Goal: Information Seeking & Learning: Understand process/instructions

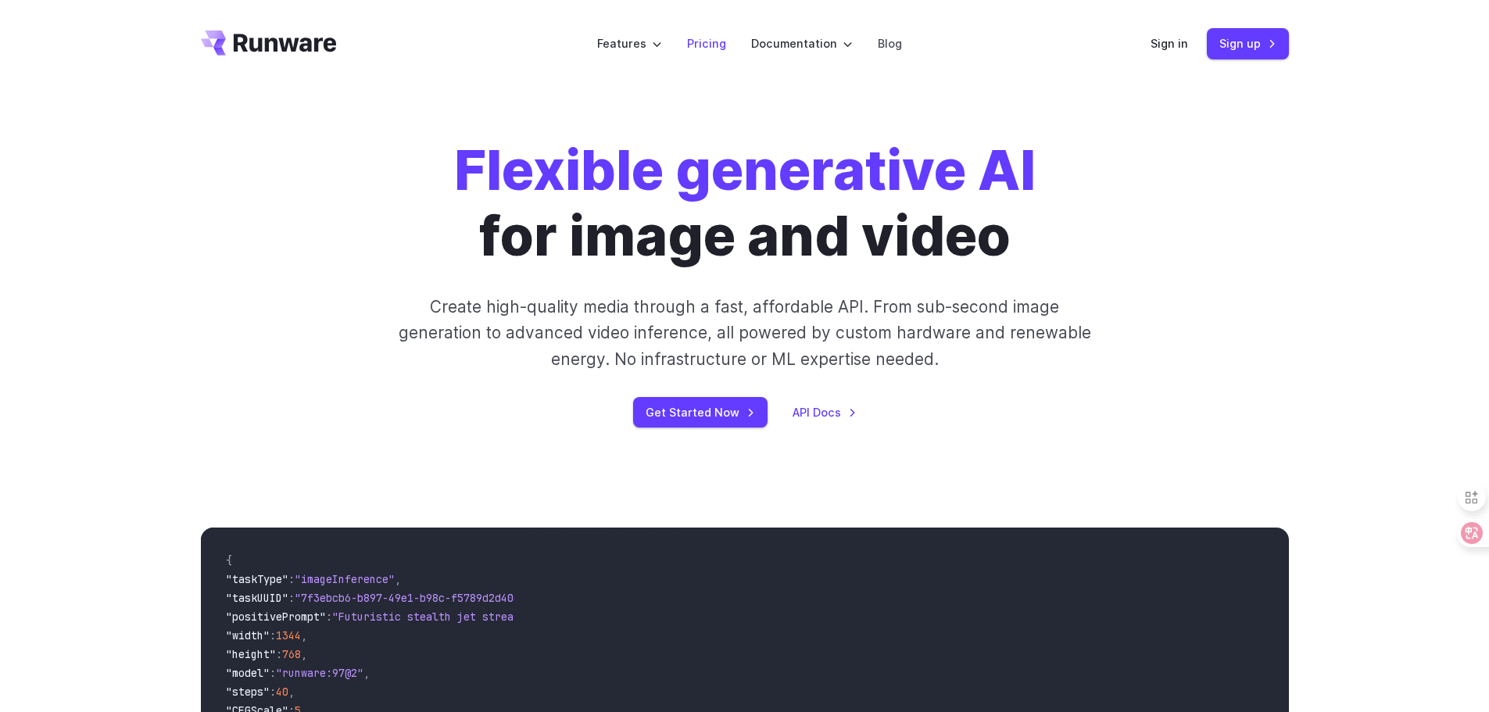
click at [699, 41] on link "Pricing" at bounding box center [706, 43] width 39 height 18
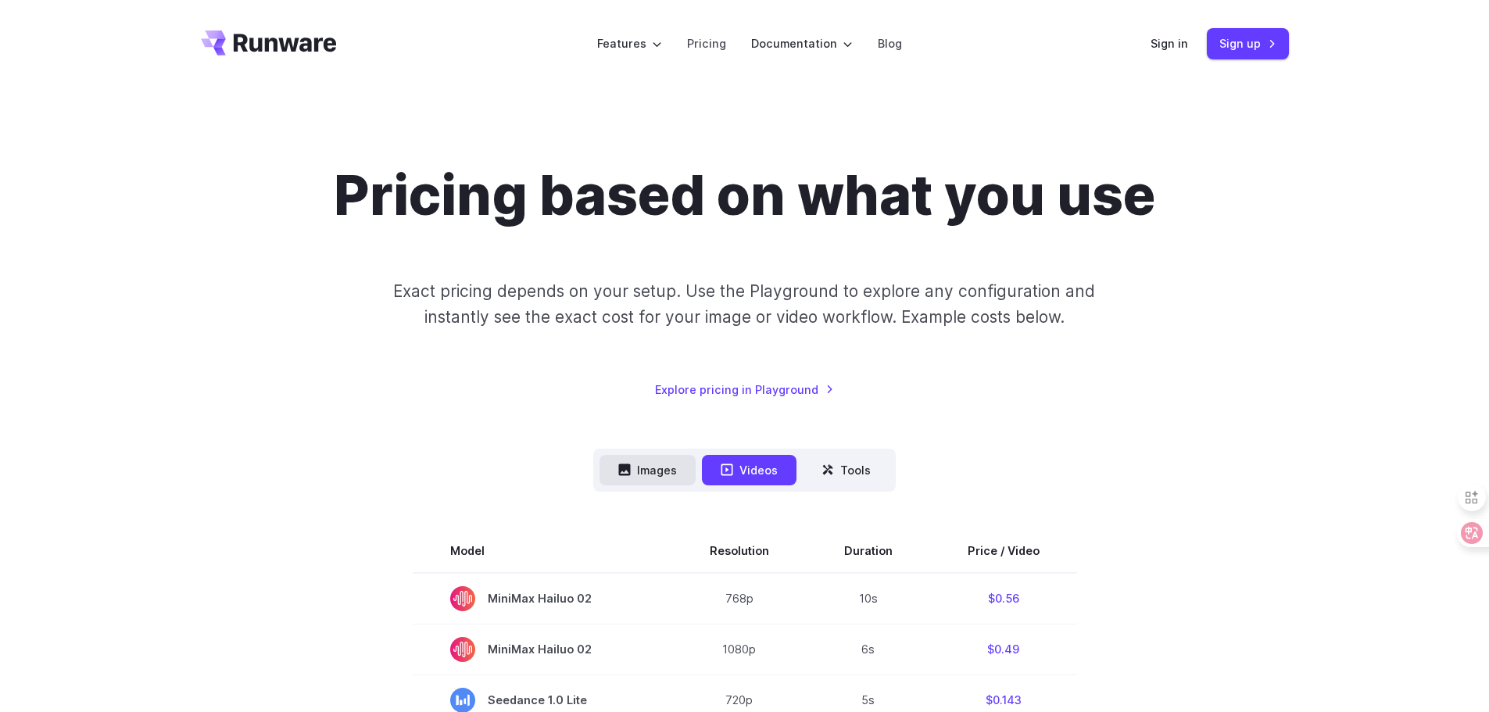
click at [660, 463] on button "Images" at bounding box center [648, 470] width 96 height 30
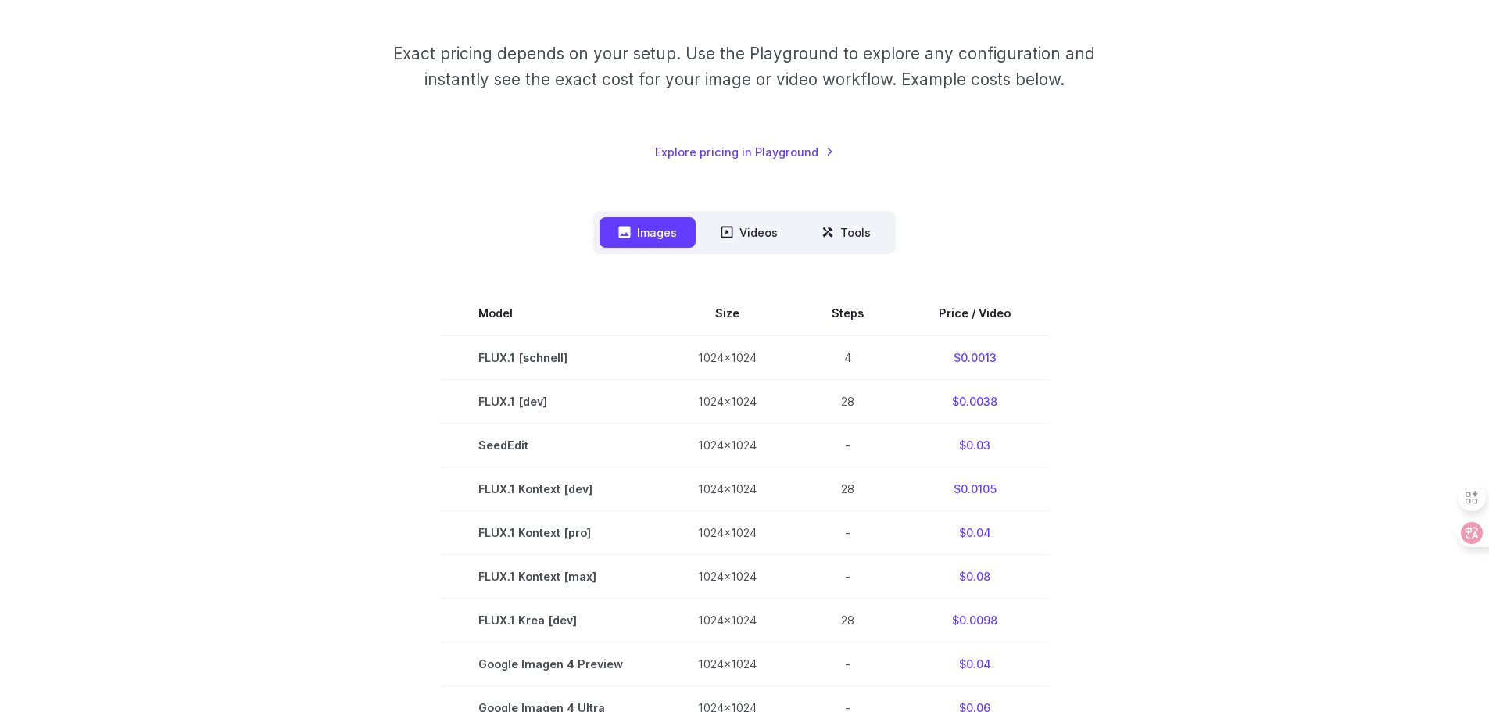
scroll to position [156, 0]
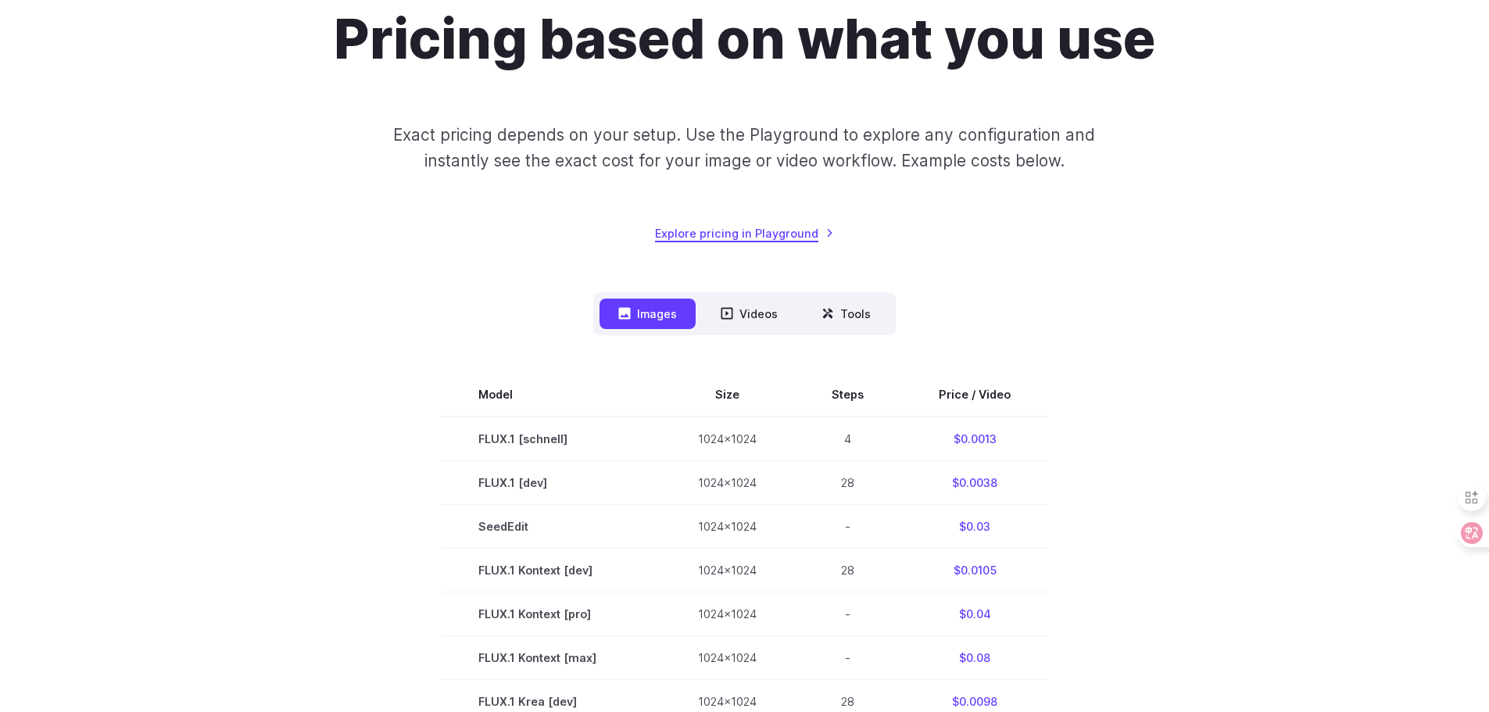
click at [721, 234] on link "Explore pricing in Playground" at bounding box center [744, 233] width 179 height 18
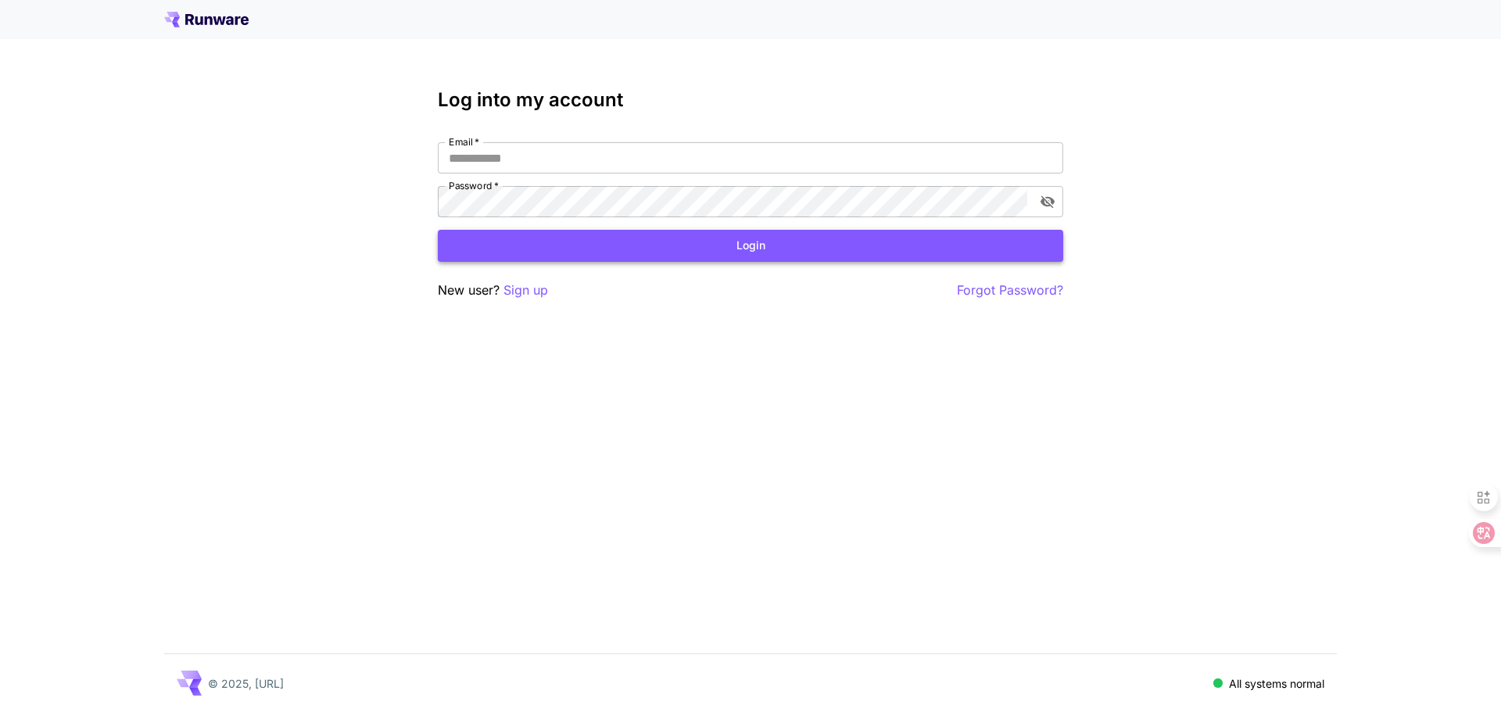
type input "**********"
click at [691, 258] on button "Login" at bounding box center [750, 246] width 625 height 32
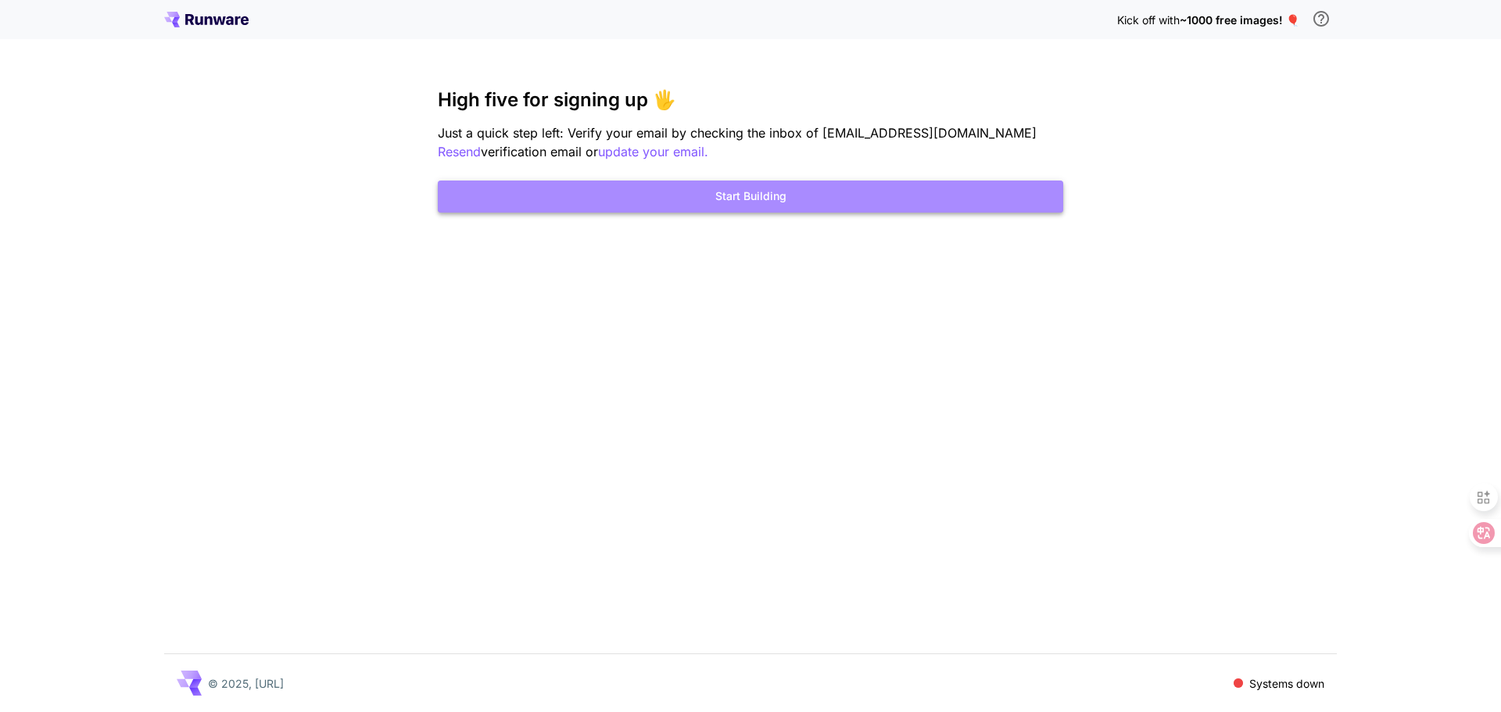
click at [737, 204] on button "Start Building" at bounding box center [750, 197] width 625 height 32
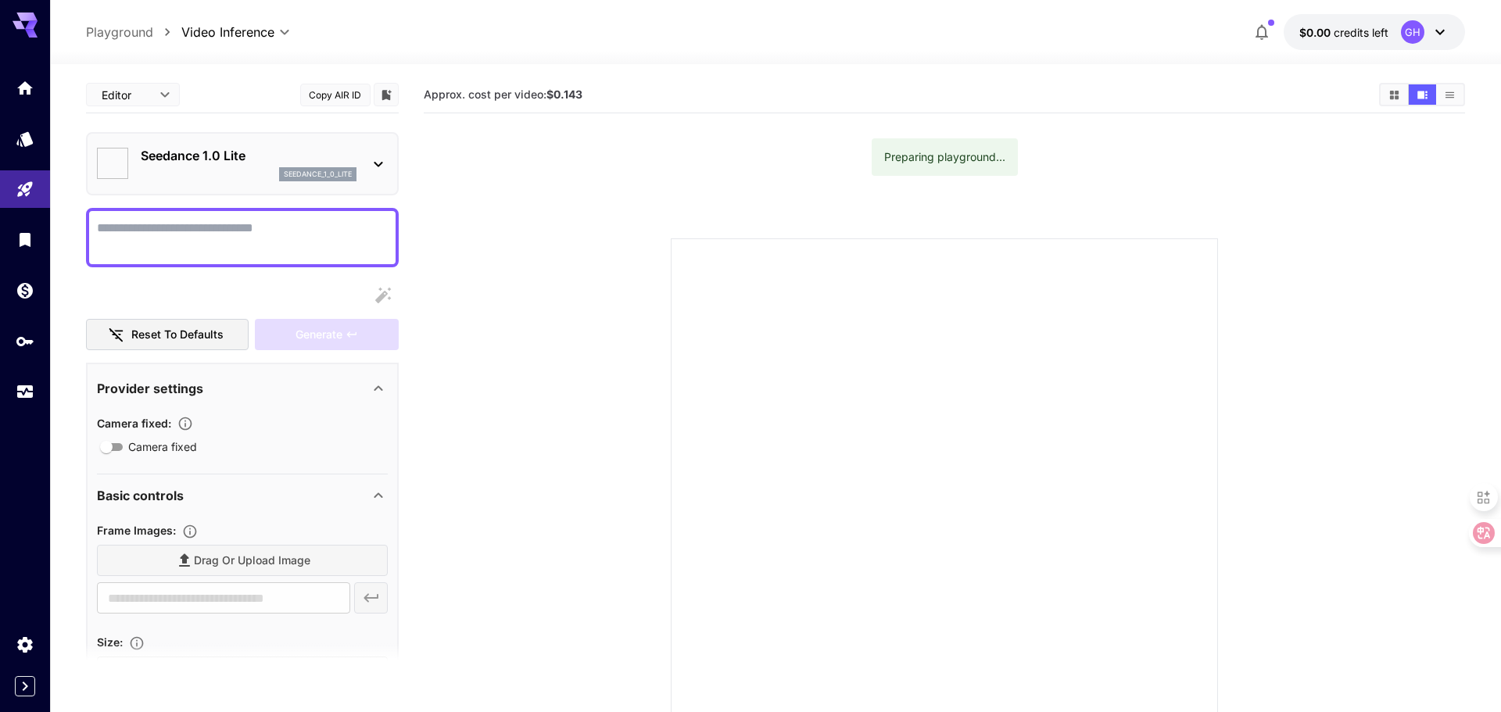
type input "*"
type input "**"
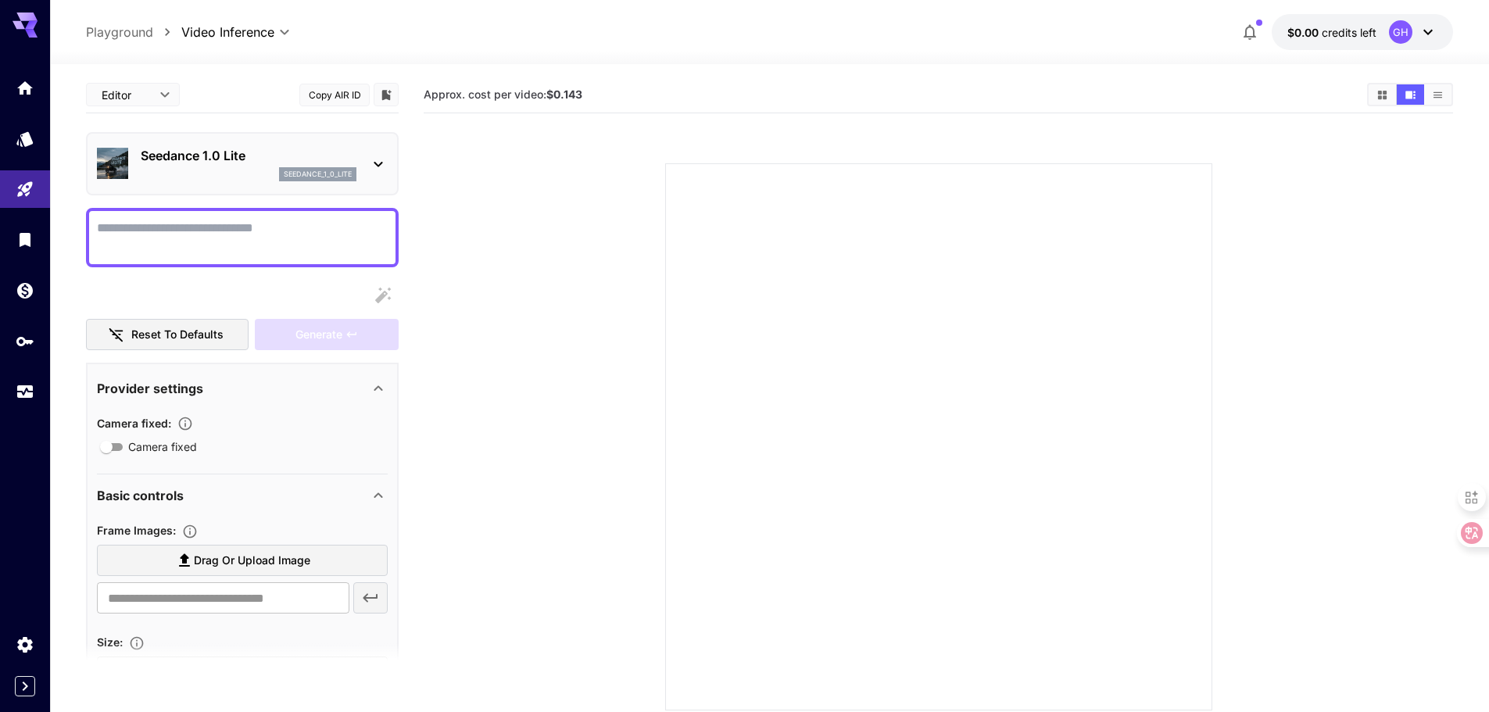
click at [166, 94] on body "**********" at bounding box center [744, 418] width 1489 height 836
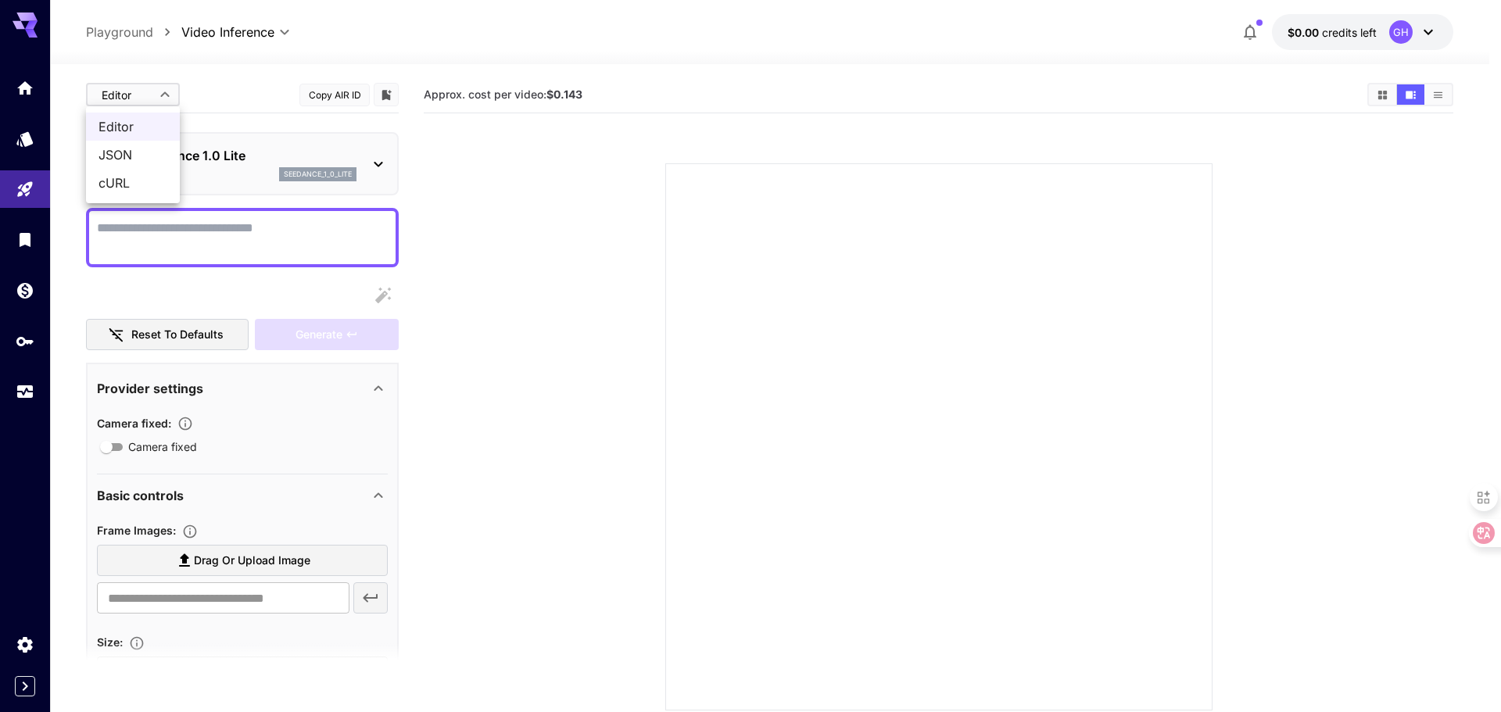
click at [162, 95] on div at bounding box center [750, 356] width 1501 height 712
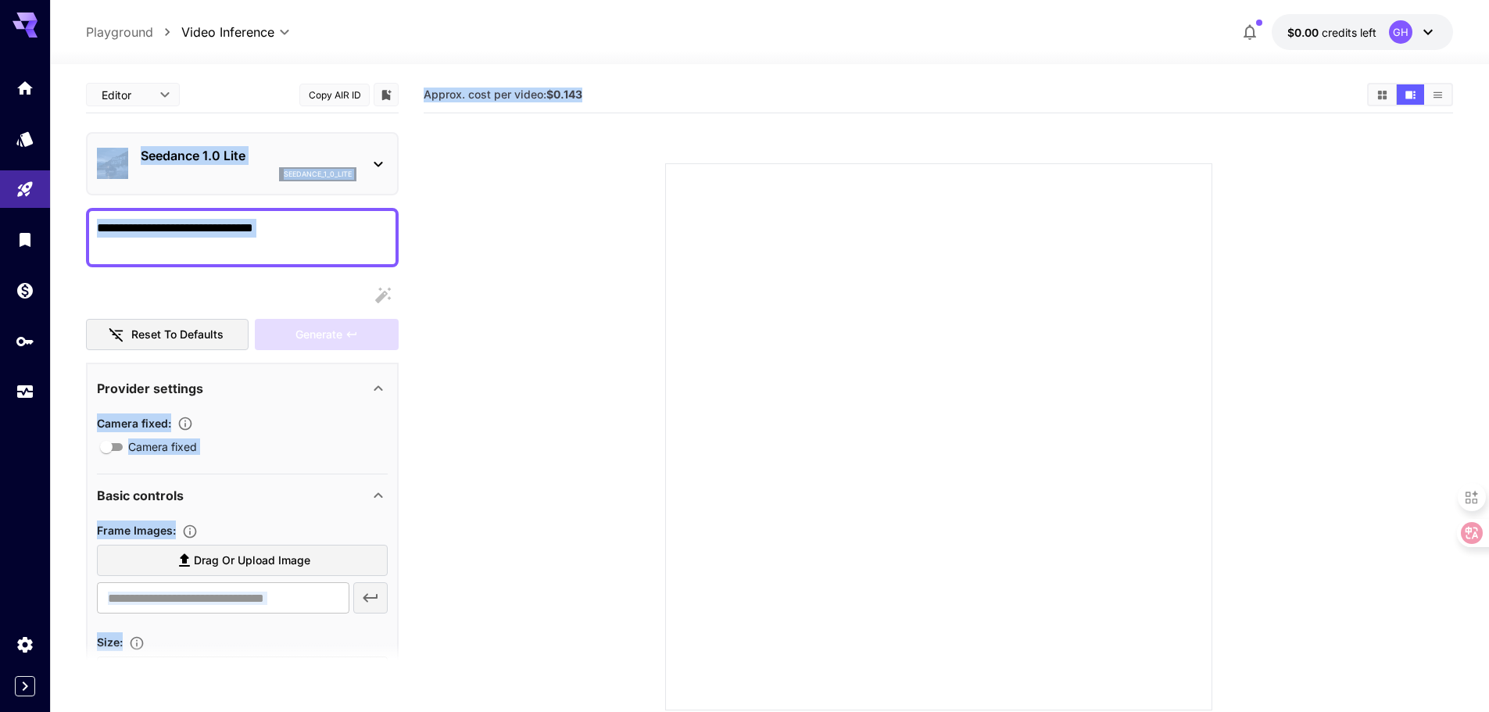
drag, startPoint x: 584, startPoint y: 92, endPoint x: 402, endPoint y: 91, distance: 182.1
click at [402, 91] on main "**********" at bounding box center [769, 439] width 1367 height 725
click at [636, 96] on section "Approx. cost per video: $0.143" at bounding box center [889, 95] width 931 height 15
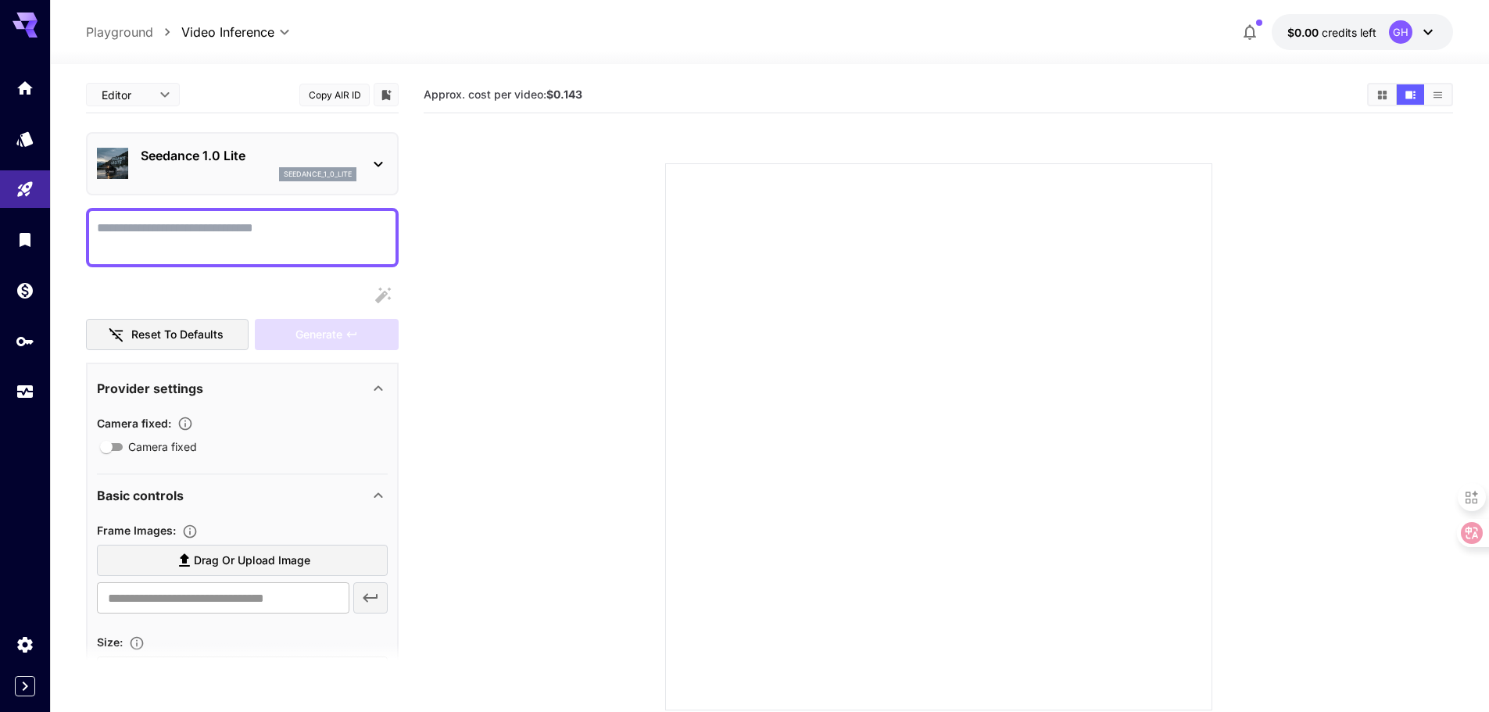
click at [378, 170] on icon at bounding box center [378, 164] width 19 height 19
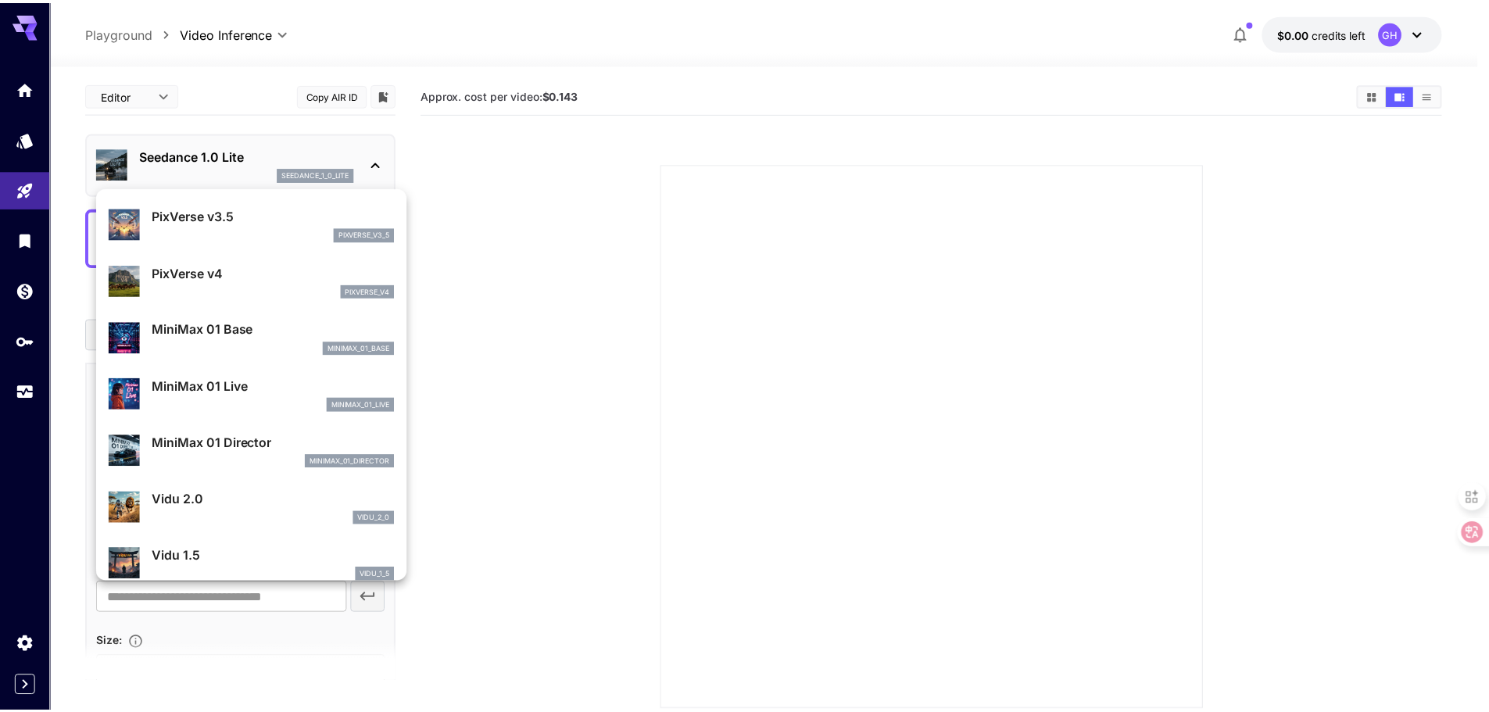
scroll to position [1094, 0]
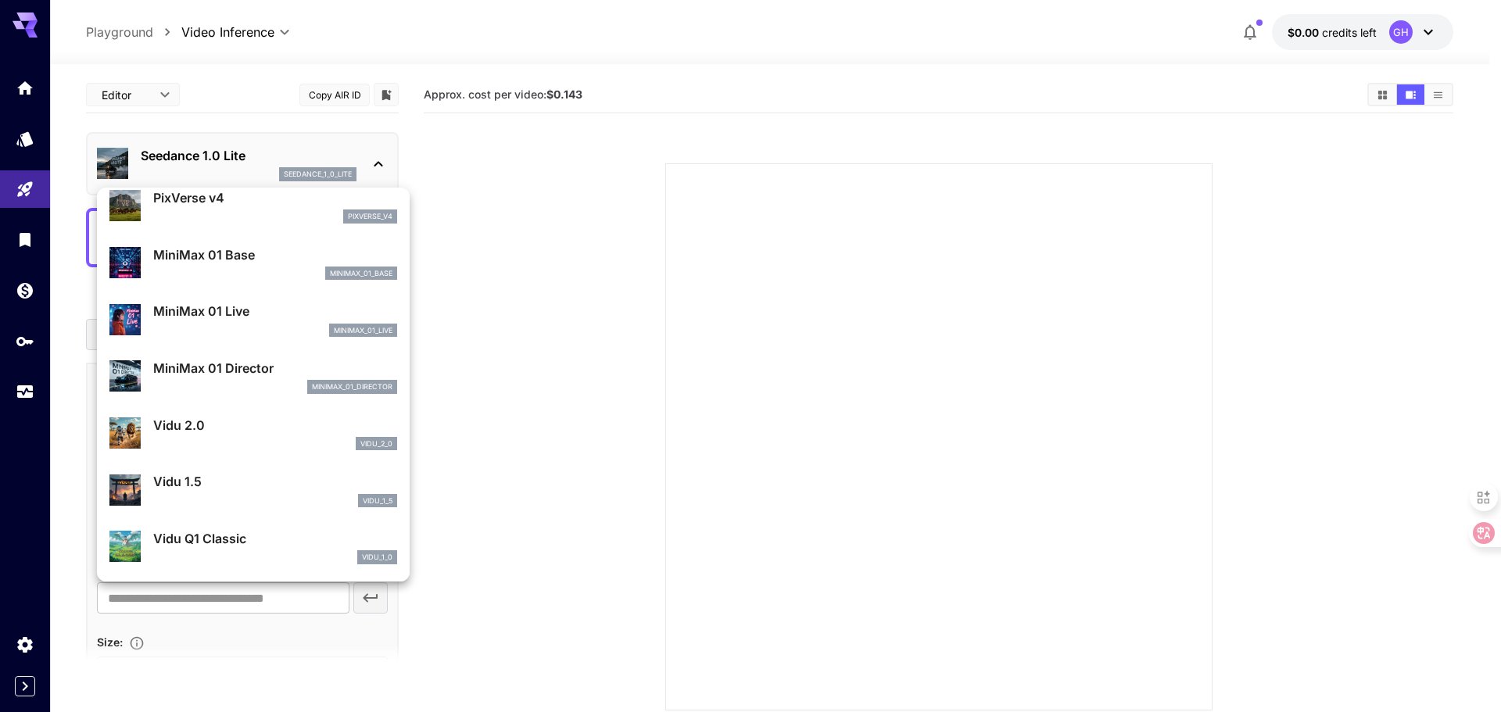
click at [16, 188] on div at bounding box center [750, 356] width 1501 height 712
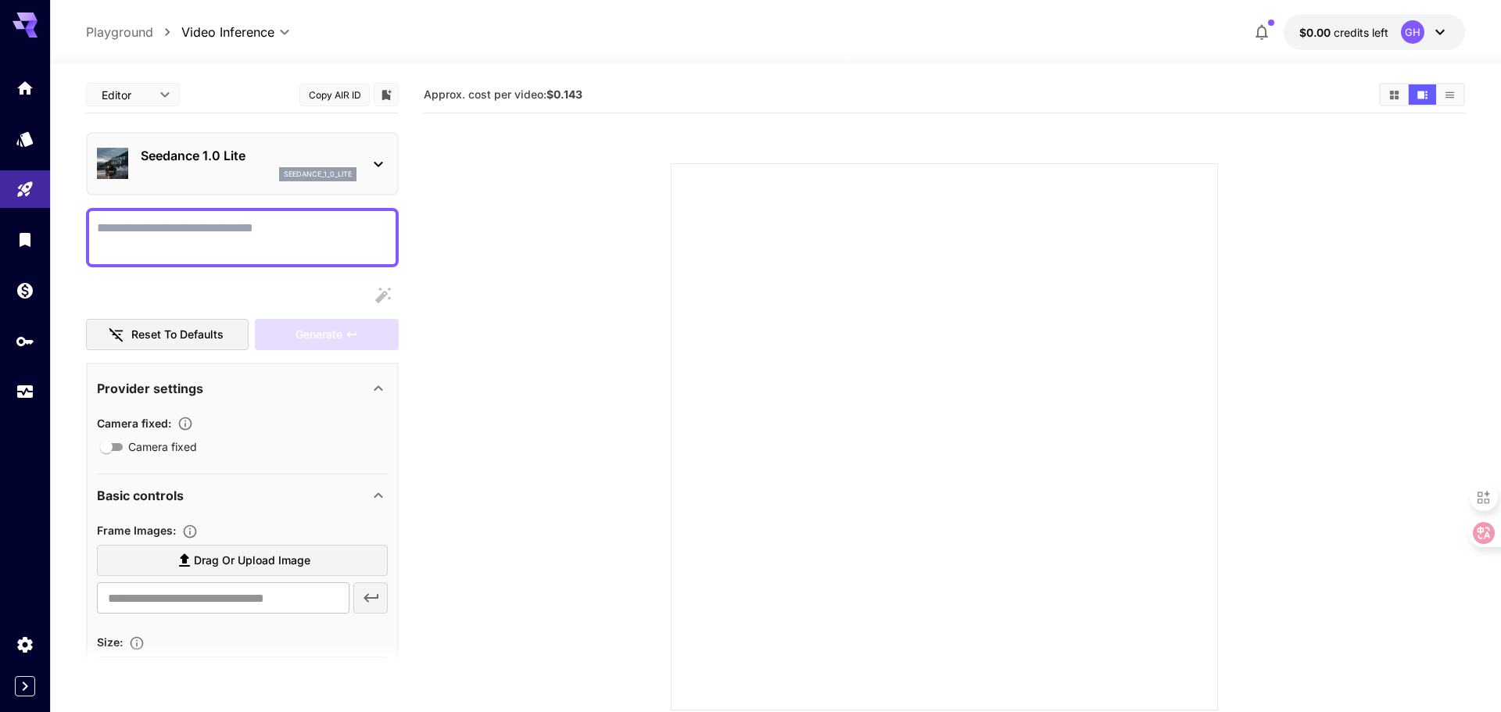
click at [256, 26] on body "**********" at bounding box center [750, 418] width 1501 height 836
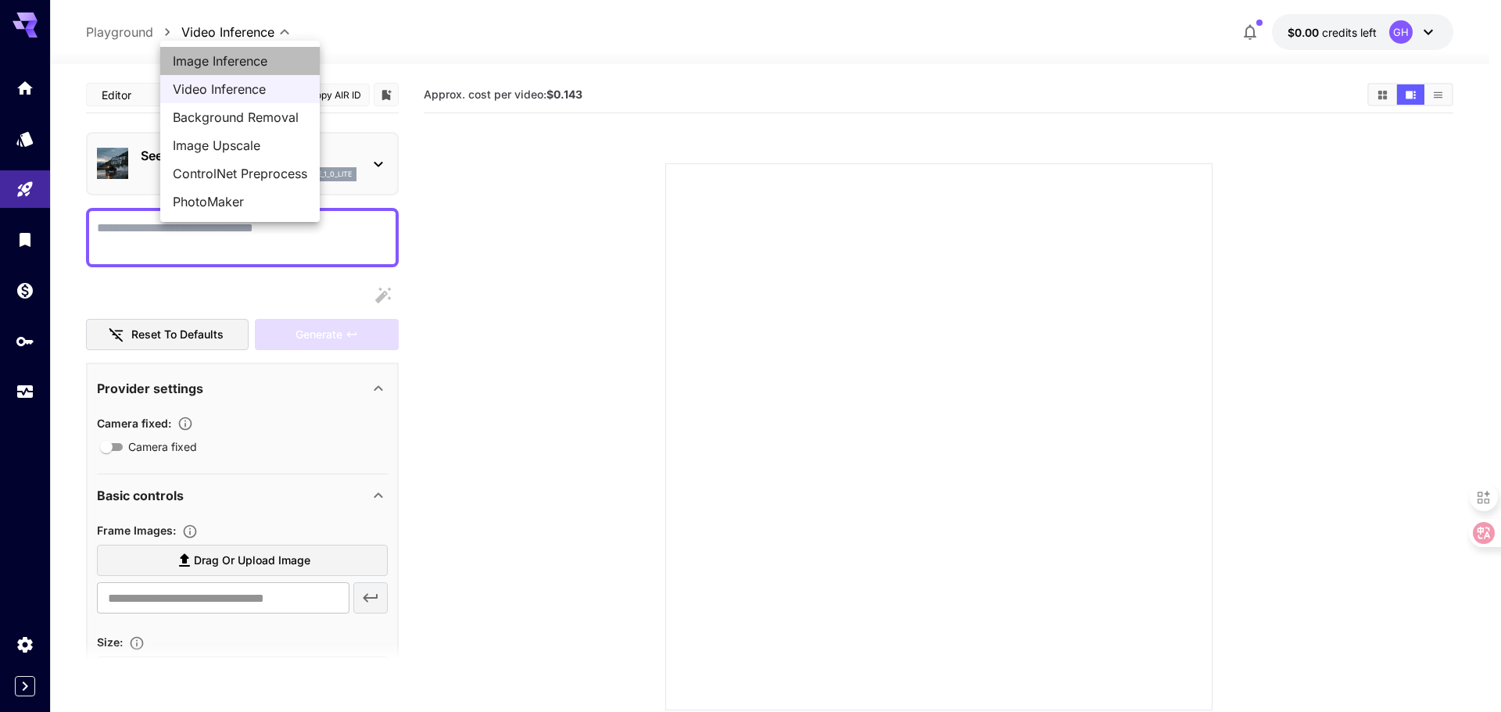
click at [221, 63] on span "Image Inference" at bounding box center [240, 61] width 134 height 19
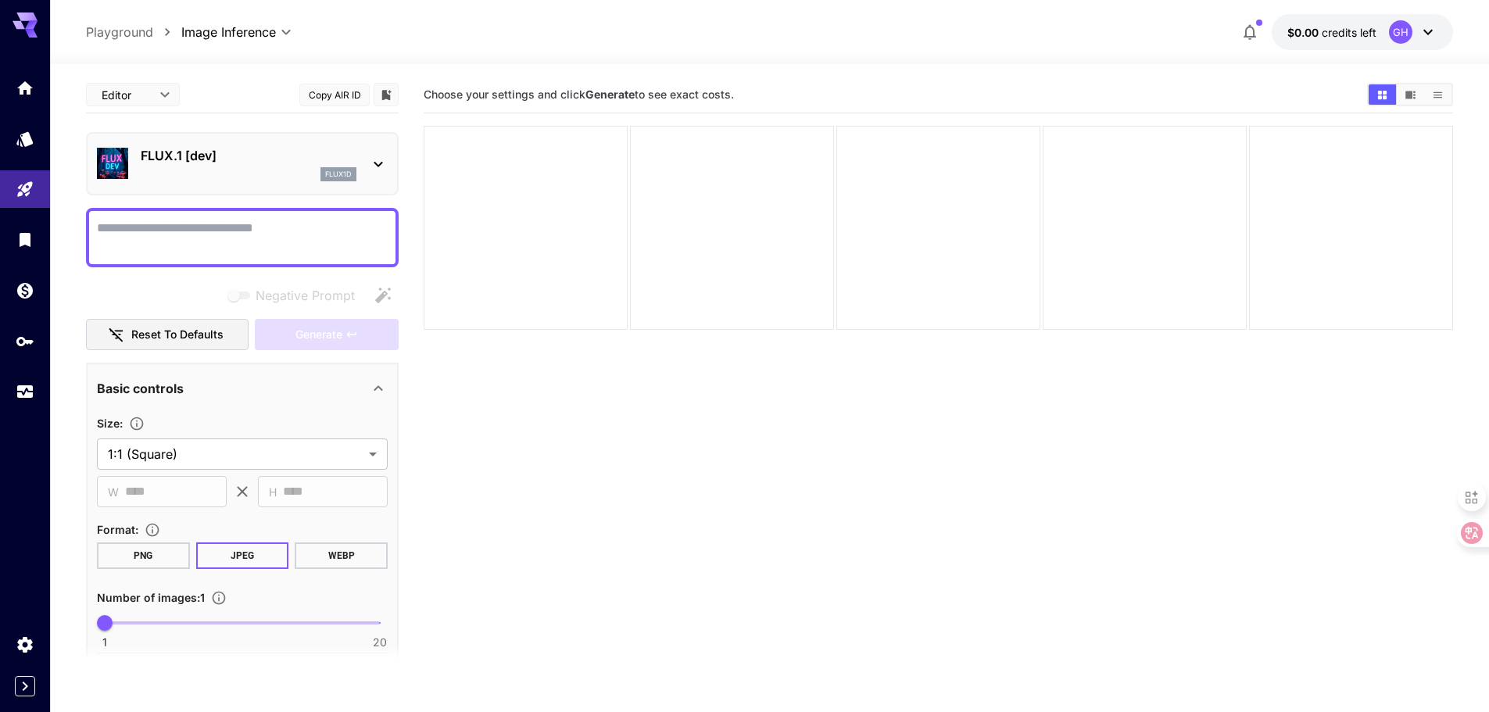
click at [385, 160] on icon at bounding box center [378, 164] width 19 height 19
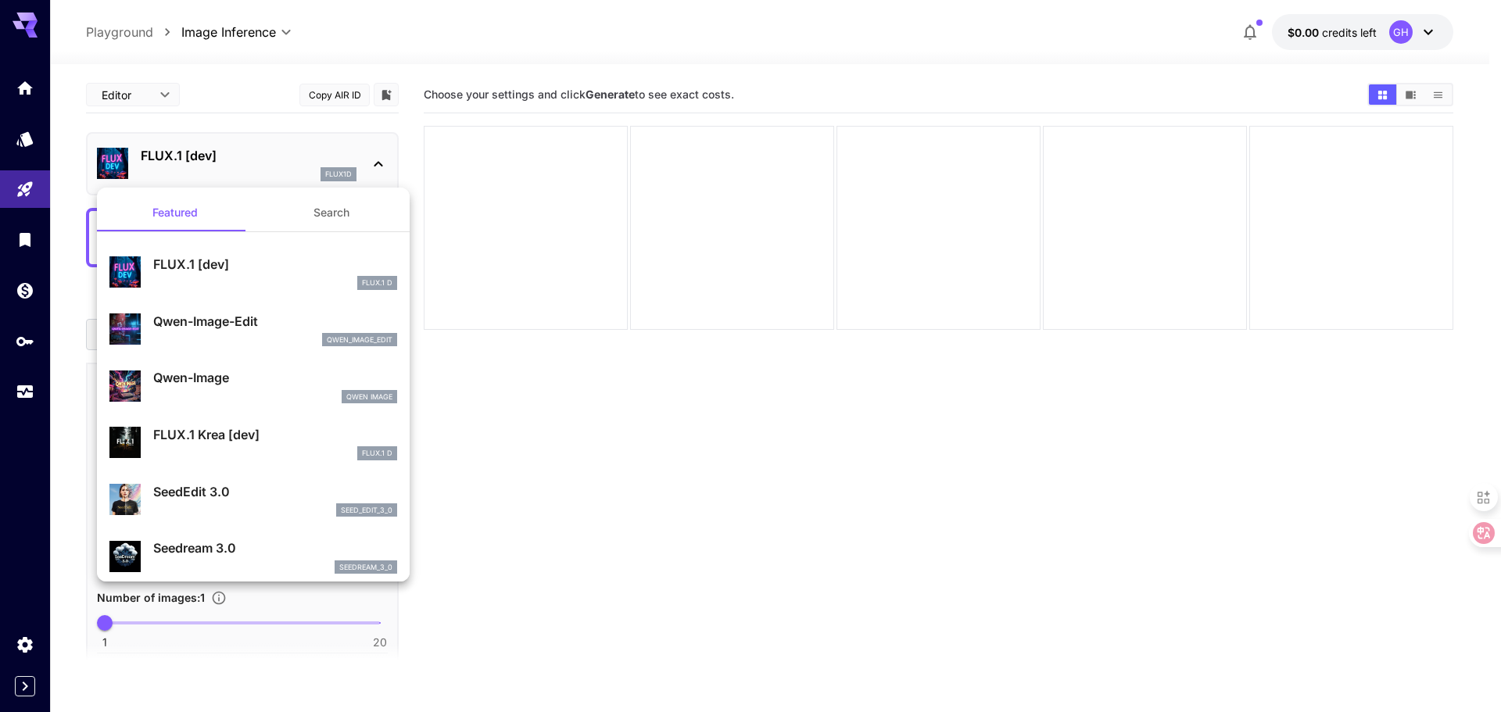
click at [339, 207] on button "Search" at bounding box center [331, 213] width 156 height 38
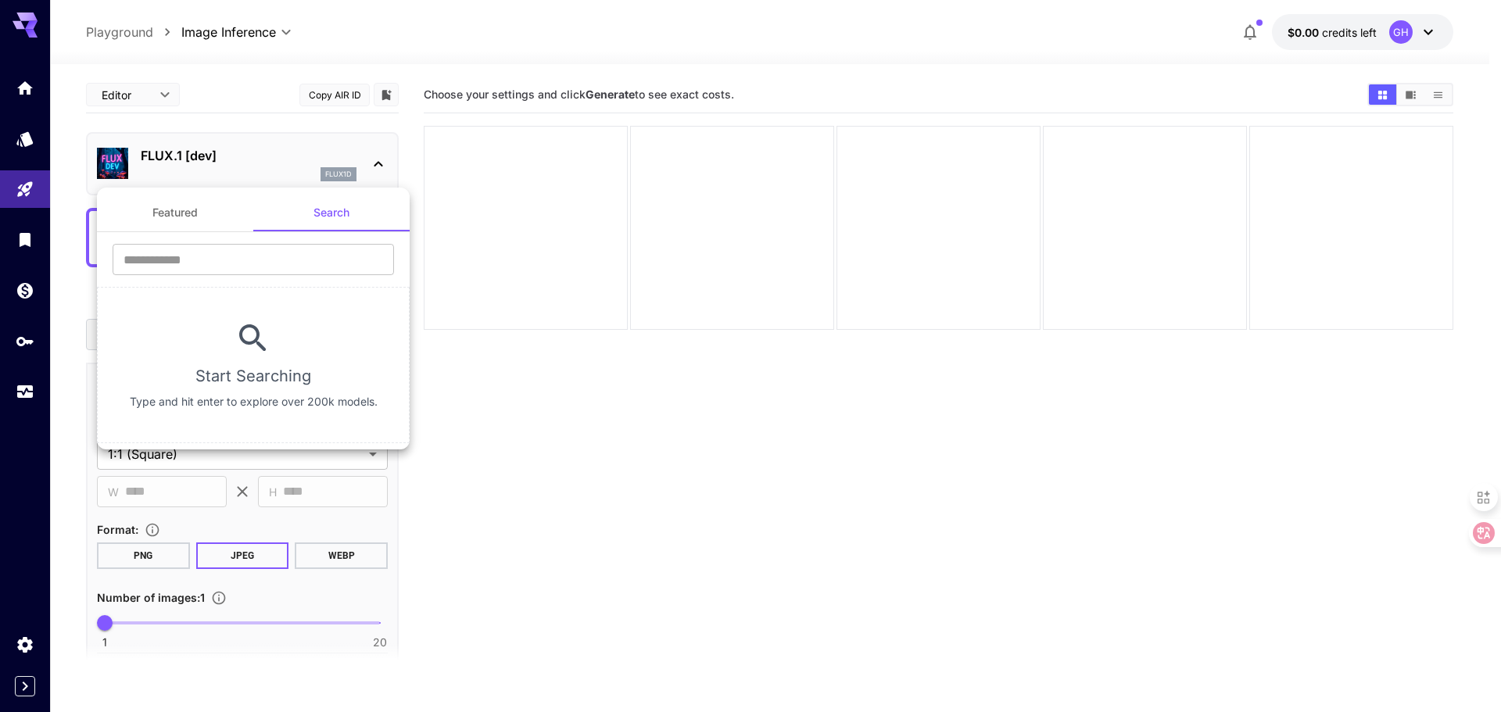
click at [183, 210] on button "Featured" at bounding box center [175, 213] width 156 height 38
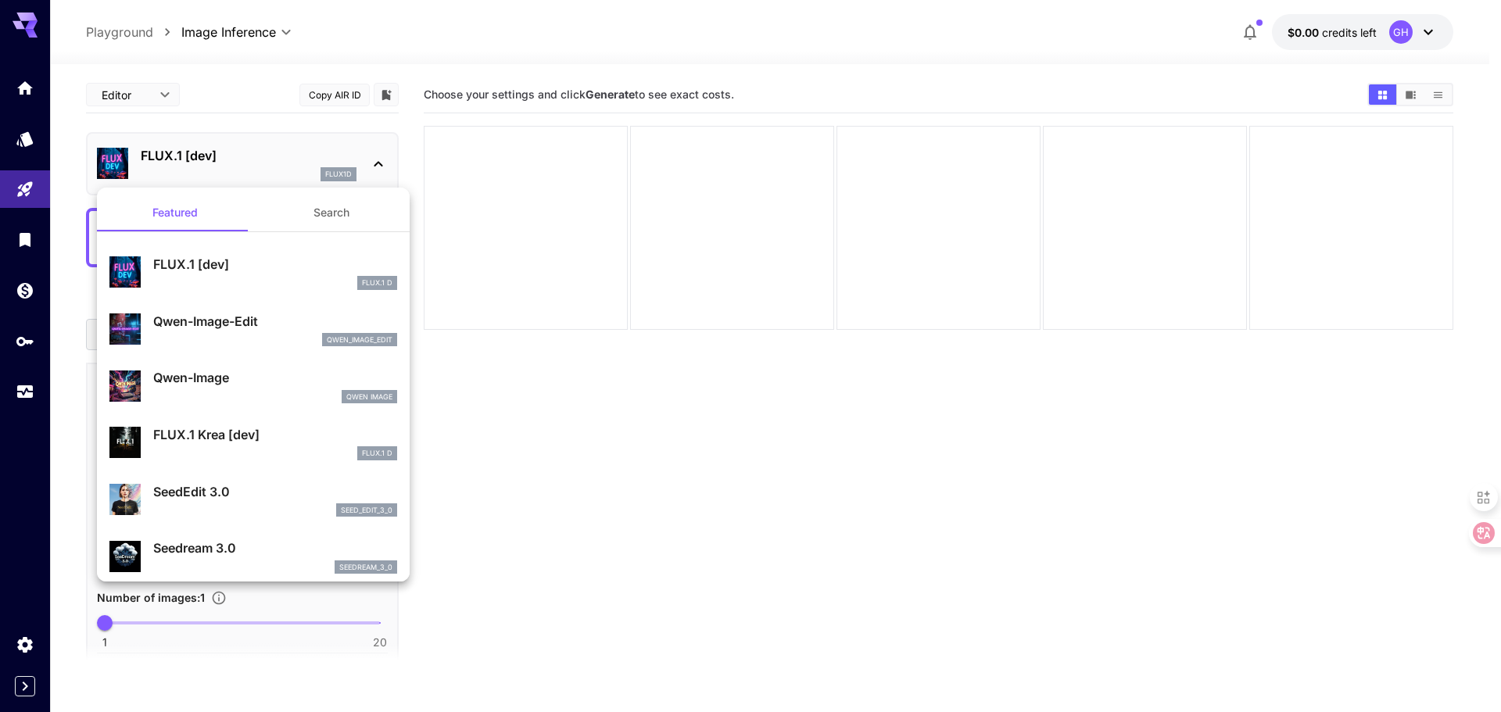
click at [283, 36] on div at bounding box center [750, 356] width 1501 height 712
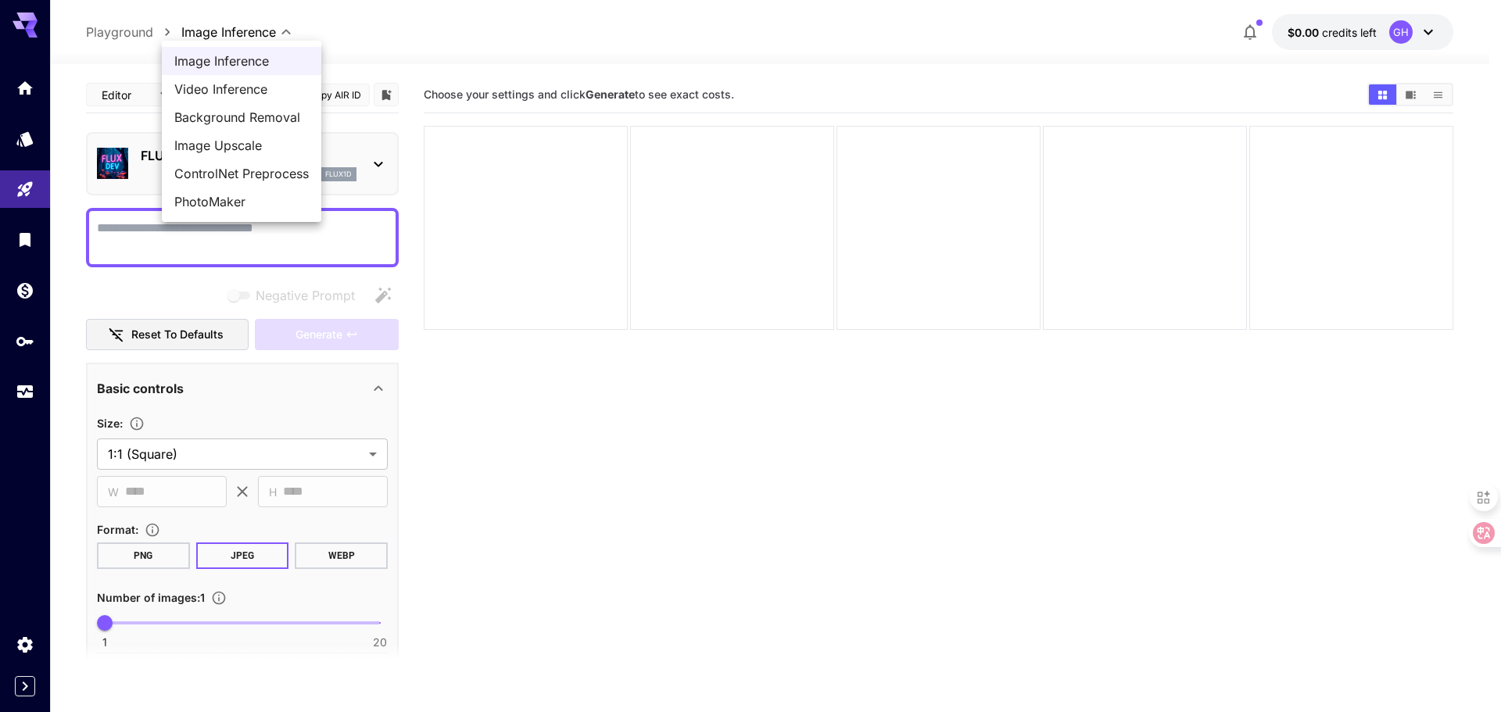
click at [271, 29] on body "**********" at bounding box center [750, 418] width 1501 height 836
click at [219, 199] on span "PhotoMaker" at bounding box center [241, 201] width 134 height 19
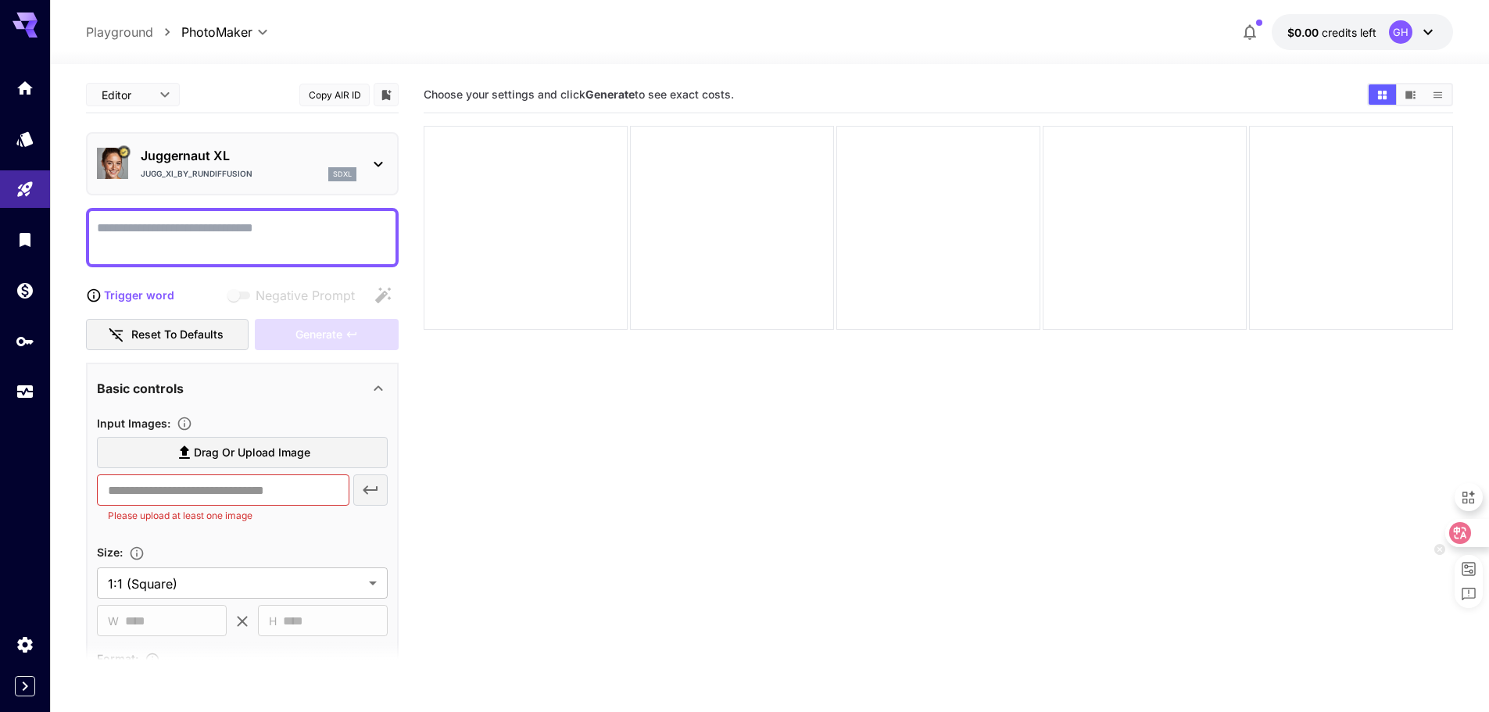
click at [1462, 530] on icon at bounding box center [1460, 533] width 16 height 16
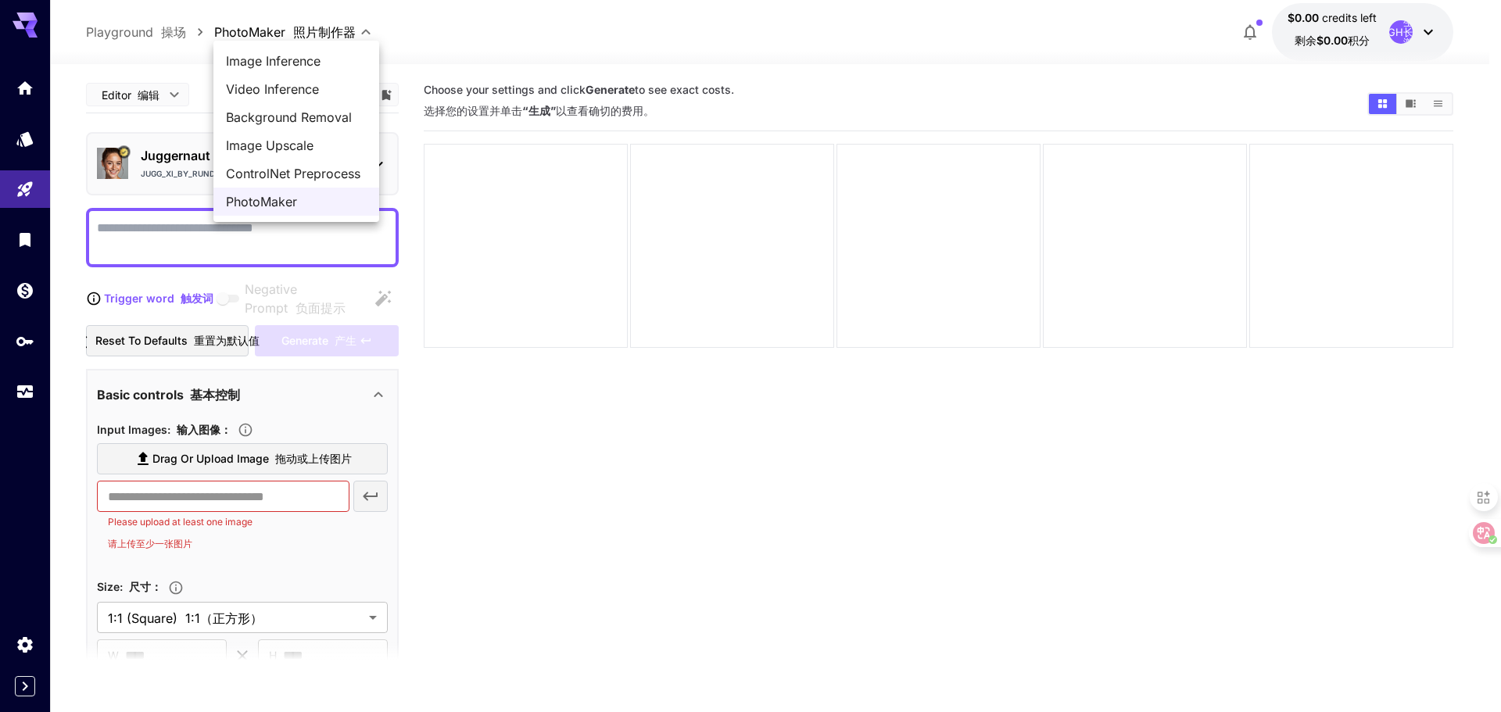
click at [317, 30] on body "**********" at bounding box center [750, 418] width 1501 height 836
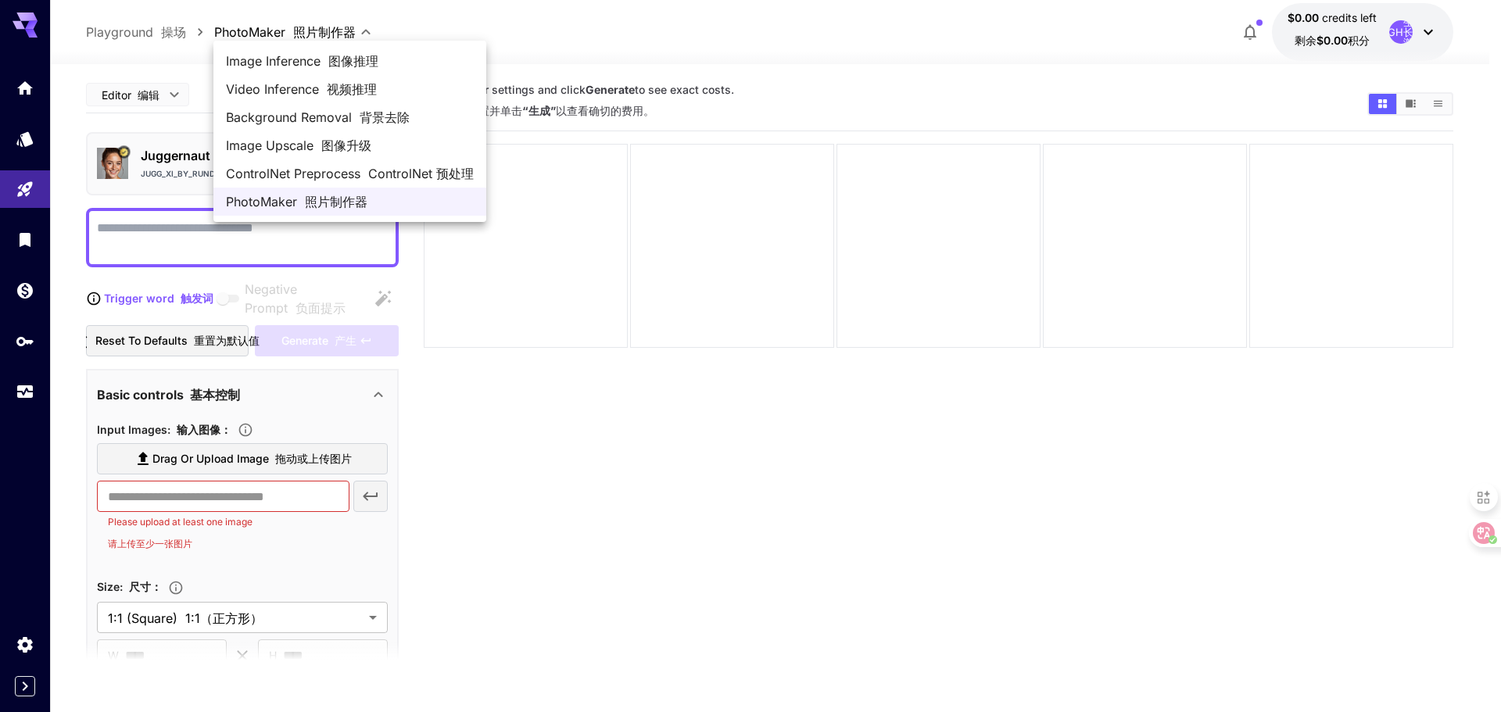
click at [341, 177] on span "ControlNet Preprocess ControlNet 预处理" at bounding box center [350, 173] width 248 height 19
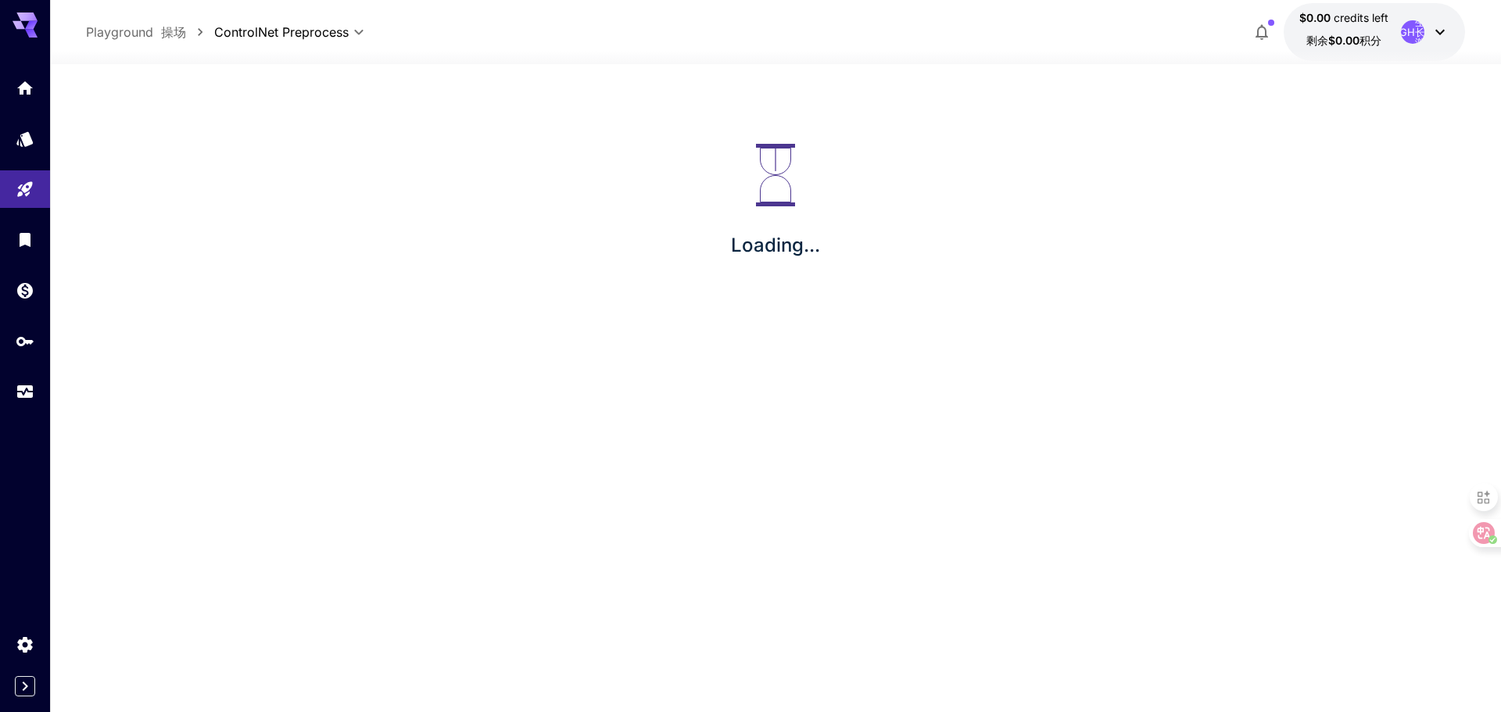
type input "**********"
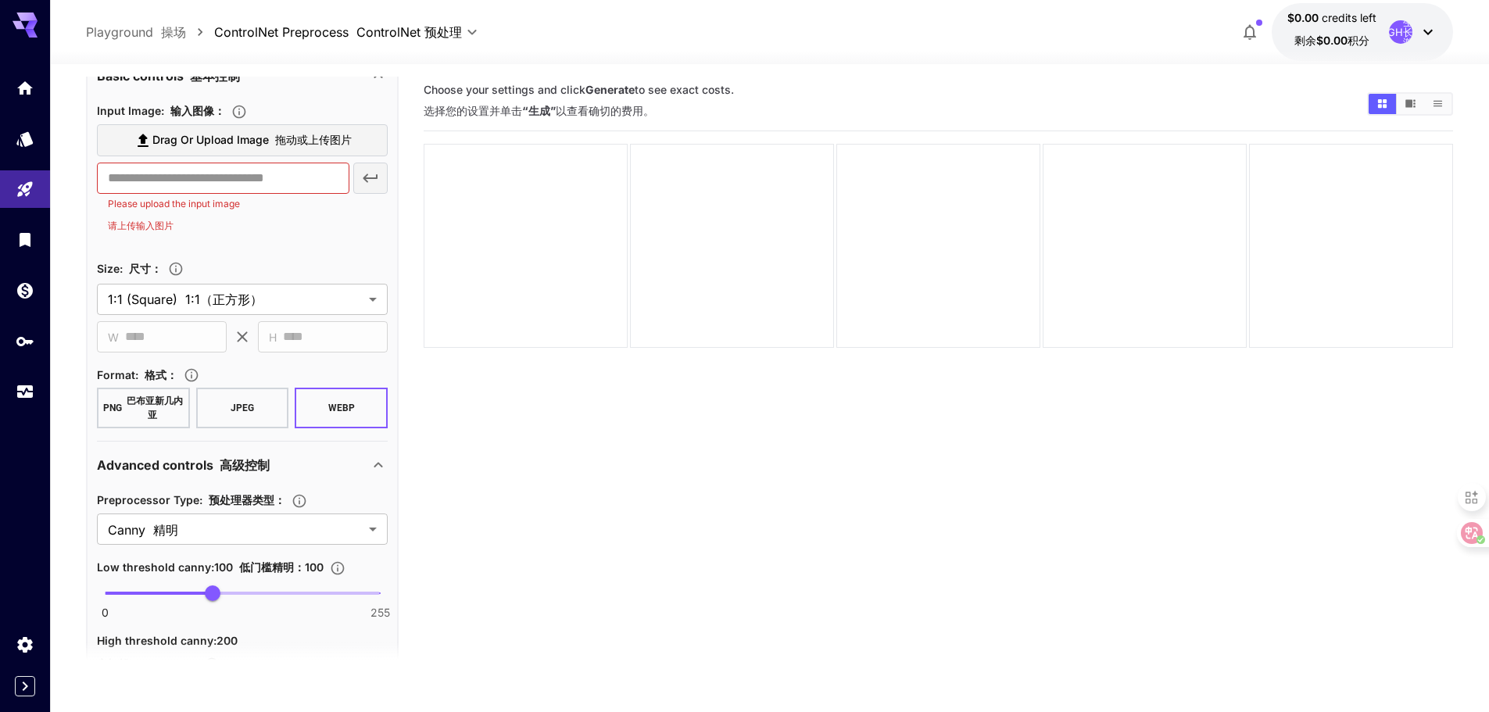
scroll to position [102, 0]
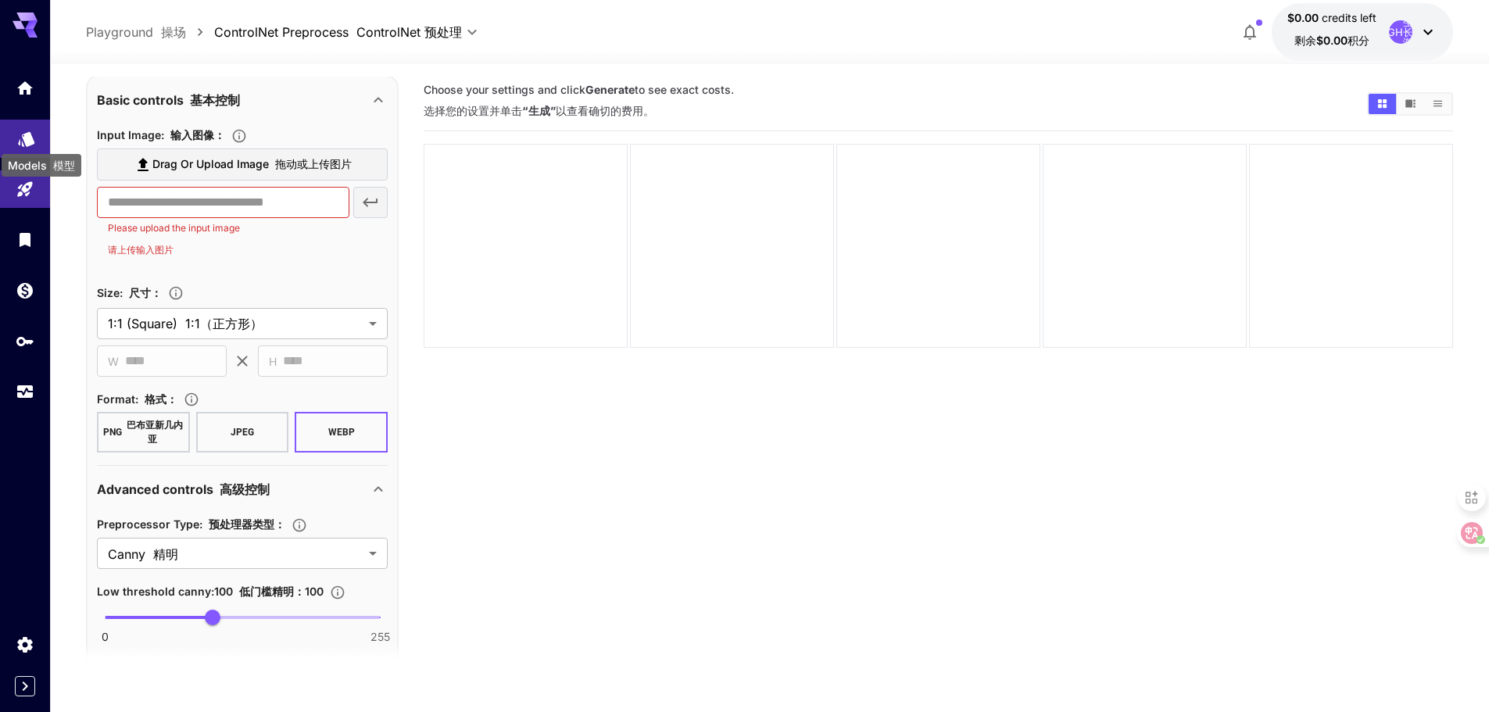
click at [24, 140] on icon "Models" at bounding box center [26, 133] width 19 height 19
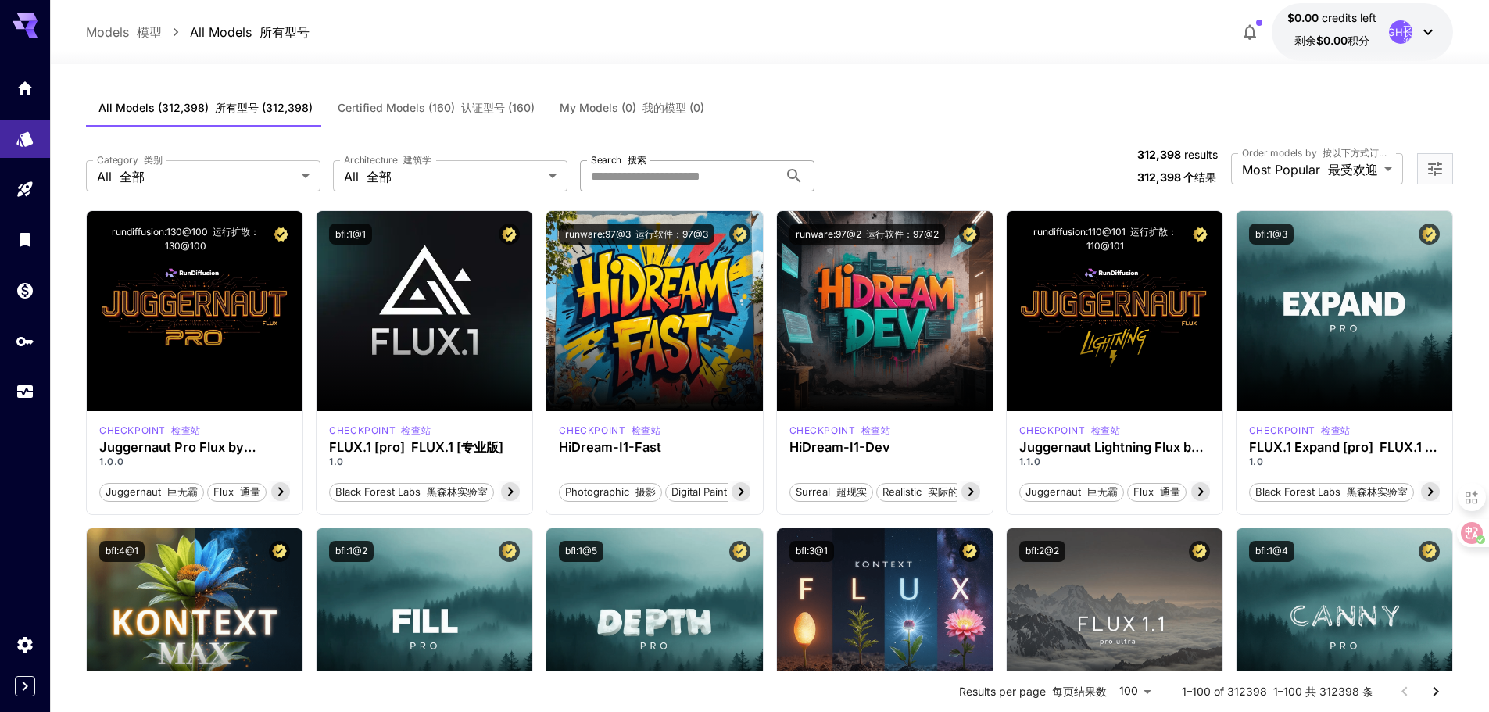
click at [675, 174] on input "Search 搜索" at bounding box center [679, 175] width 199 height 31
paste input "**********"
type input "*"
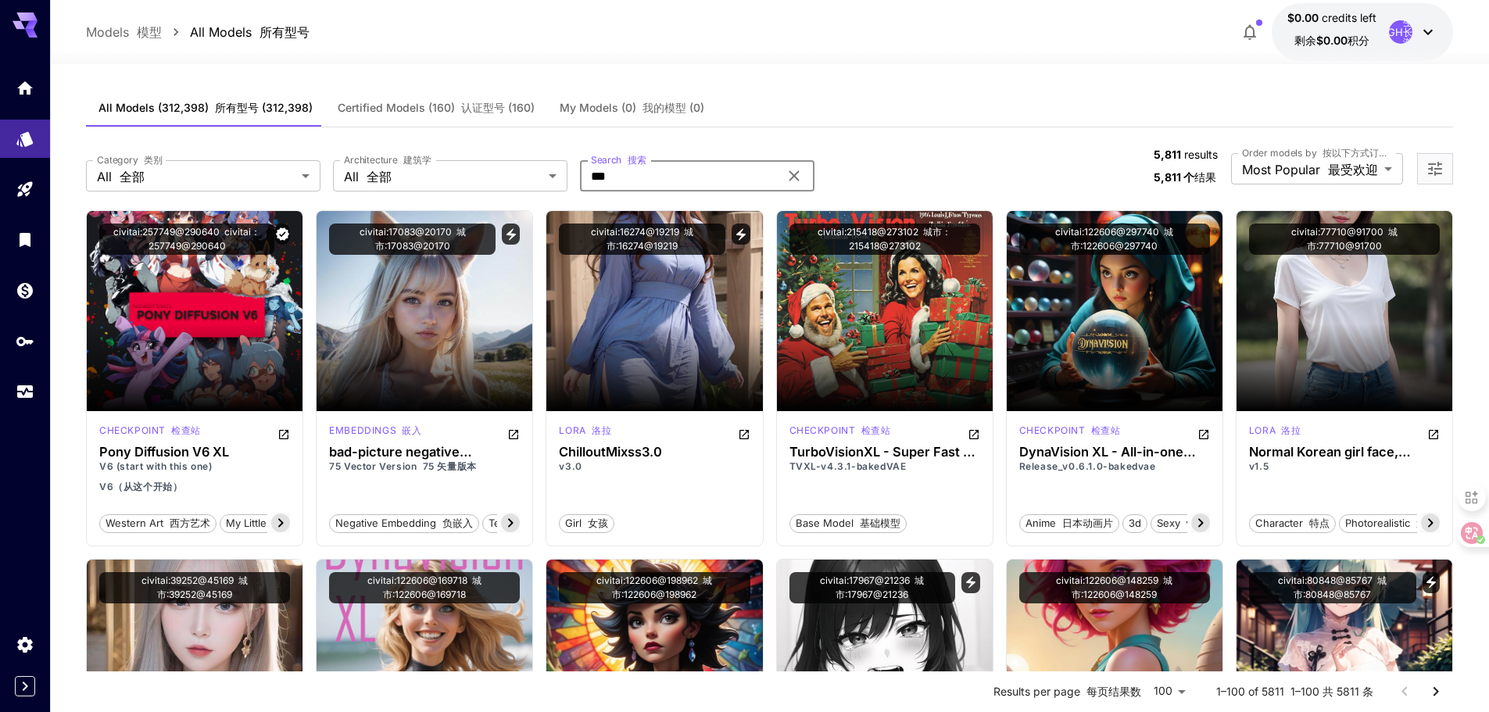
click at [643, 181] on input "***" at bounding box center [679, 175] width 199 height 31
type input "***"
click at [30, 91] on icon "Home" at bounding box center [26, 83] width 19 height 19
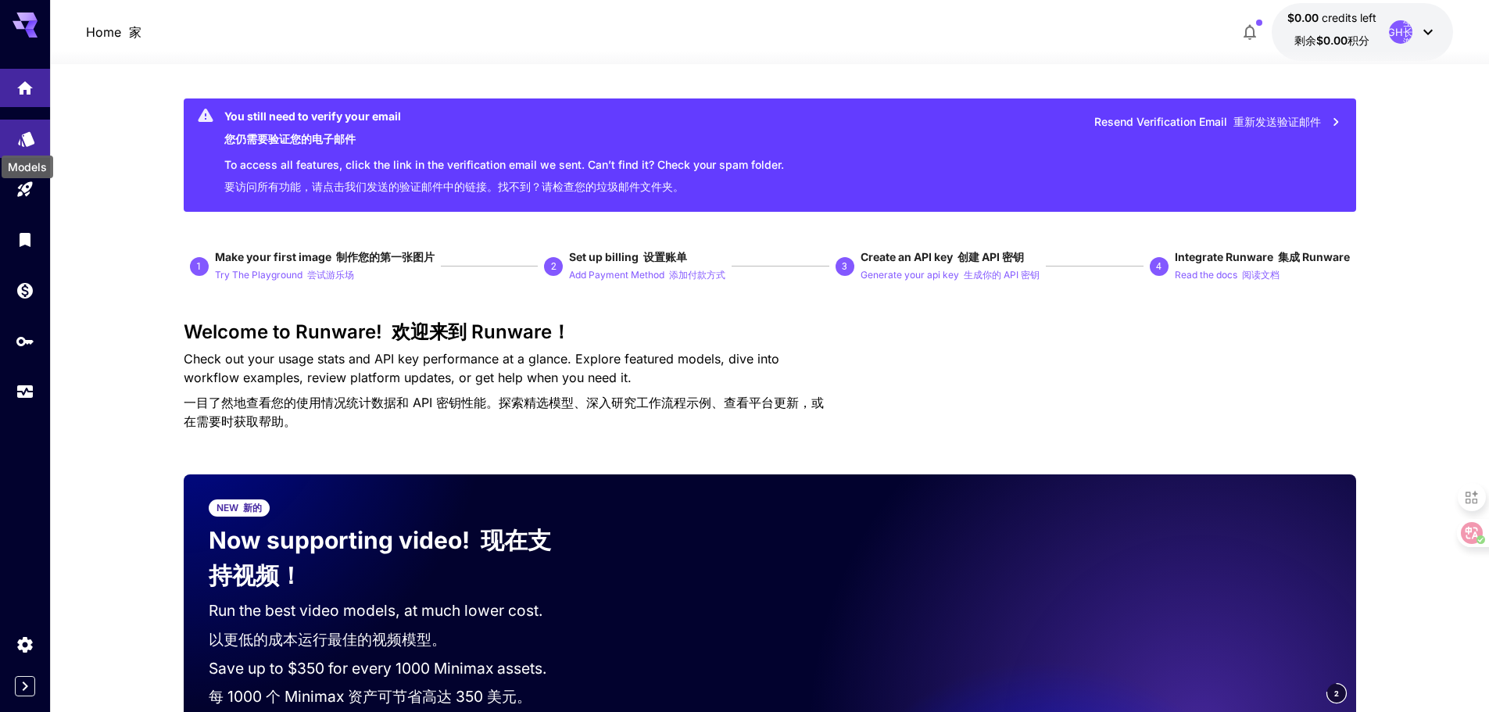
click at [28, 144] on icon "Models" at bounding box center [26, 137] width 19 height 19
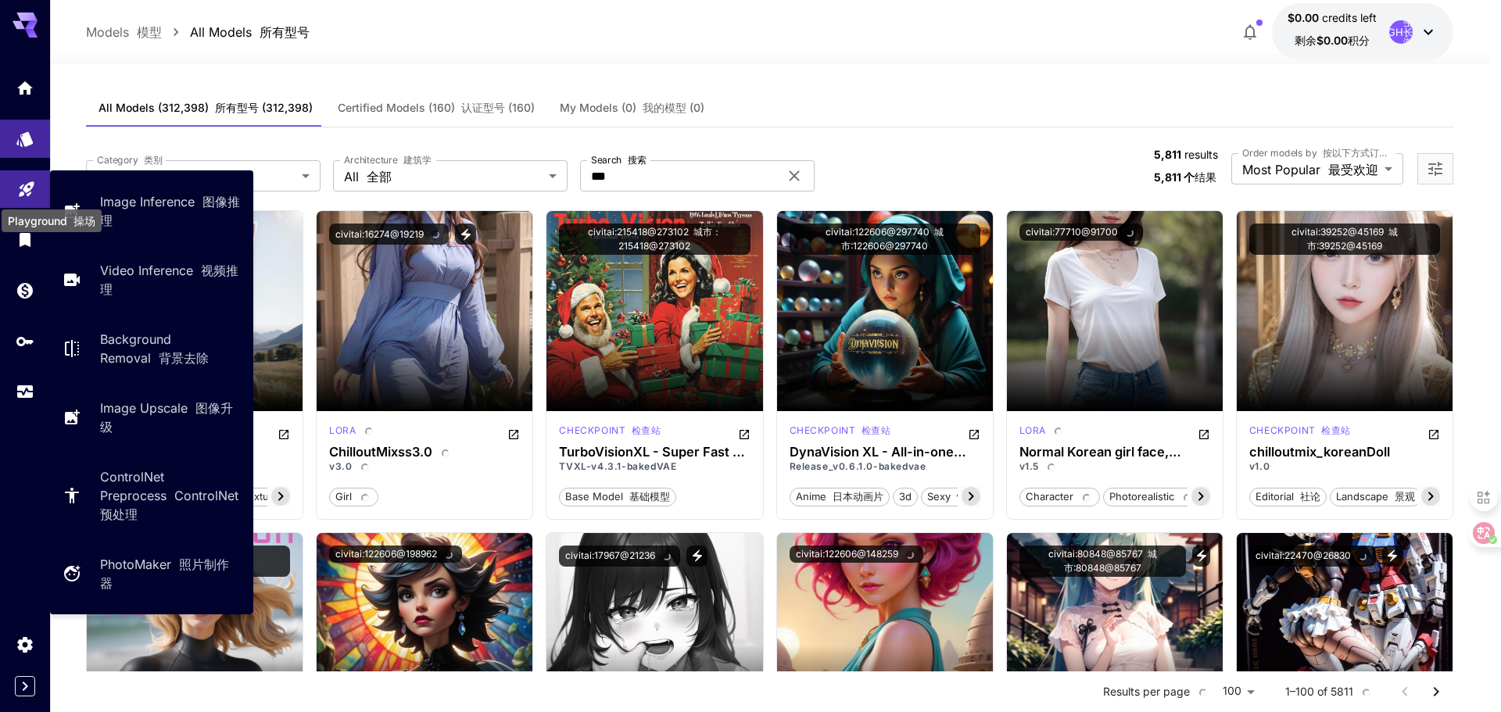
click at [23, 203] on div "Playground 操场" at bounding box center [51, 216] width 103 height 35
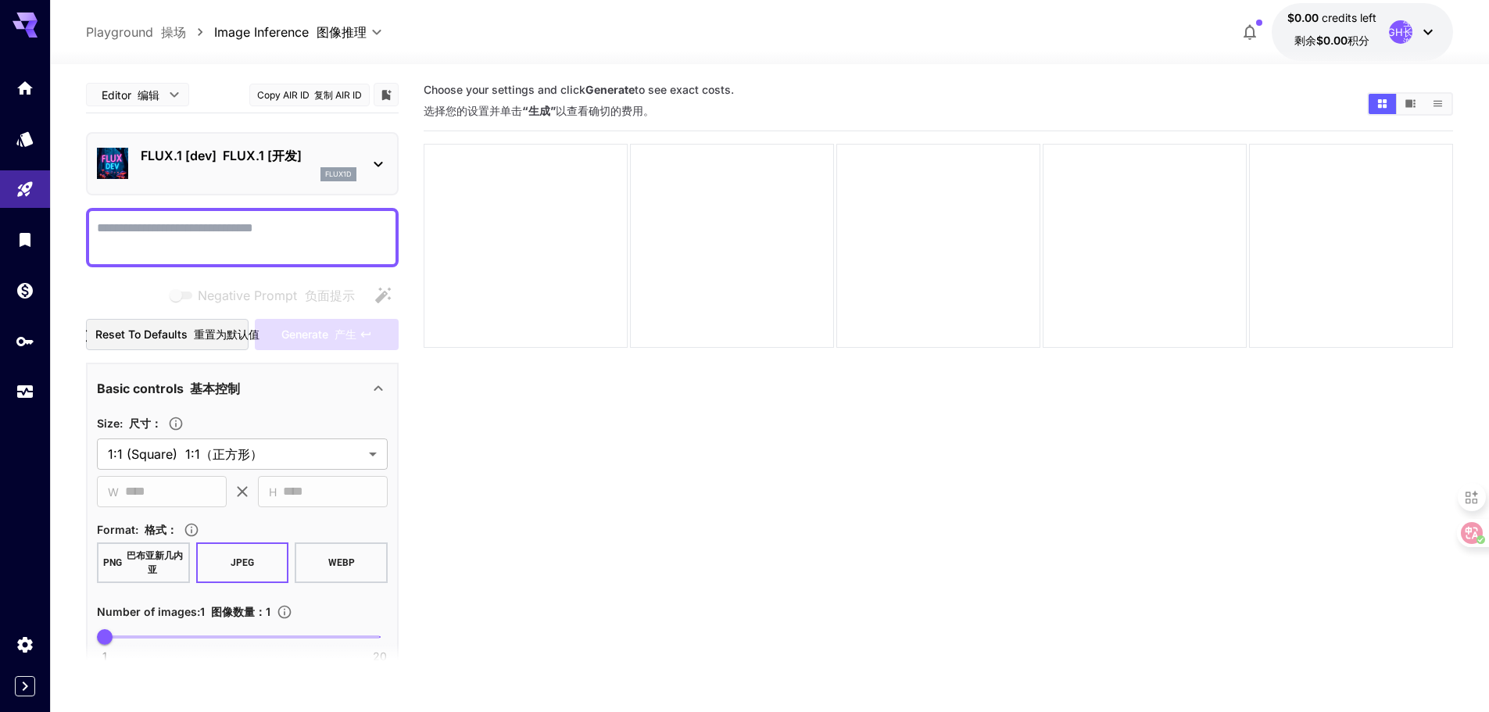
click at [304, 38] on body "**********" at bounding box center [744, 418] width 1489 height 836
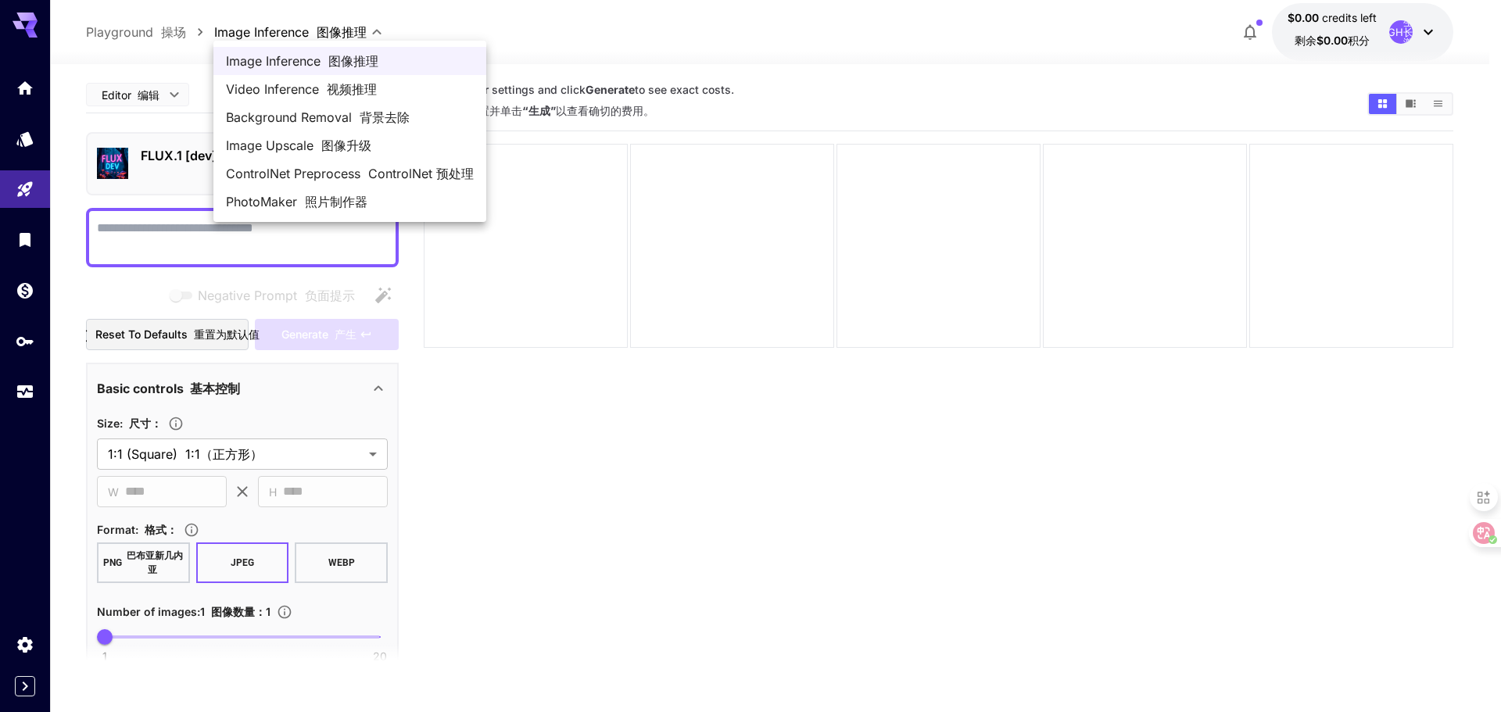
click at [309, 141] on span "Image Upscale 图像升级" at bounding box center [350, 145] width 248 height 19
type input "**********"
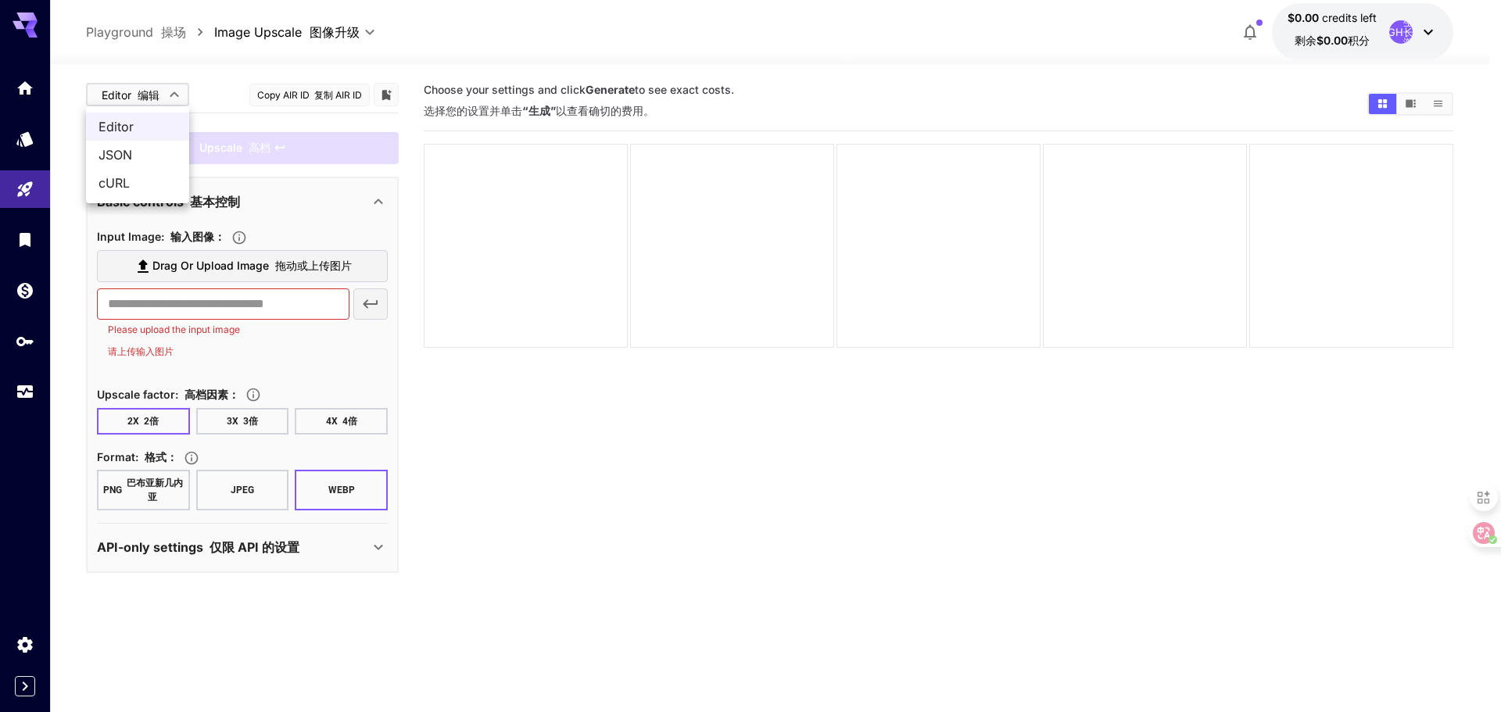
click at [175, 93] on body "**********" at bounding box center [750, 418] width 1501 height 836
click at [133, 153] on span "JSON" at bounding box center [137, 154] width 78 height 19
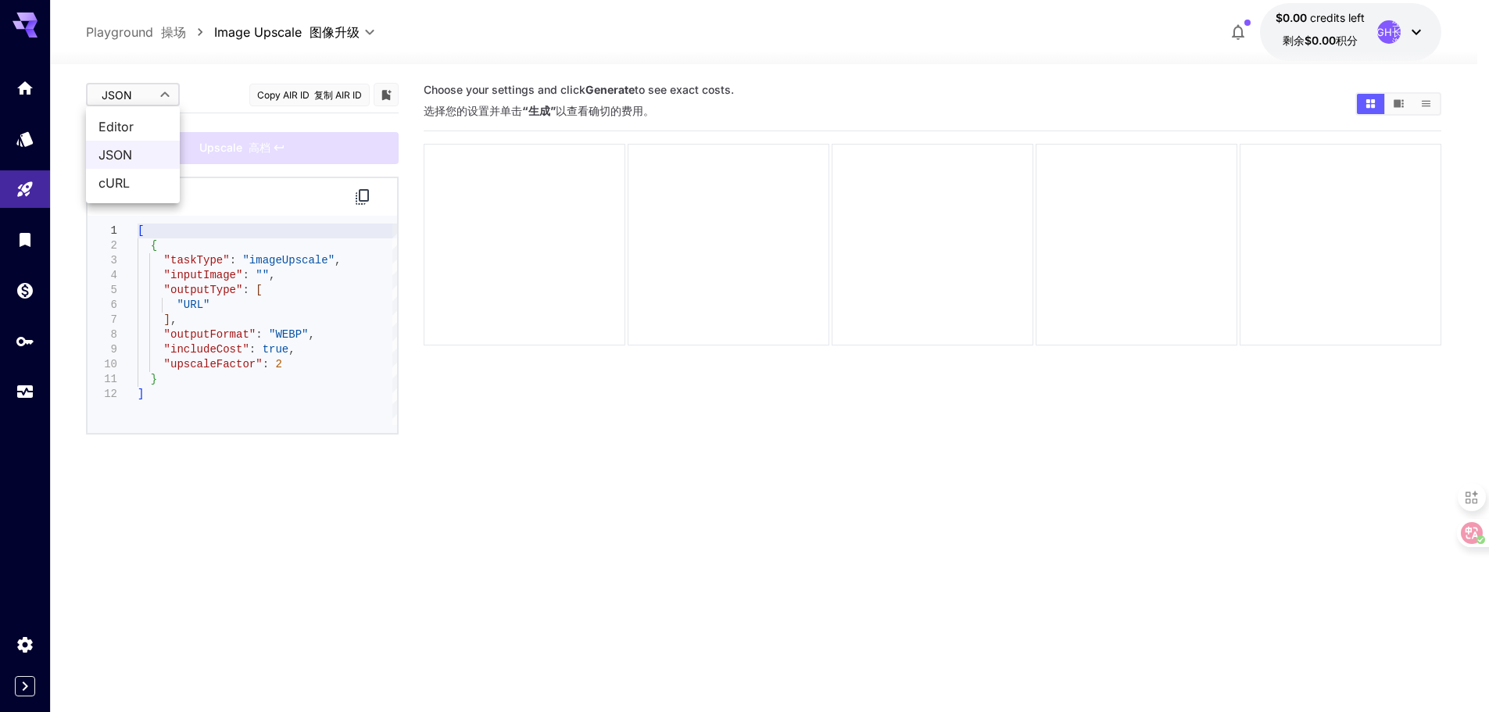
click at [153, 98] on body "**********" at bounding box center [744, 418] width 1489 height 836
click at [145, 127] on font "编辑" at bounding box center [153, 127] width 25 height 16
type input "****"
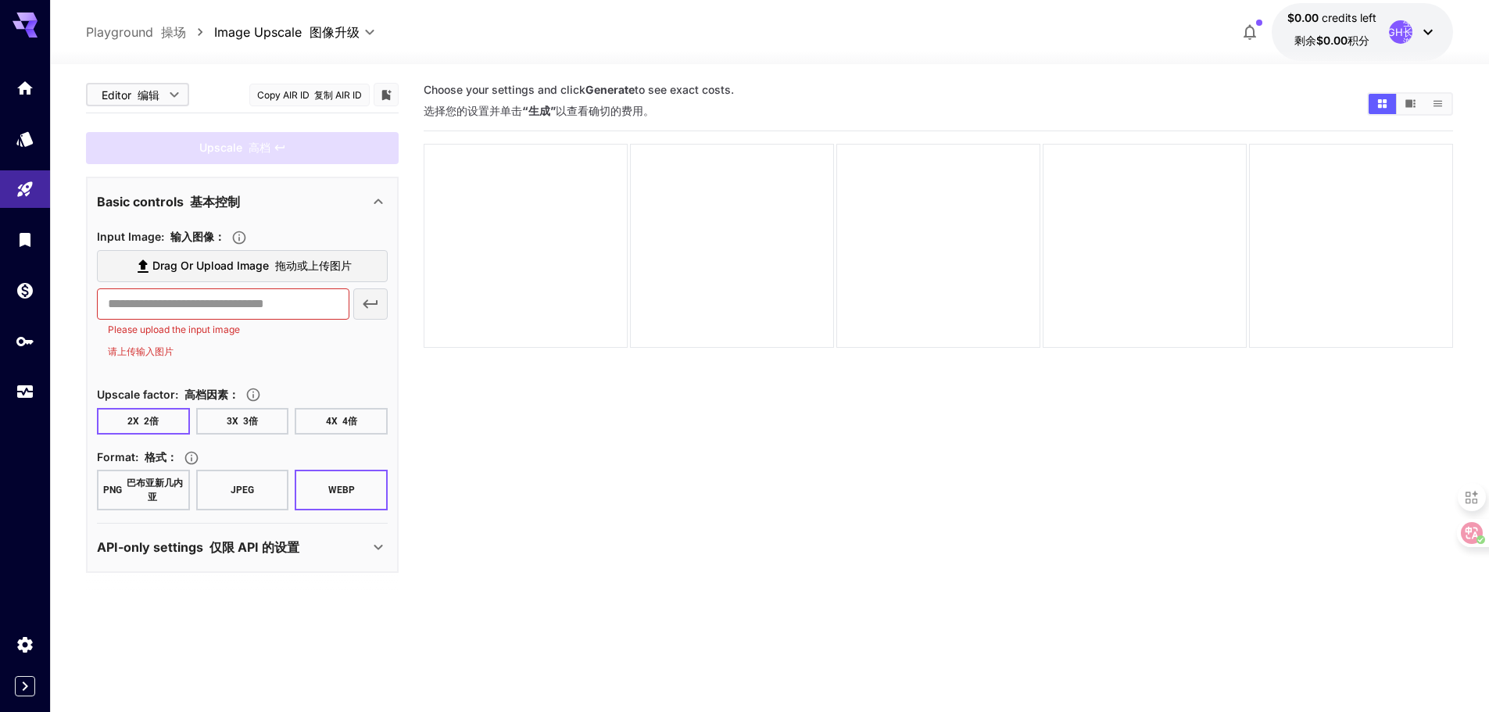
click at [324, 102] on font "复制 AIR ID" at bounding box center [336, 95] width 52 height 16
click at [605, 482] on section "Choose your settings and click Generate to see exact costs. 选择您的设置并单击 “生成” 以查看确…" at bounding box center [938, 433] width 1029 height 712
click at [356, 38] on body "**********" at bounding box center [750, 418] width 1501 height 836
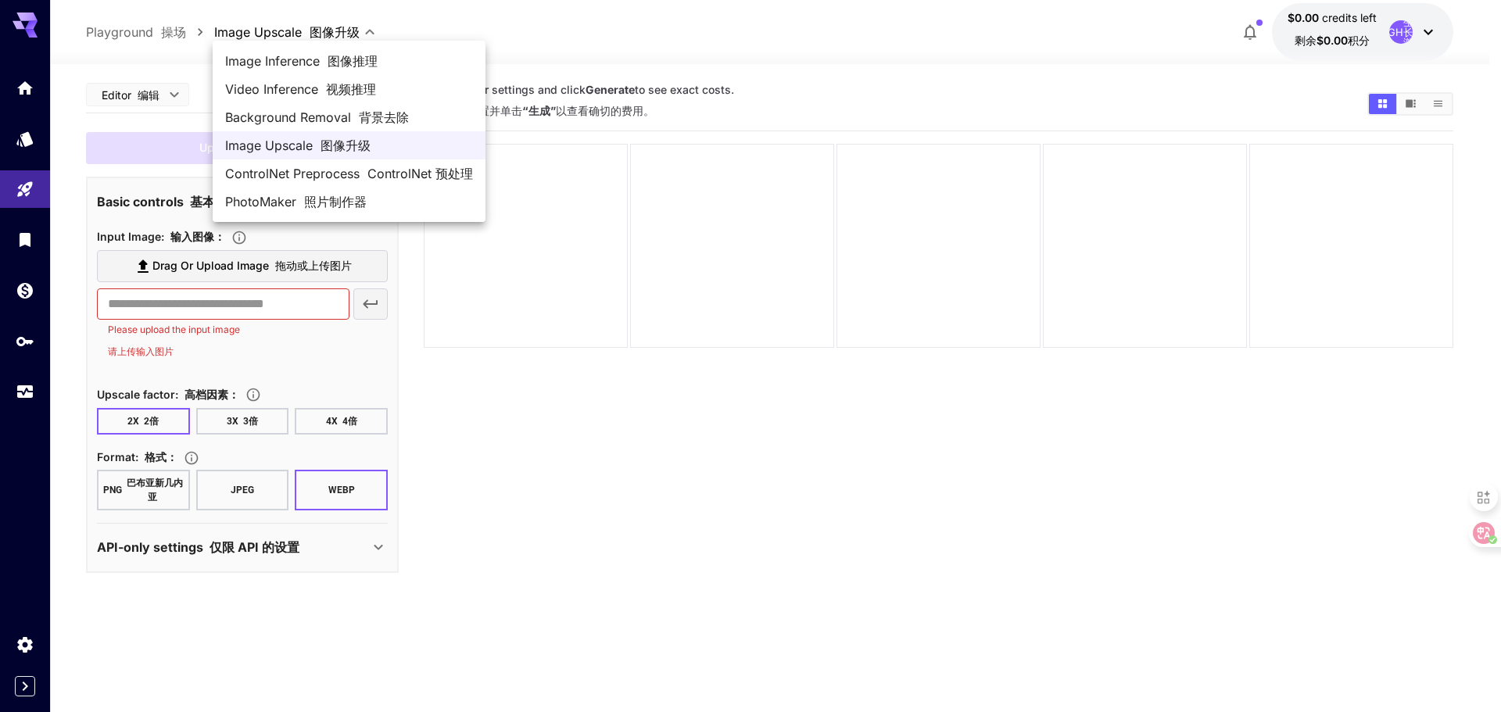
click at [31, 22] on div at bounding box center [750, 356] width 1501 height 712
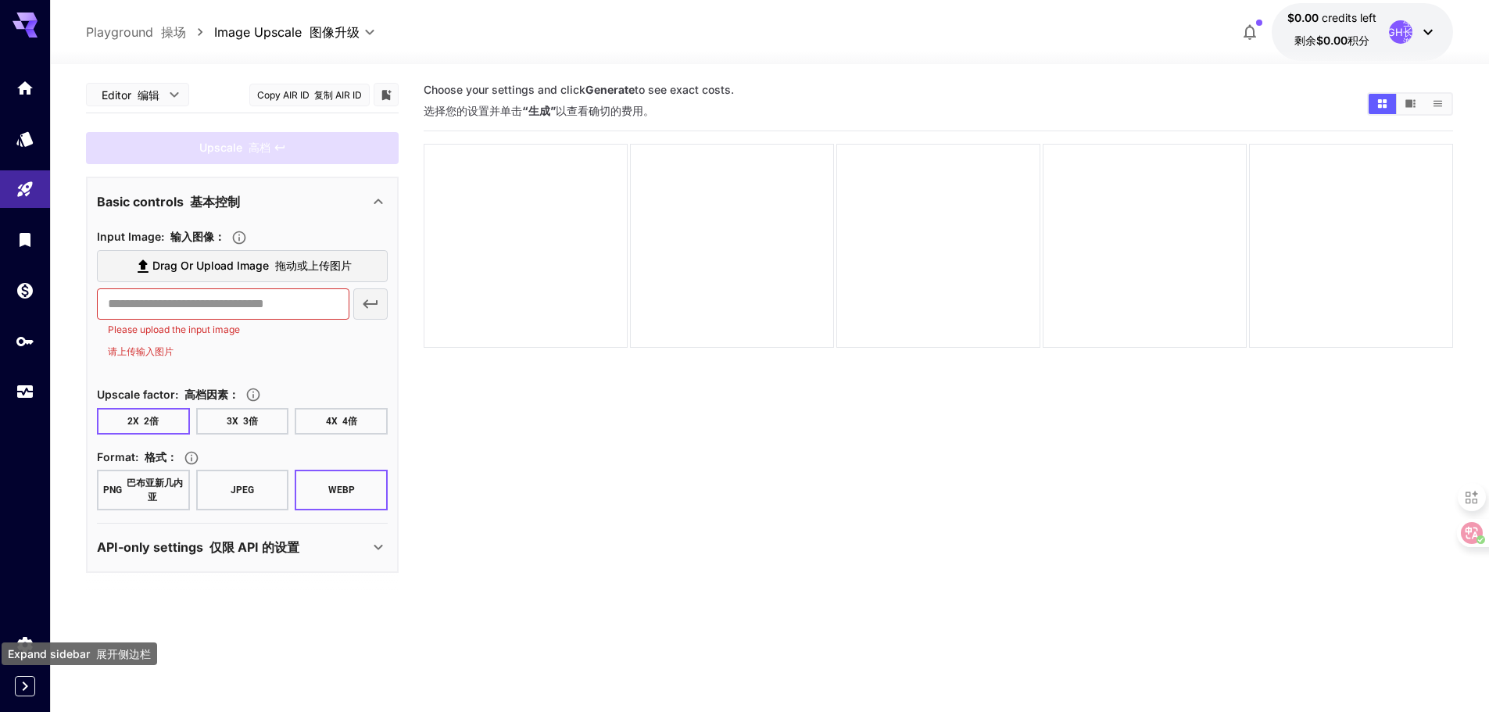
click at [23, 691] on icon "Expand sidebar" at bounding box center [25, 686] width 19 height 19
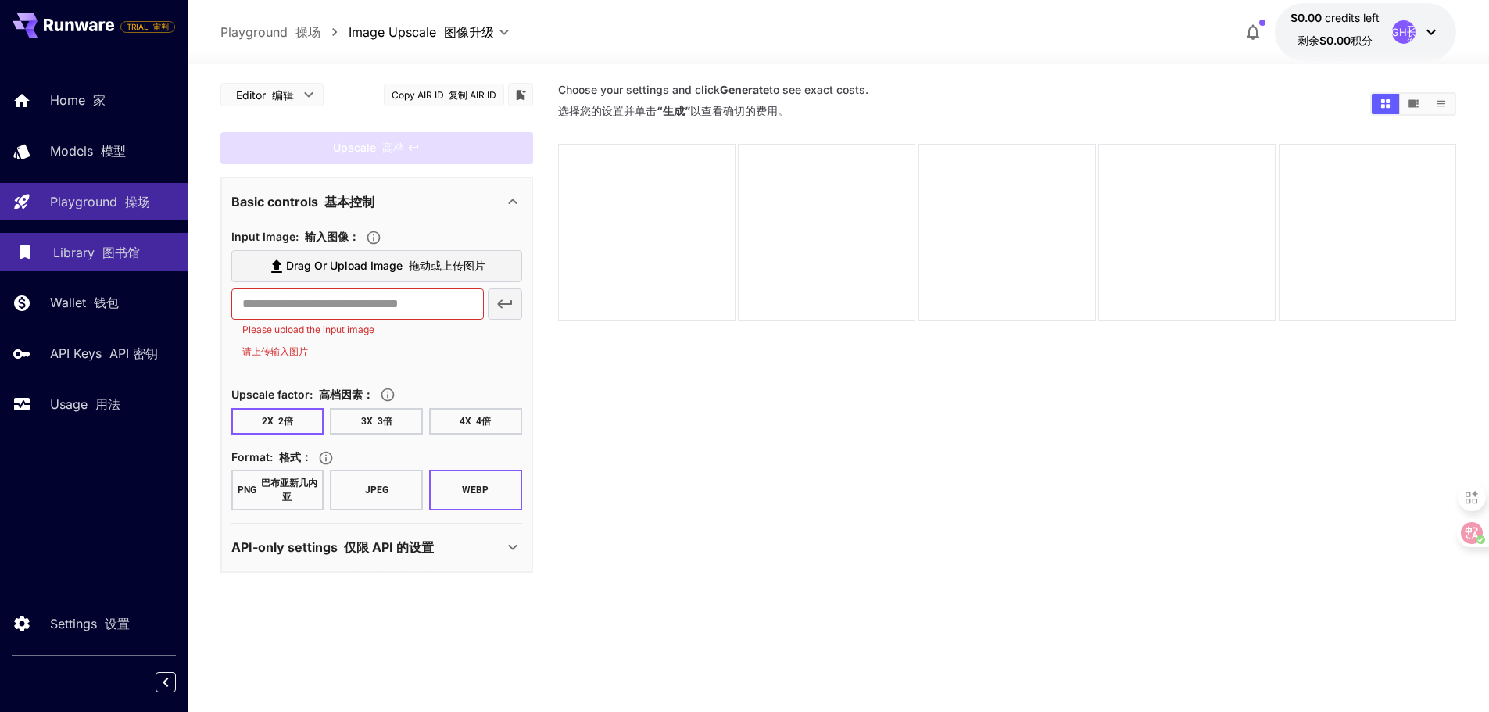
click at [83, 255] on p "Library 图书馆" at bounding box center [96, 252] width 87 height 19
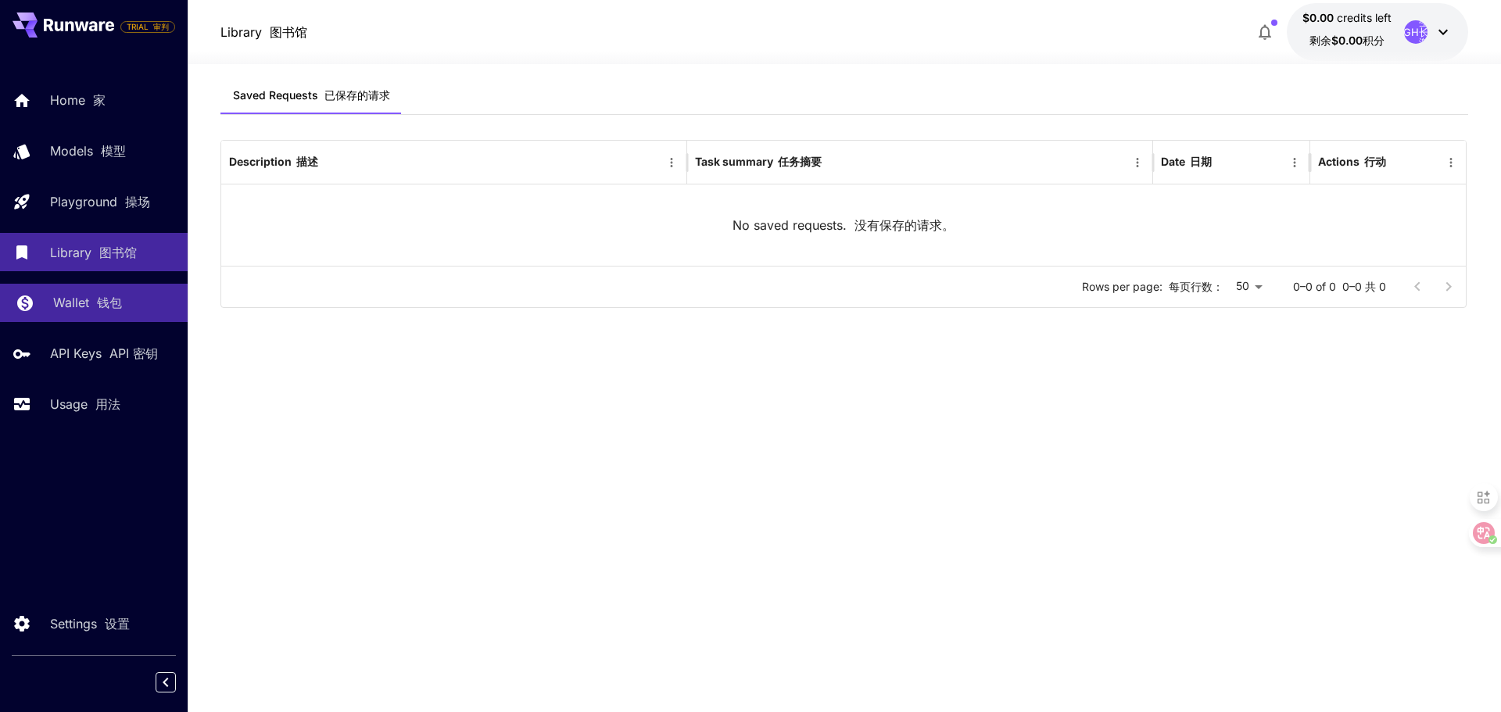
click at [93, 303] on font at bounding box center [93, 303] width 8 height 16
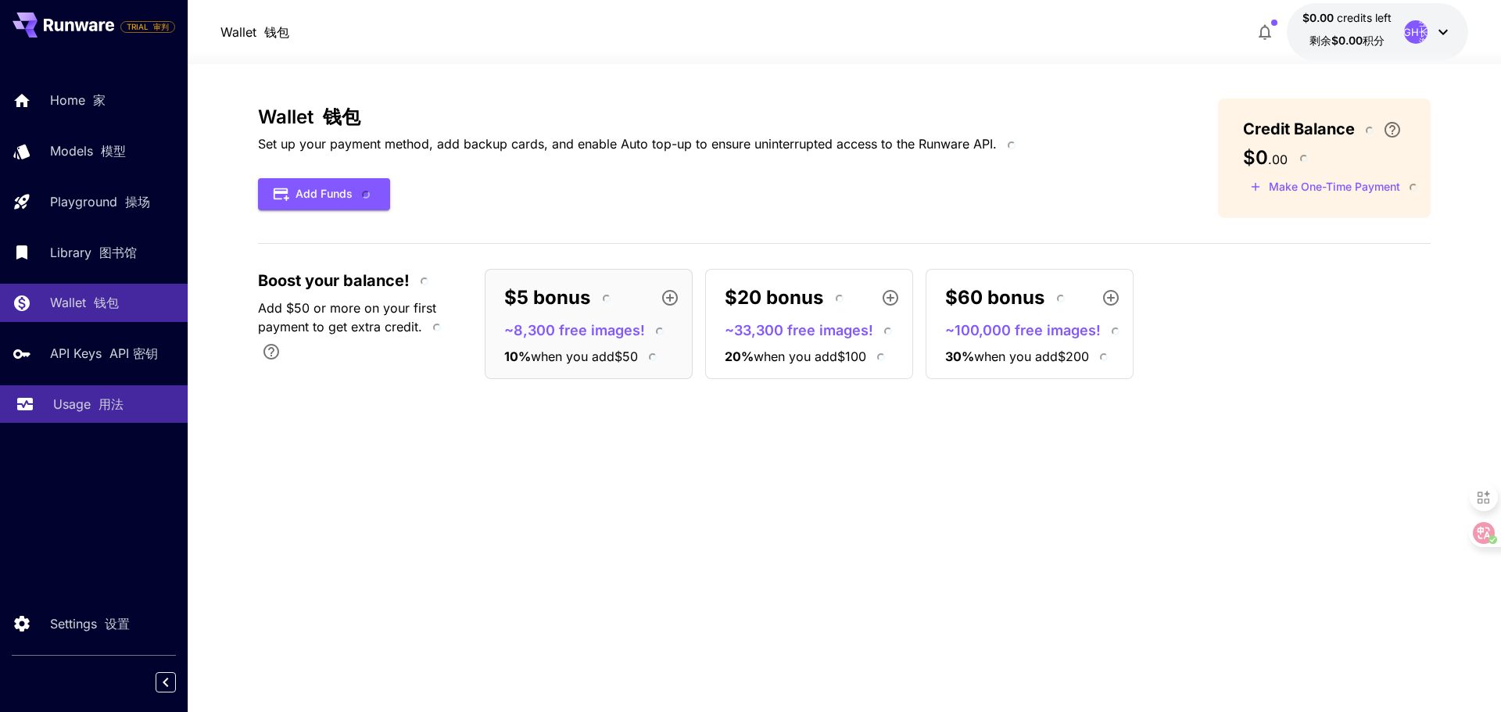
click at [79, 405] on p "Usage 用法" at bounding box center [88, 404] width 70 height 19
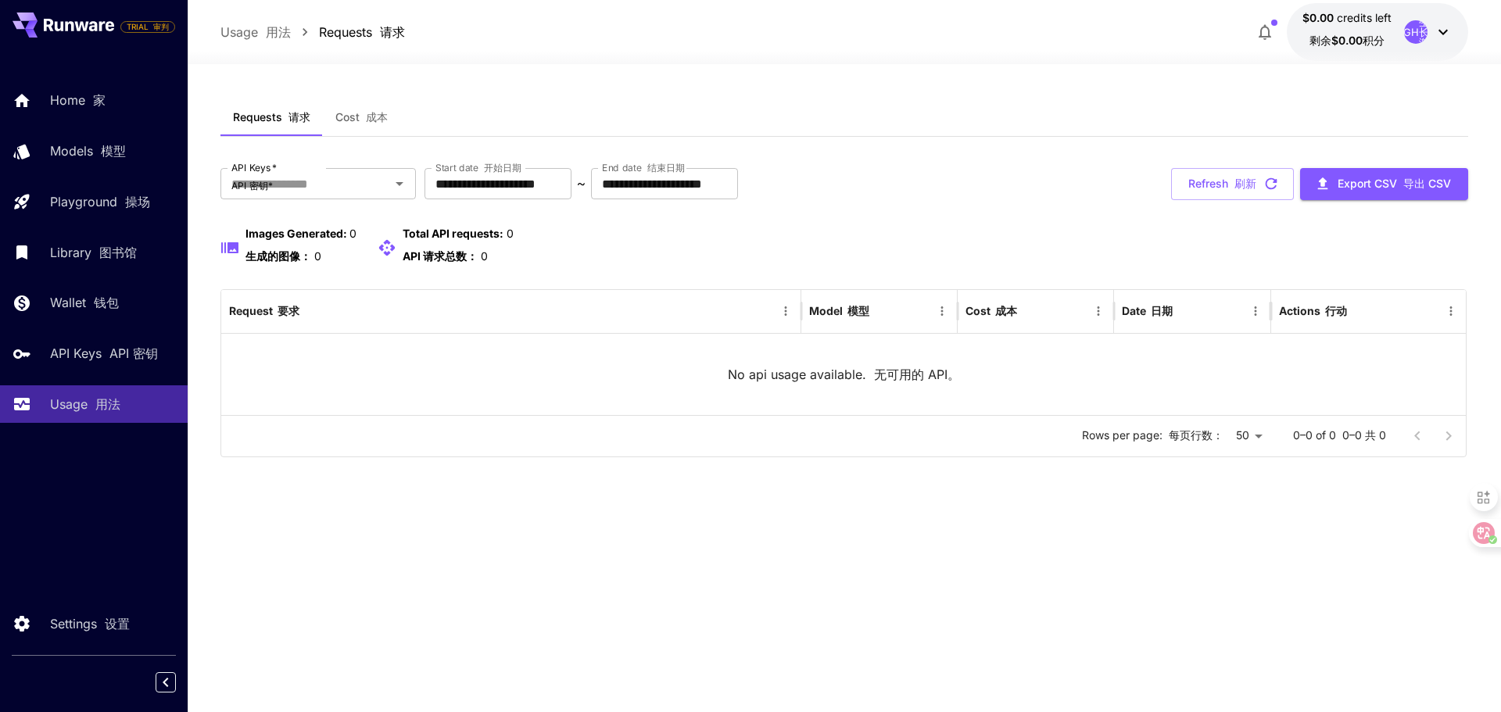
click at [331, 124] on button "Cost 成本" at bounding box center [361, 117] width 77 height 38
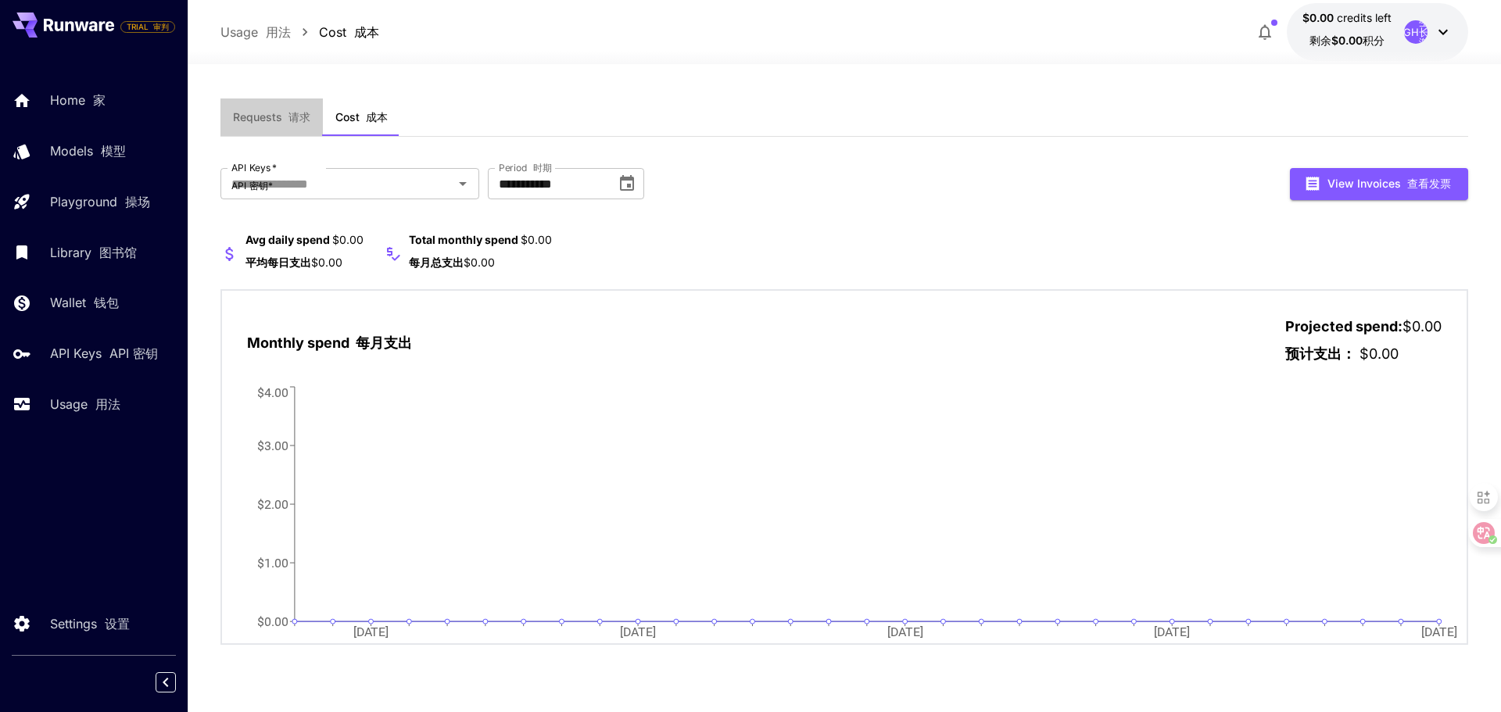
click at [286, 127] on button "Requests 请求" at bounding box center [271, 117] width 102 height 38
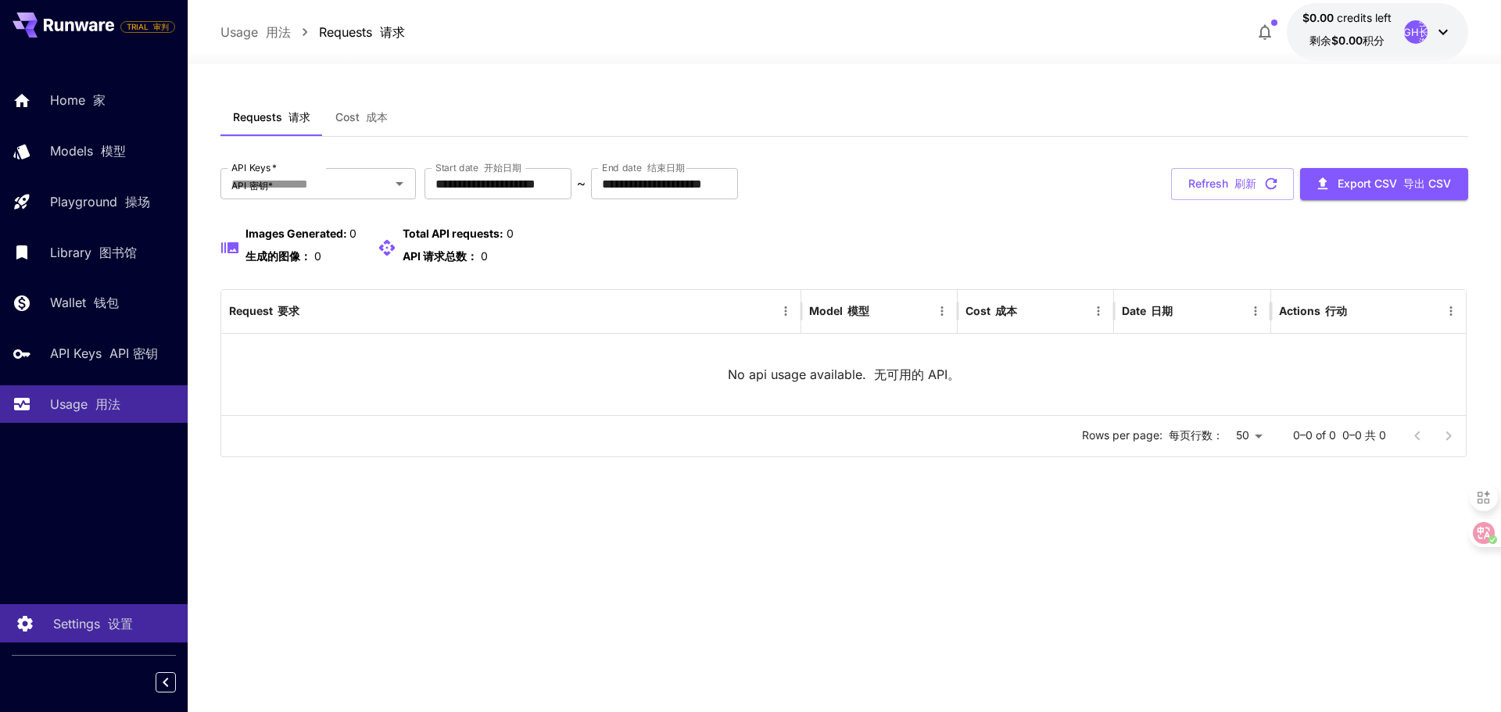
click at [96, 635] on link "Settings 设置" at bounding box center [94, 623] width 188 height 38
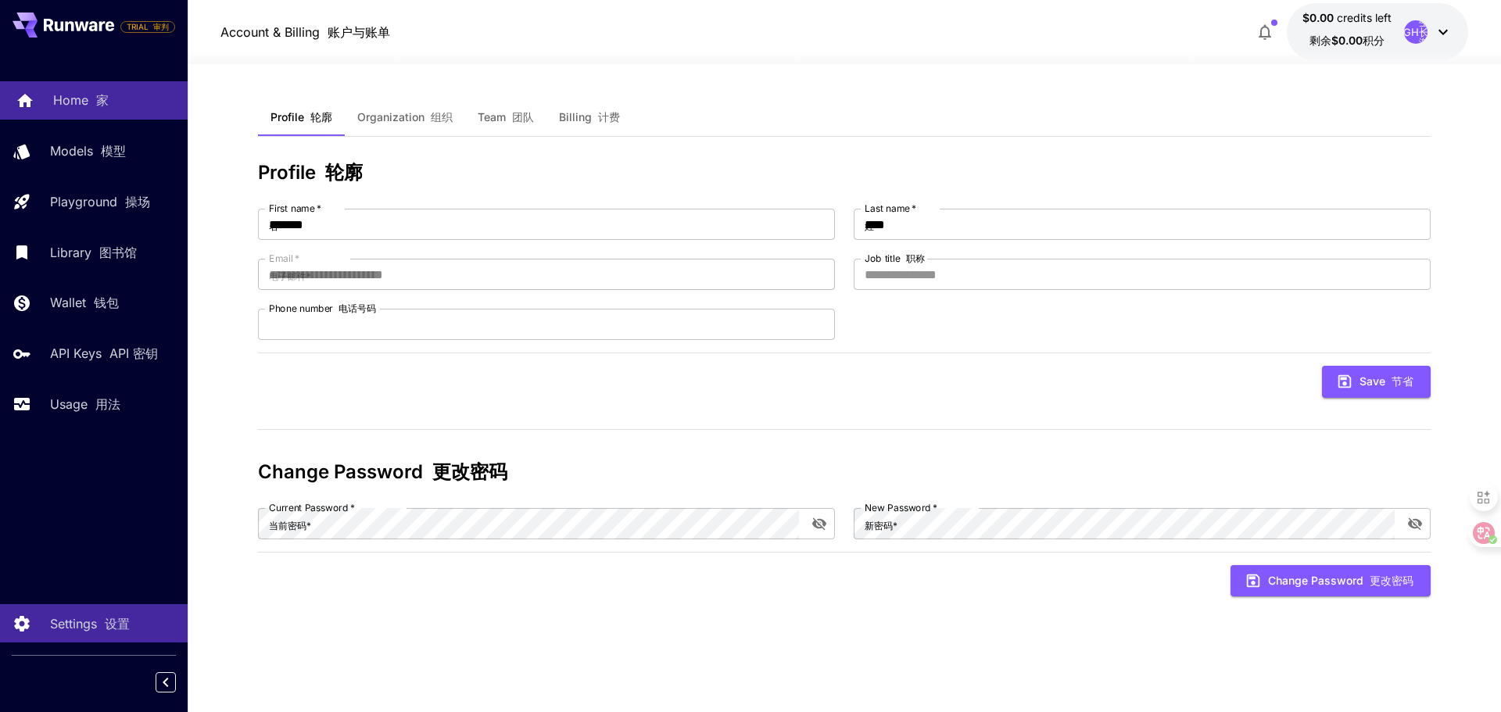
click at [83, 114] on link "Home 家" at bounding box center [94, 100] width 188 height 38
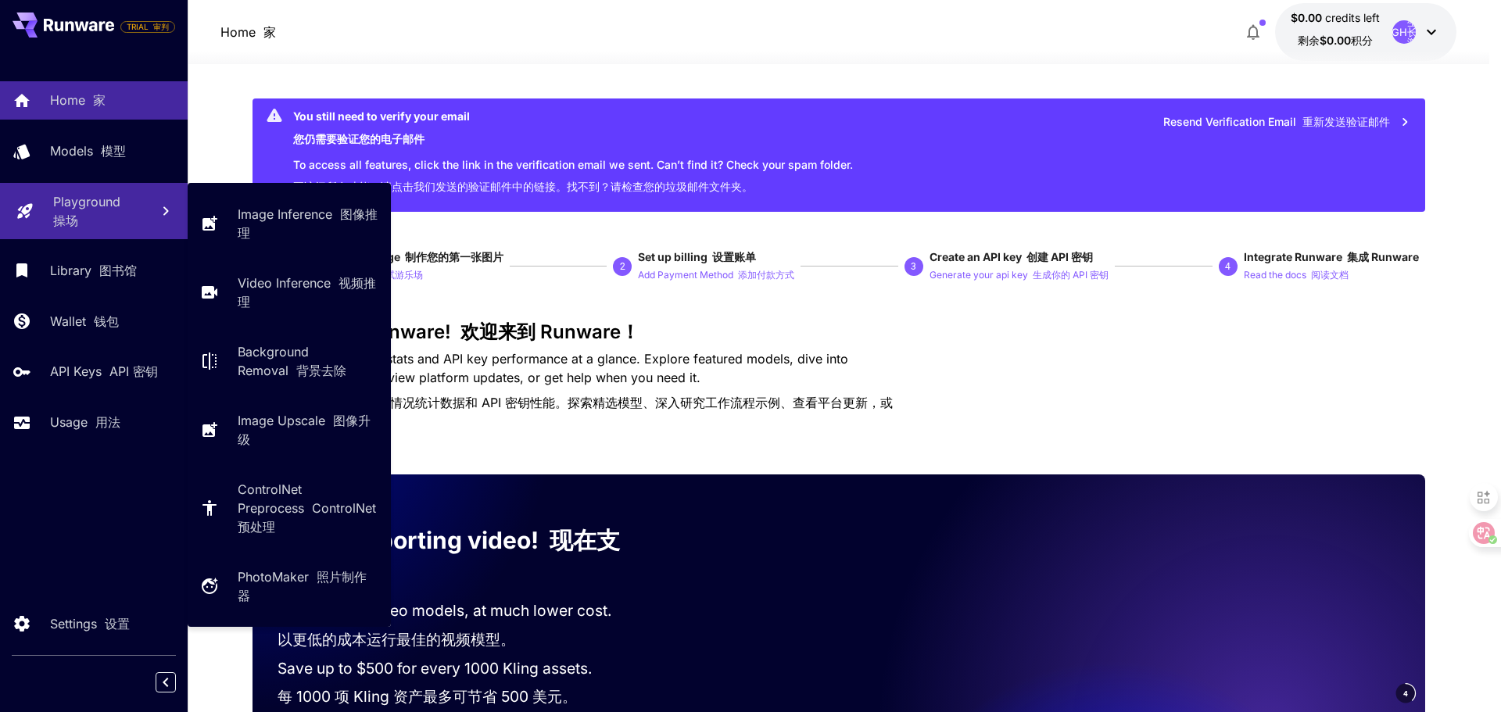
click at [99, 208] on p "Playground 操场" at bounding box center [95, 211] width 84 height 38
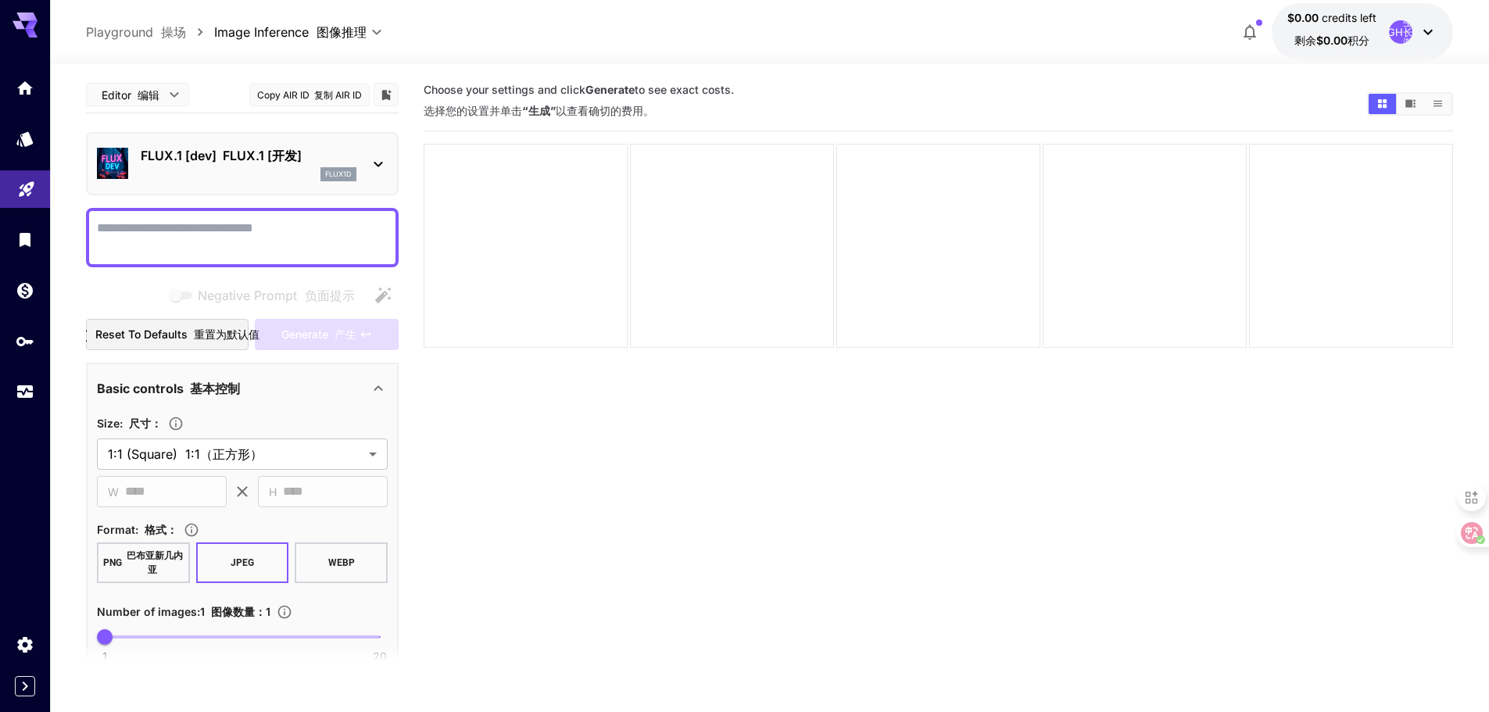
click at [489, 482] on section "Choose your settings and click Generate to see exact costs. 选择您的设置并单击 “生成” 以查看确…" at bounding box center [938, 433] width 1029 height 712
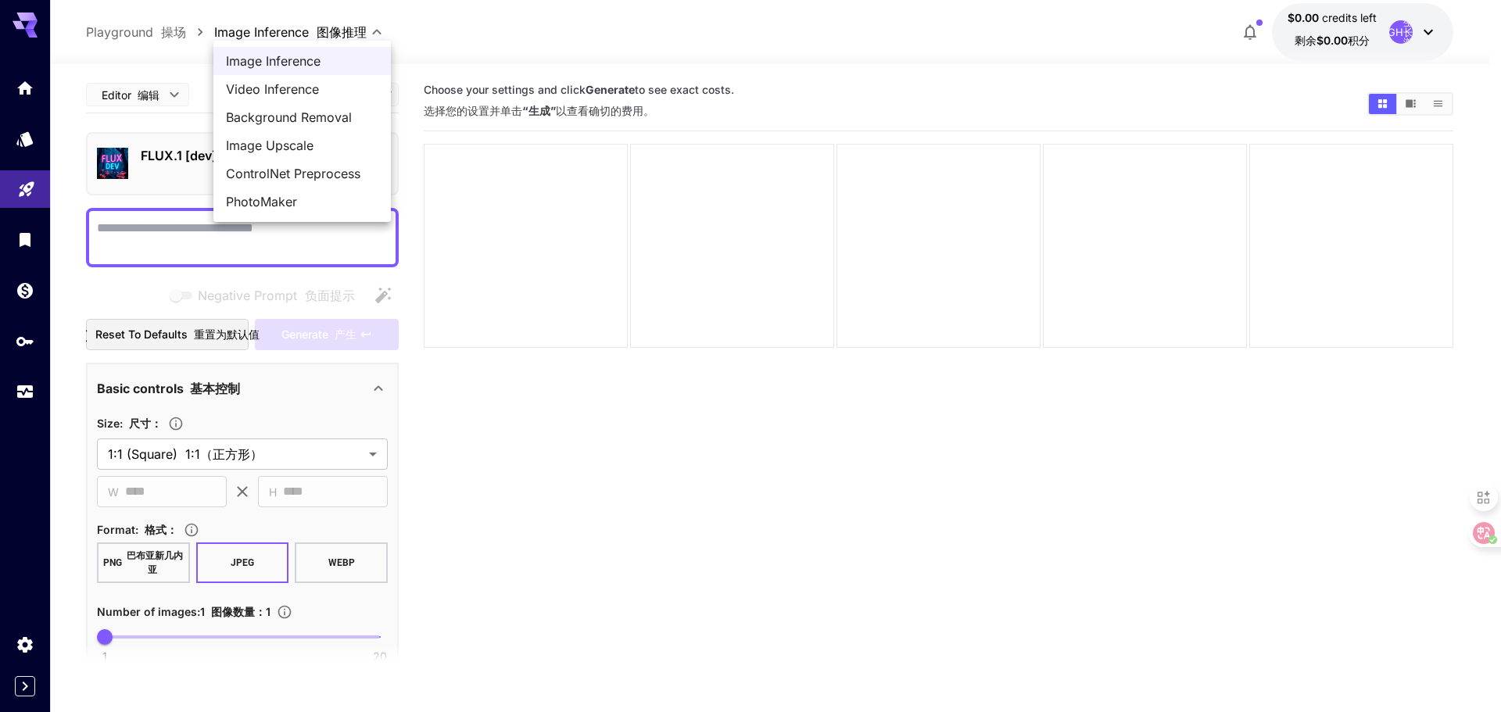
click at [320, 33] on body "**********" at bounding box center [750, 418] width 1501 height 836
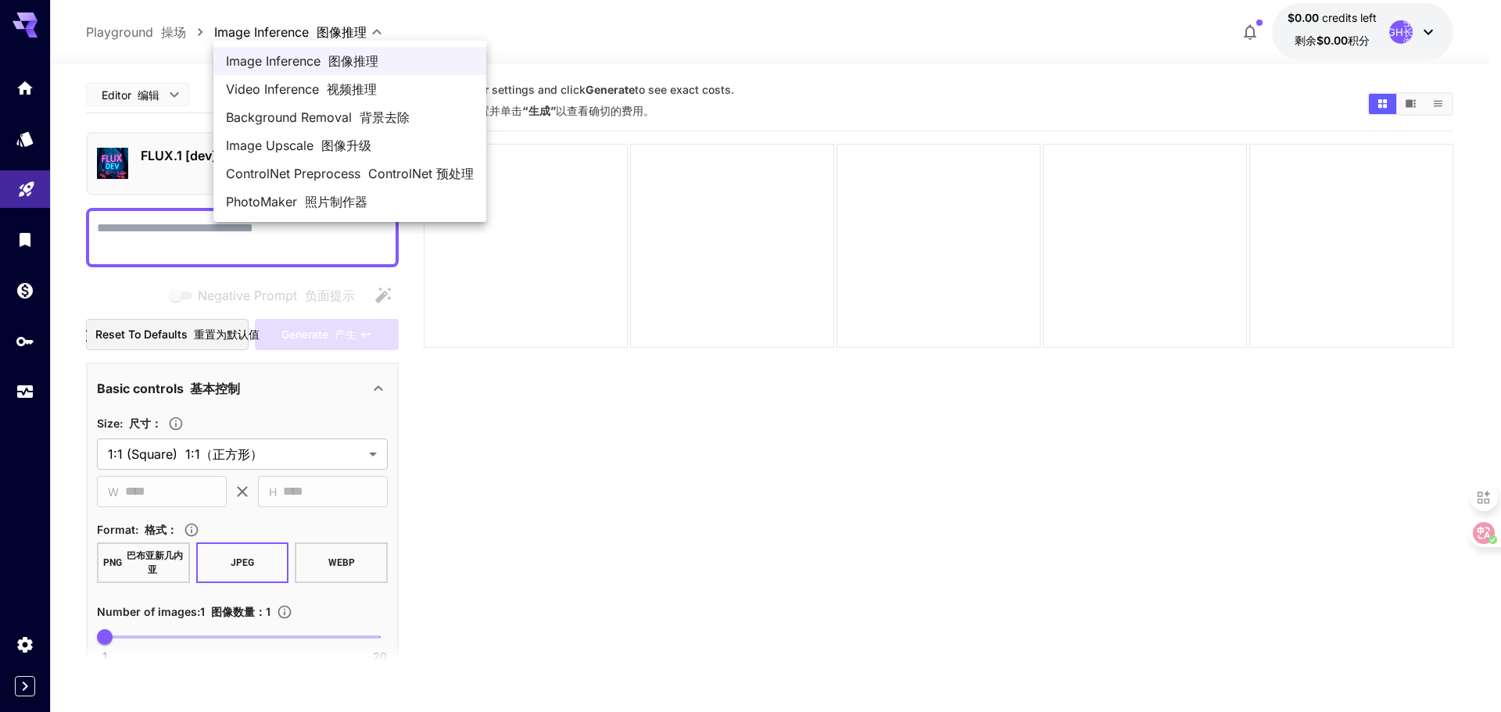
click at [310, 59] on span "Image Inference 图像推理" at bounding box center [350, 61] width 248 height 19
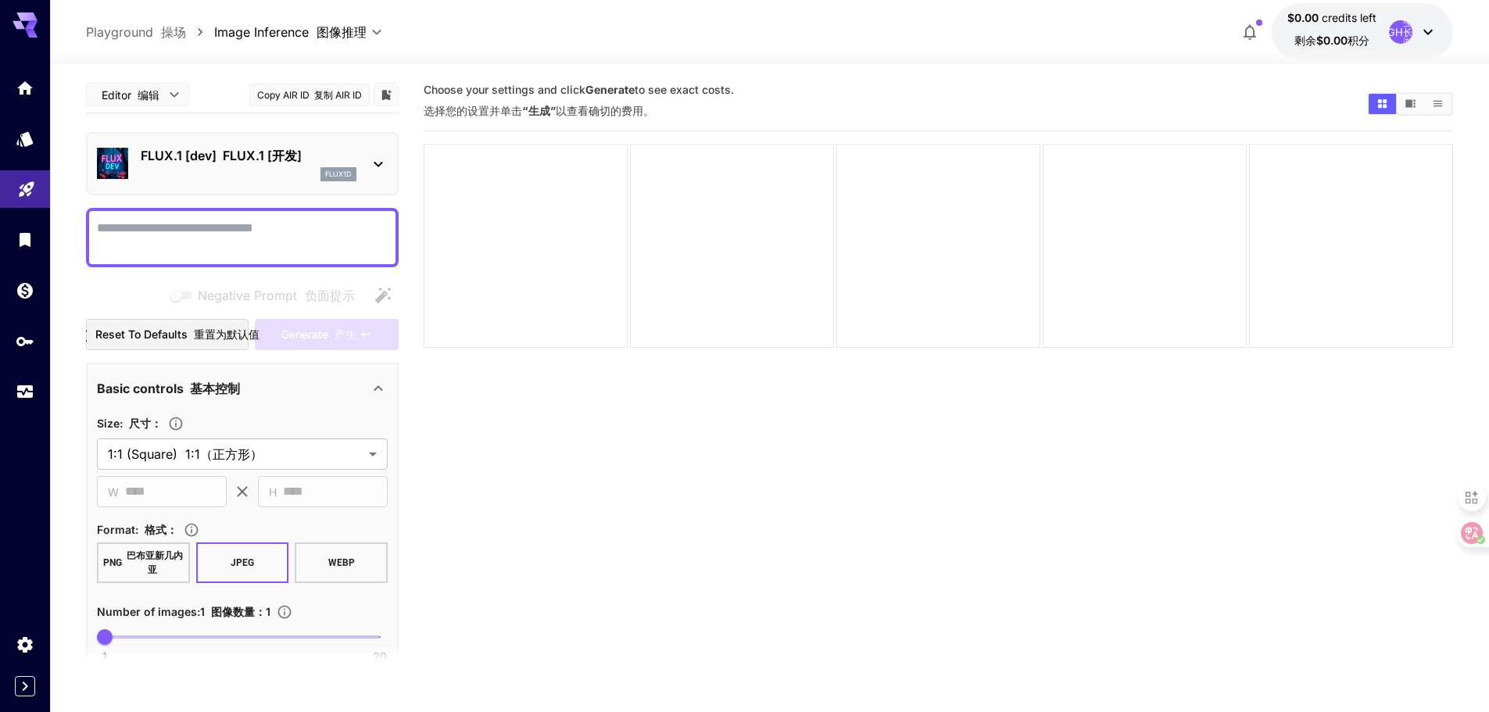
click at [371, 168] on icon at bounding box center [378, 164] width 19 height 19
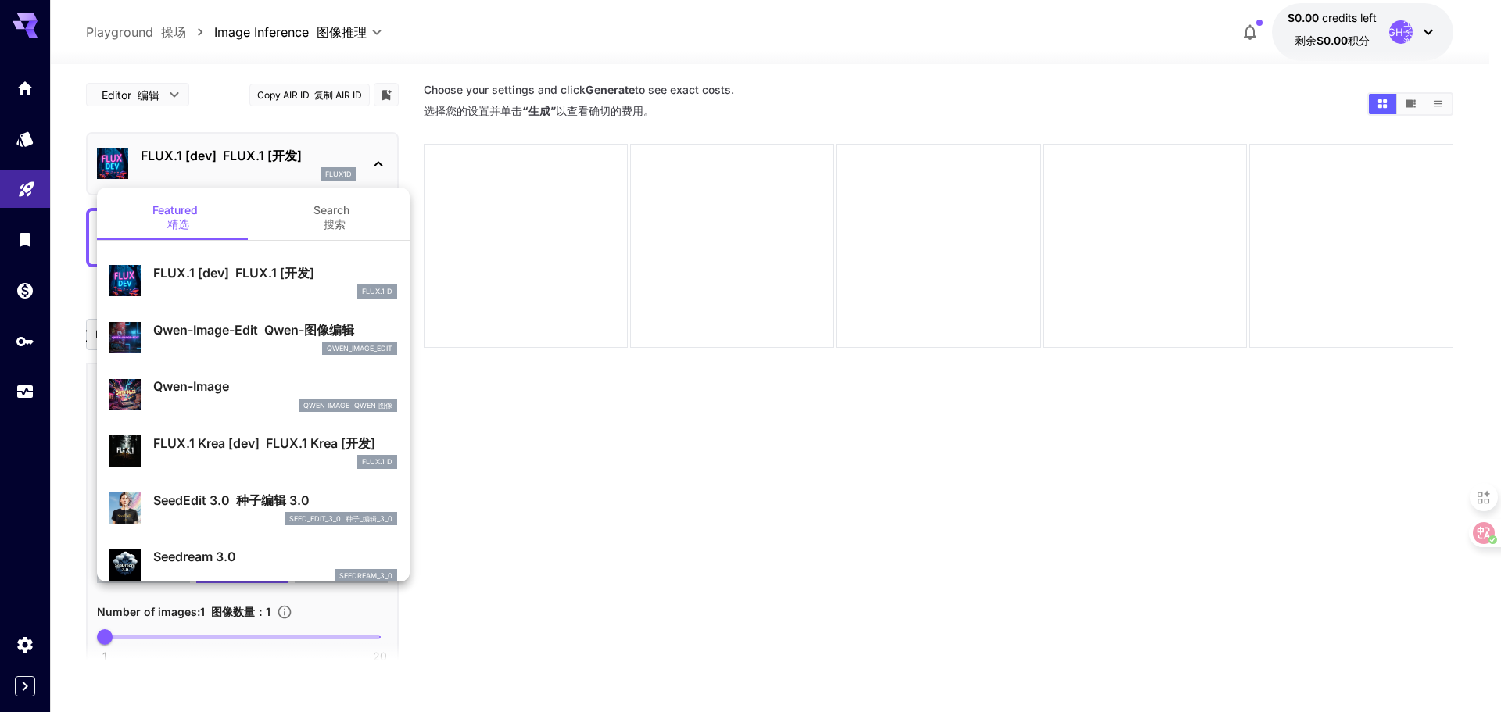
click at [371, 168] on div at bounding box center [750, 356] width 1501 height 712
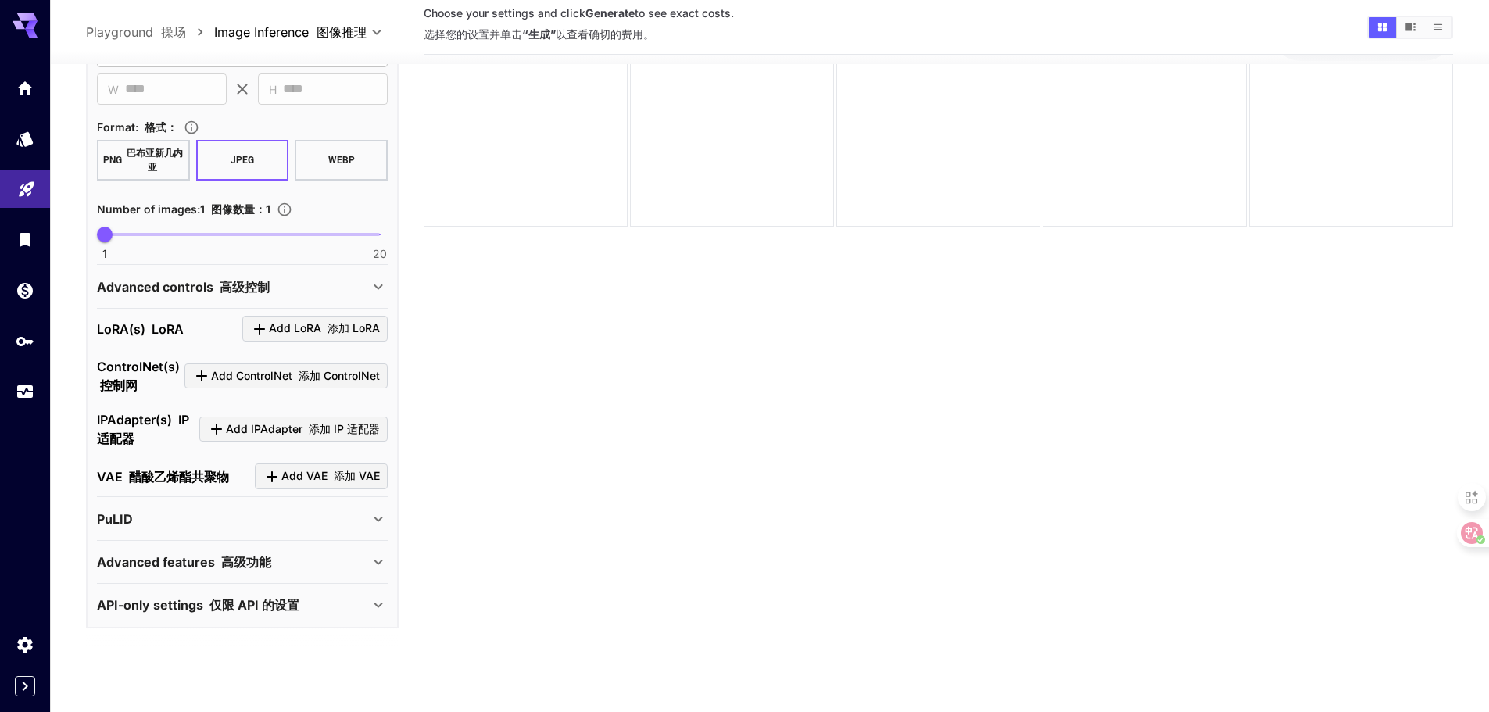
scroll to position [124, 0]
click at [374, 516] on icon at bounding box center [378, 516] width 19 height 19
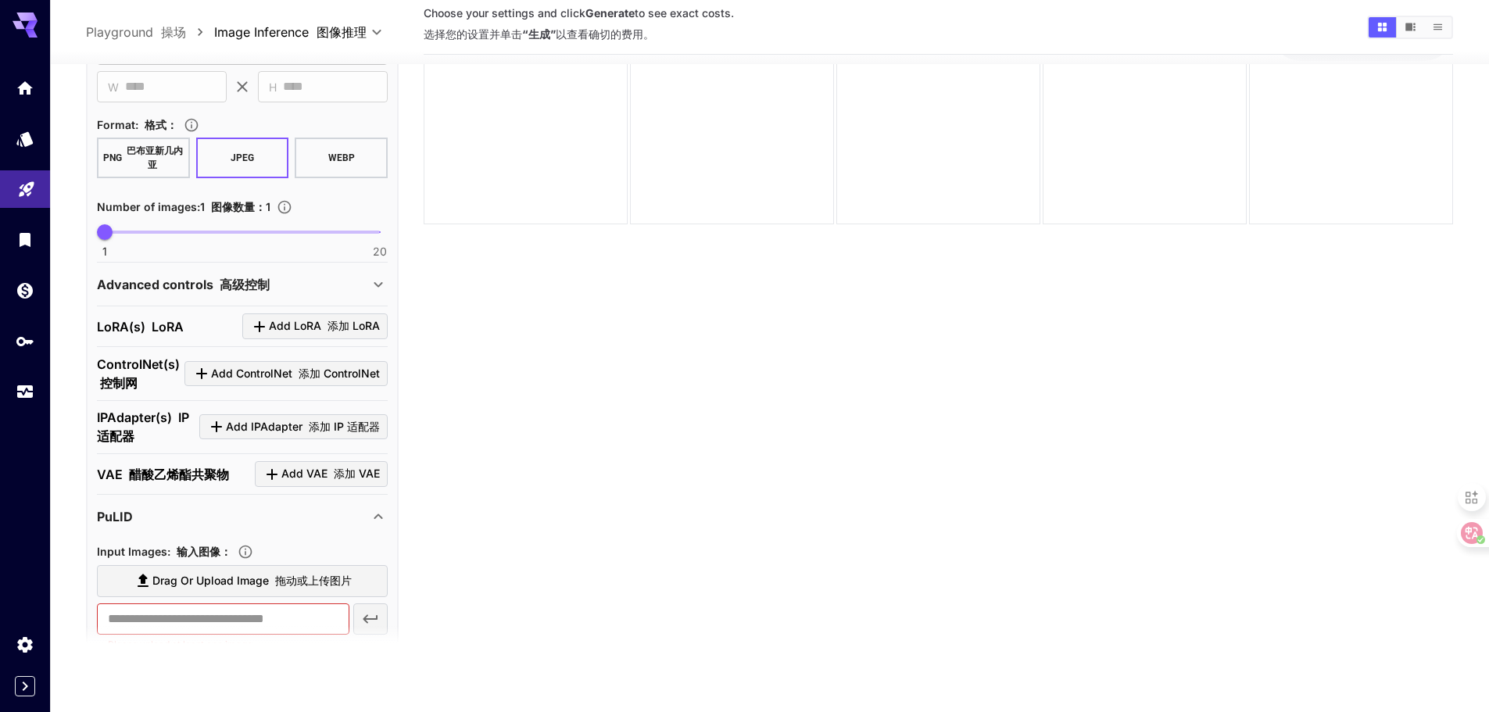
click at [374, 516] on icon at bounding box center [378, 516] width 19 height 19
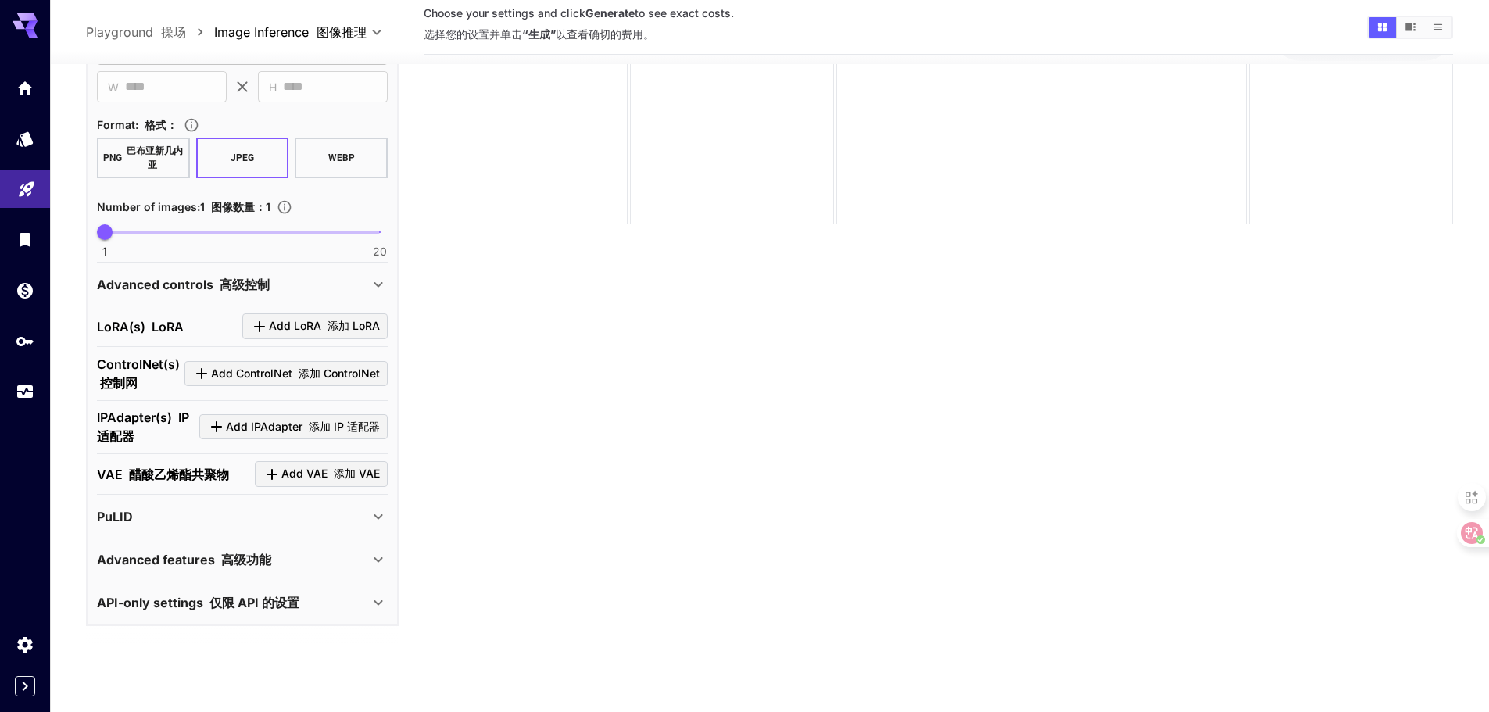
click at [368, 564] on div "Advanced features 高级功能" at bounding box center [242, 560] width 291 height 38
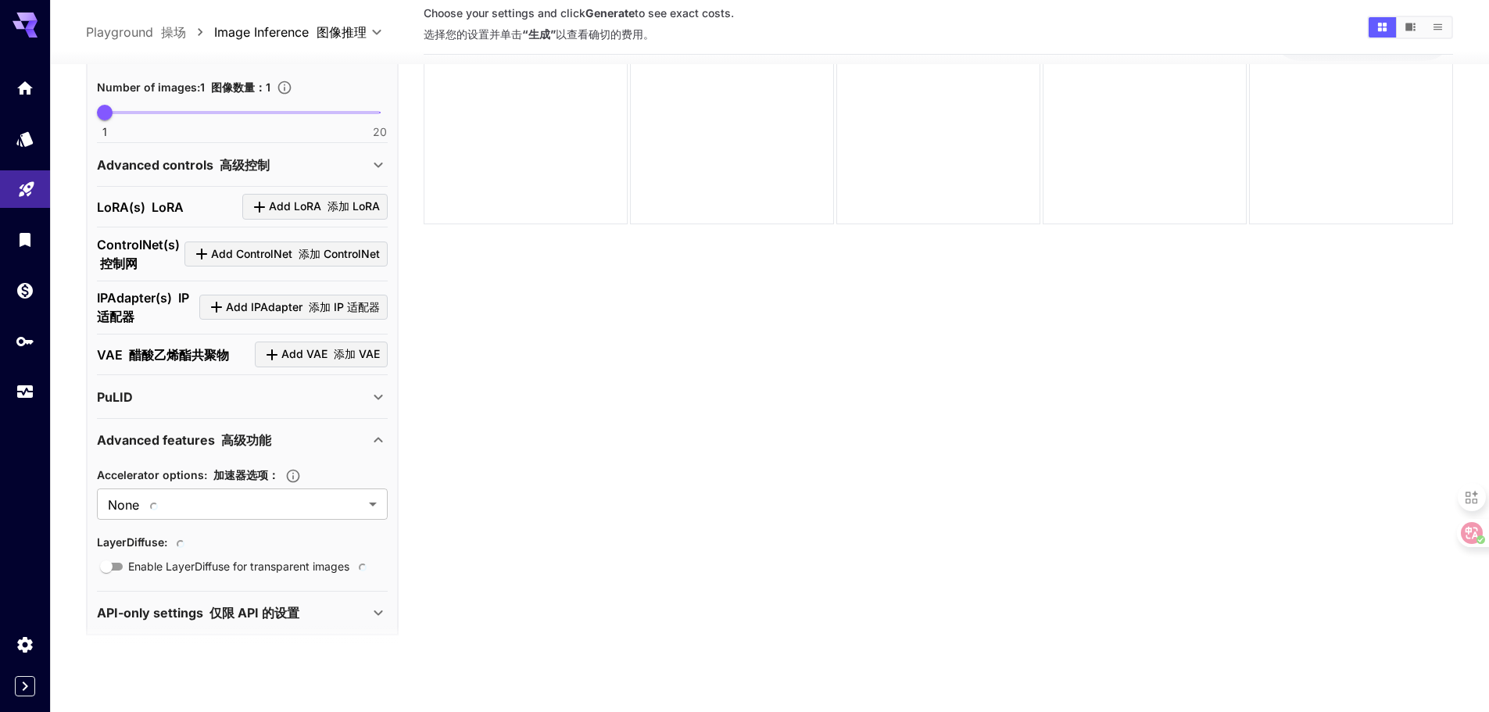
scroll to position [517, 0]
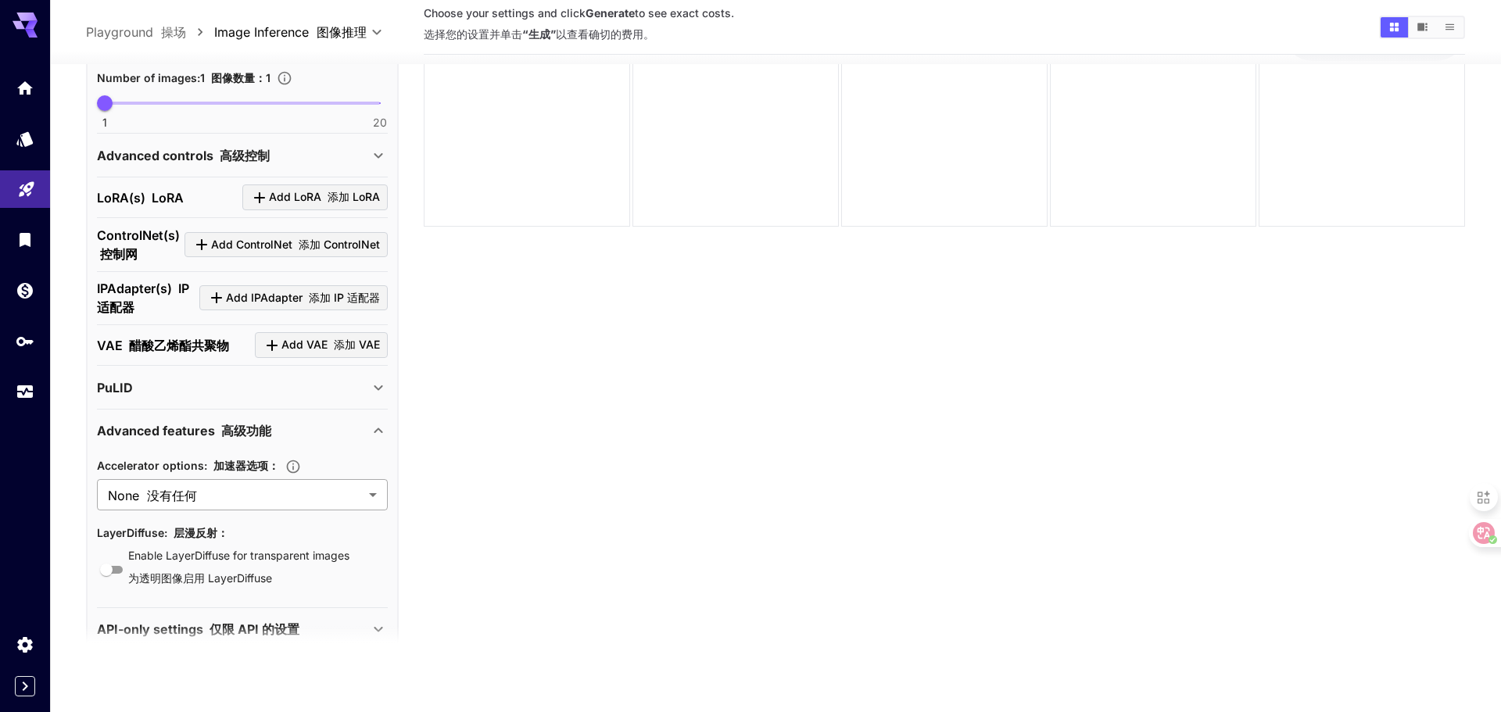
click at [365, 503] on body "**********" at bounding box center [750, 294] width 1501 height 836
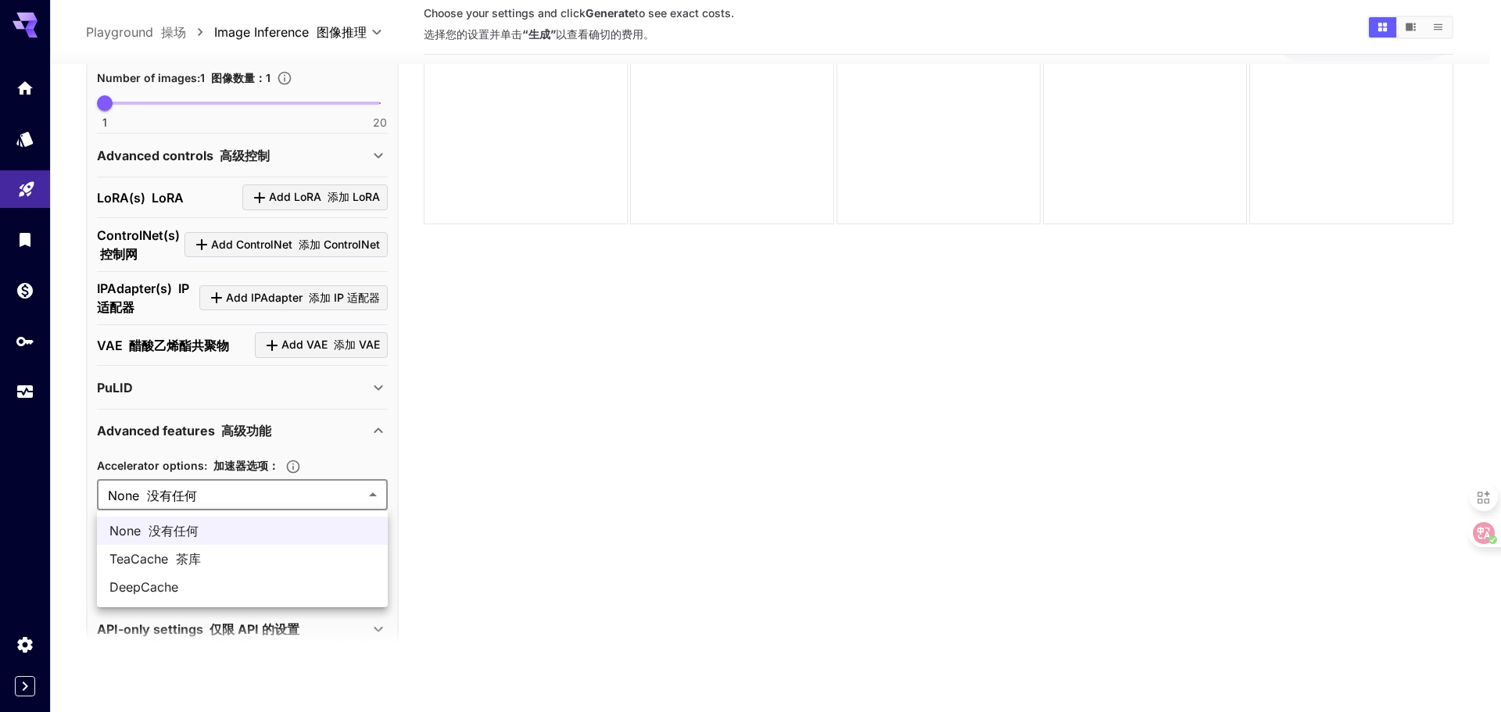
click at [365, 503] on div at bounding box center [750, 356] width 1501 height 712
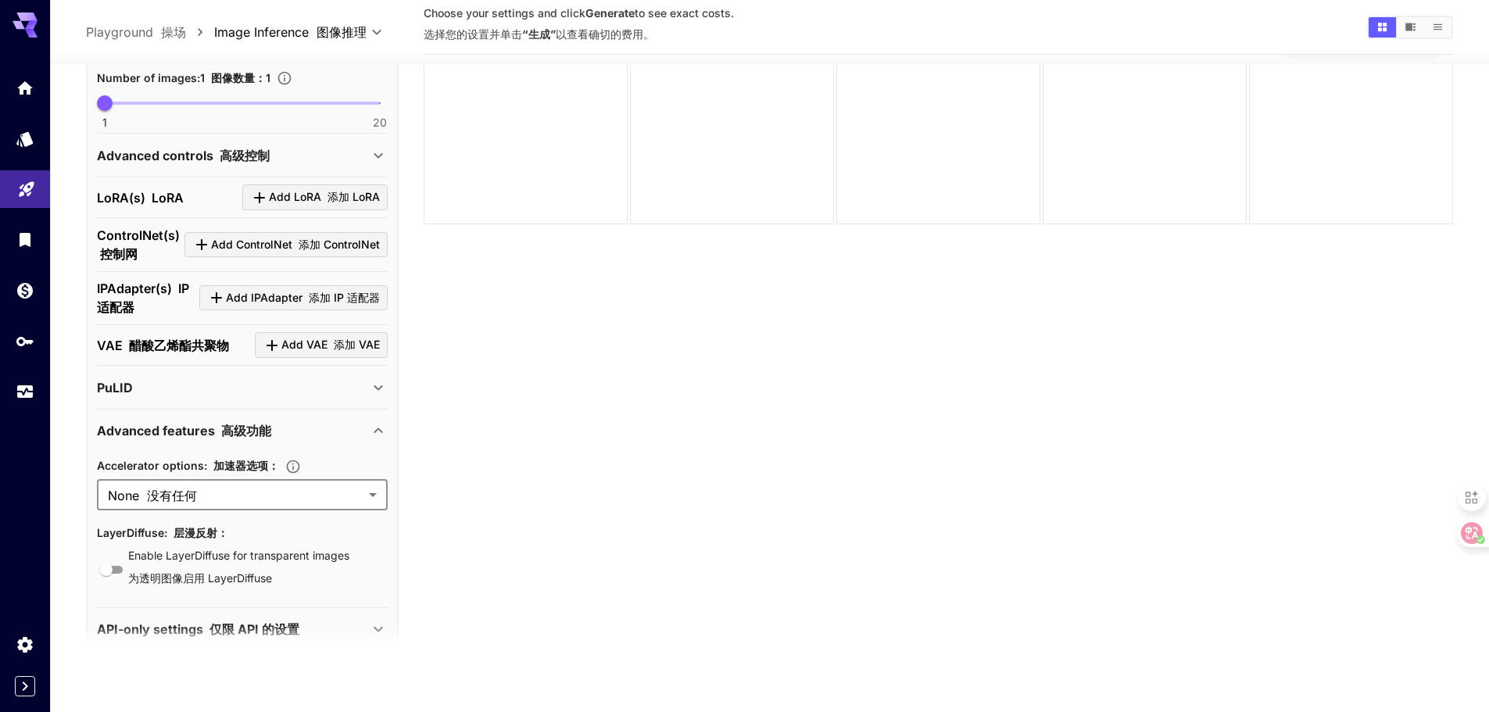
click at [381, 495] on body "**********" at bounding box center [744, 294] width 1489 height 836
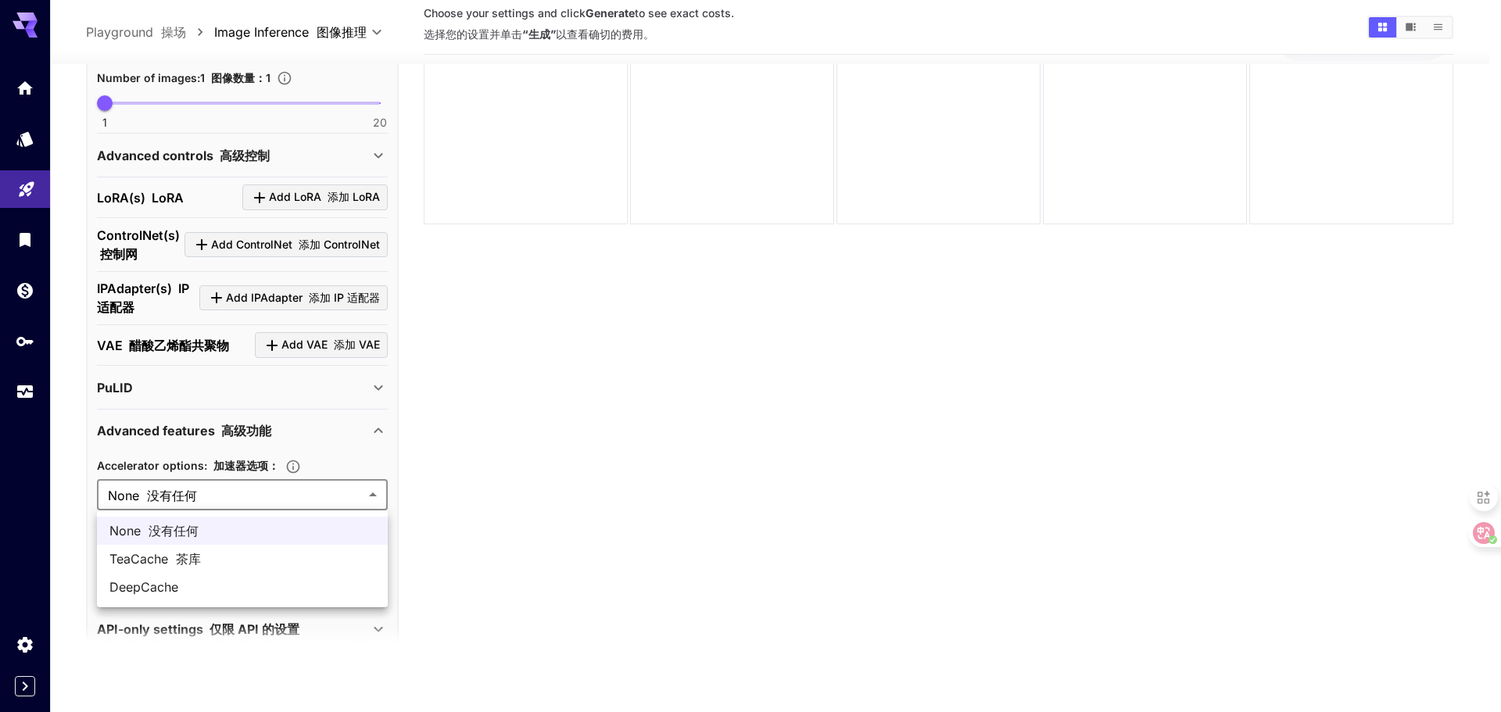
click at [386, 428] on div at bounding box center [750, 356] width 1501 height 712
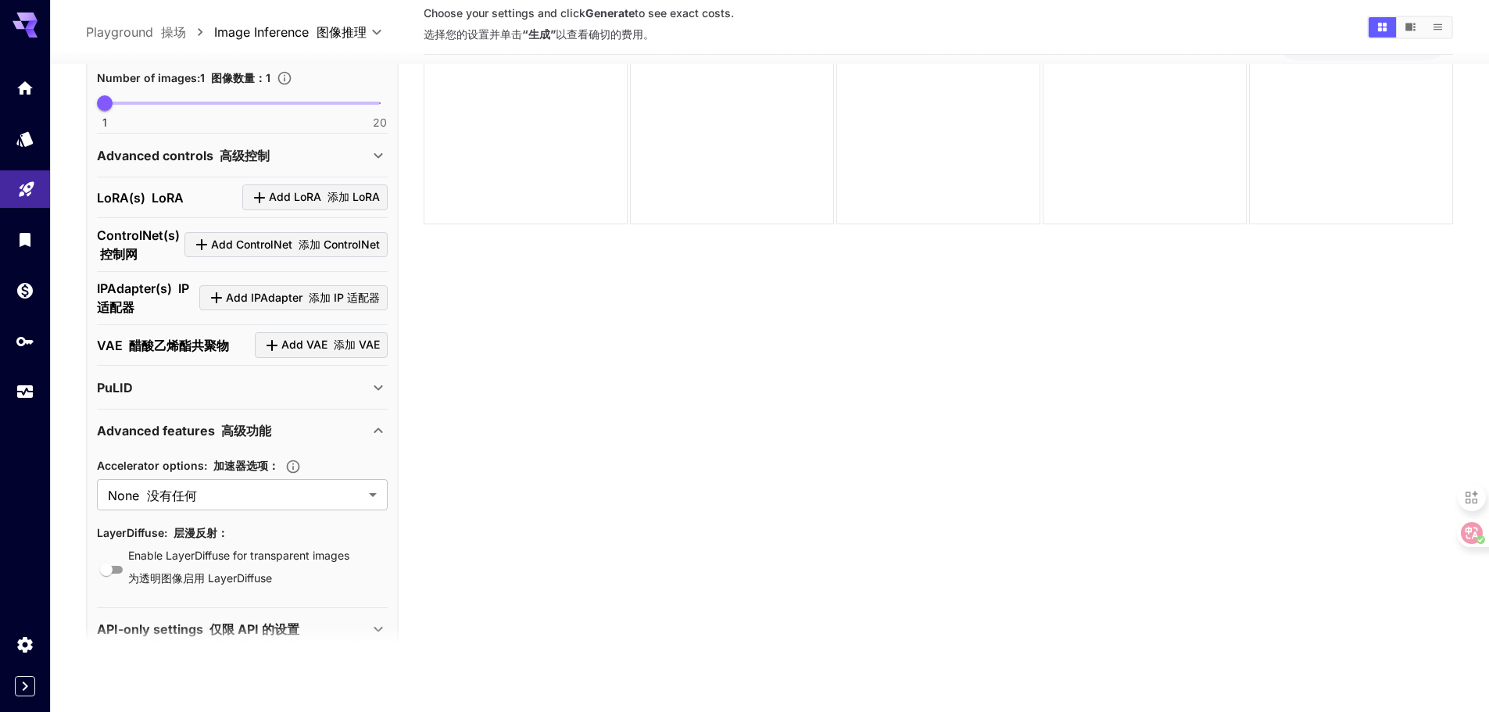
click at [380, 434] on icon at bounding box center [378, 430] width 19 height 19
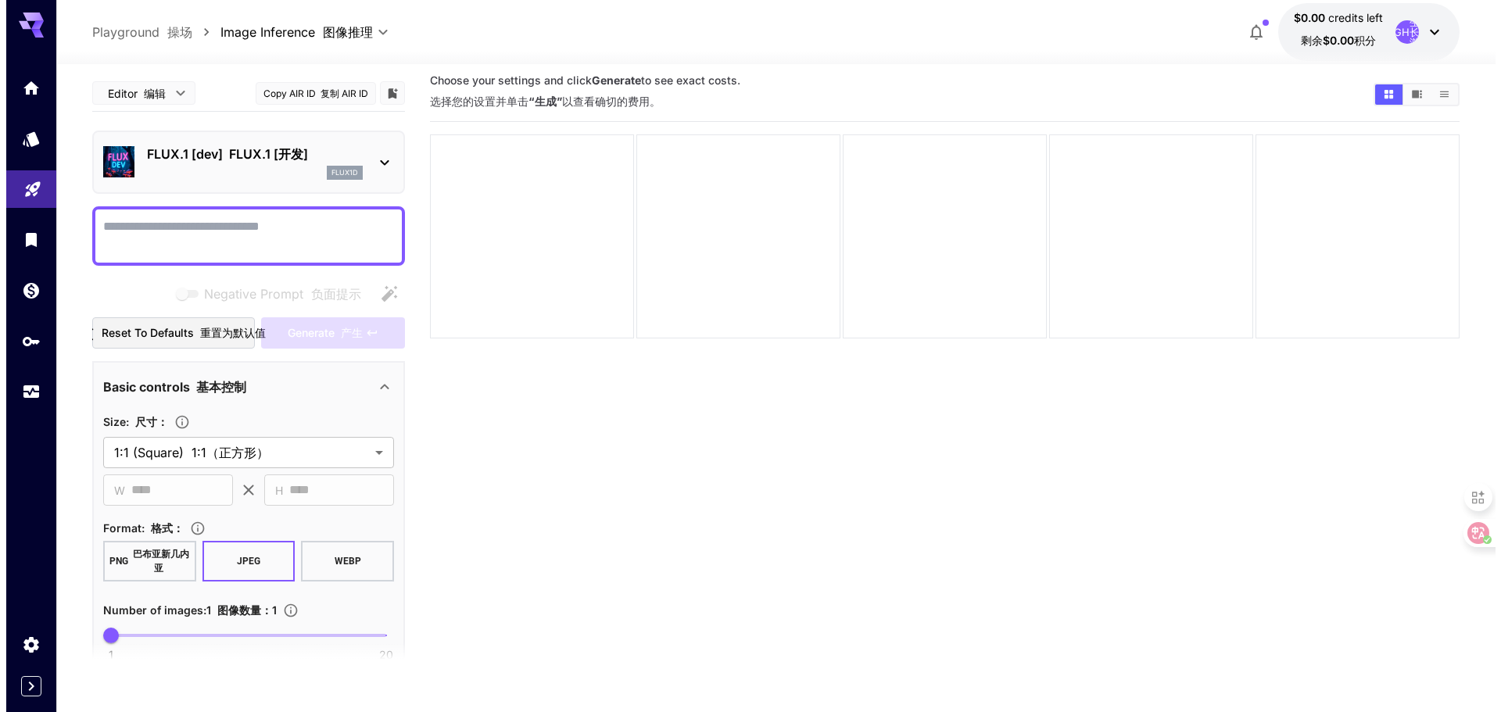
scroll to position [0, 0]
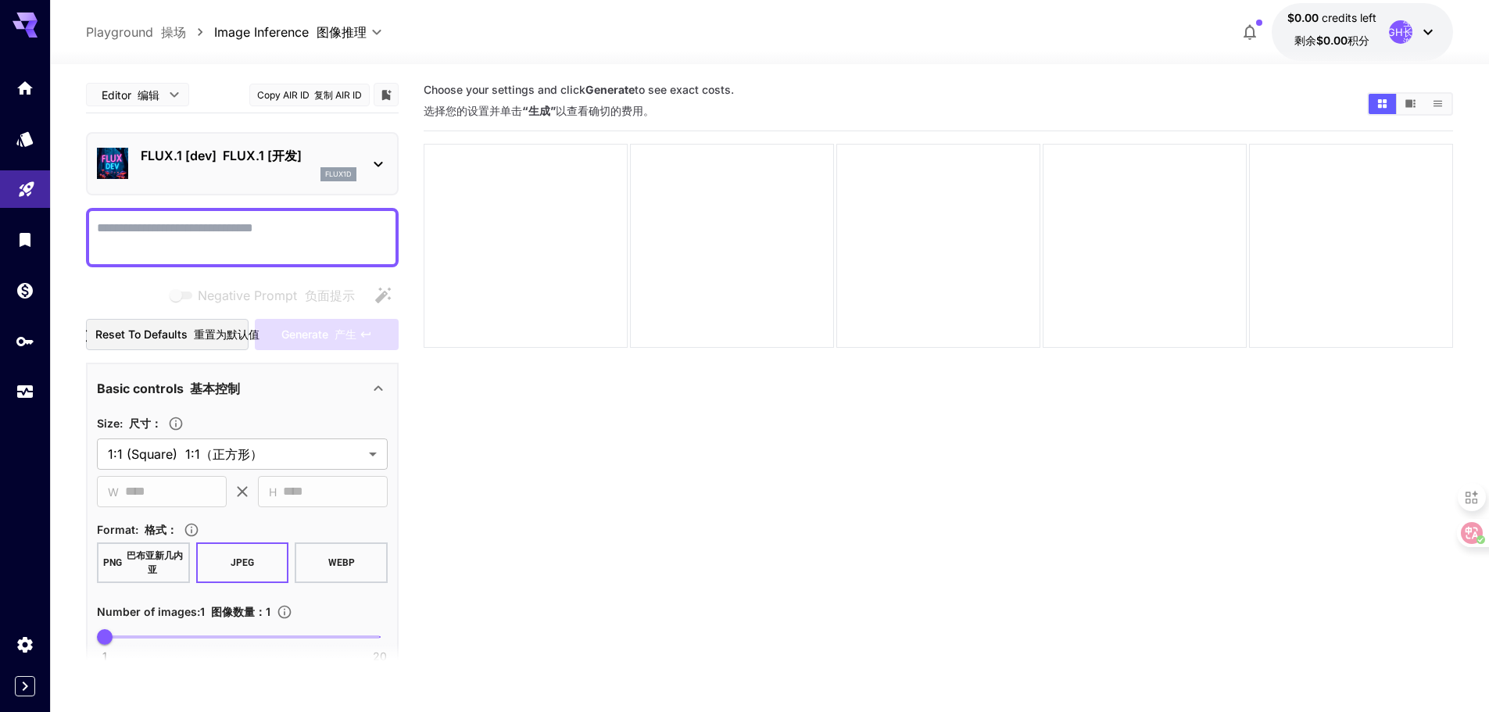
click at [369, 174] on div "FLUX.1 [dev] FLUX.1 [开发] flux1d" at bounding box center [242, 164] width 291 height 48
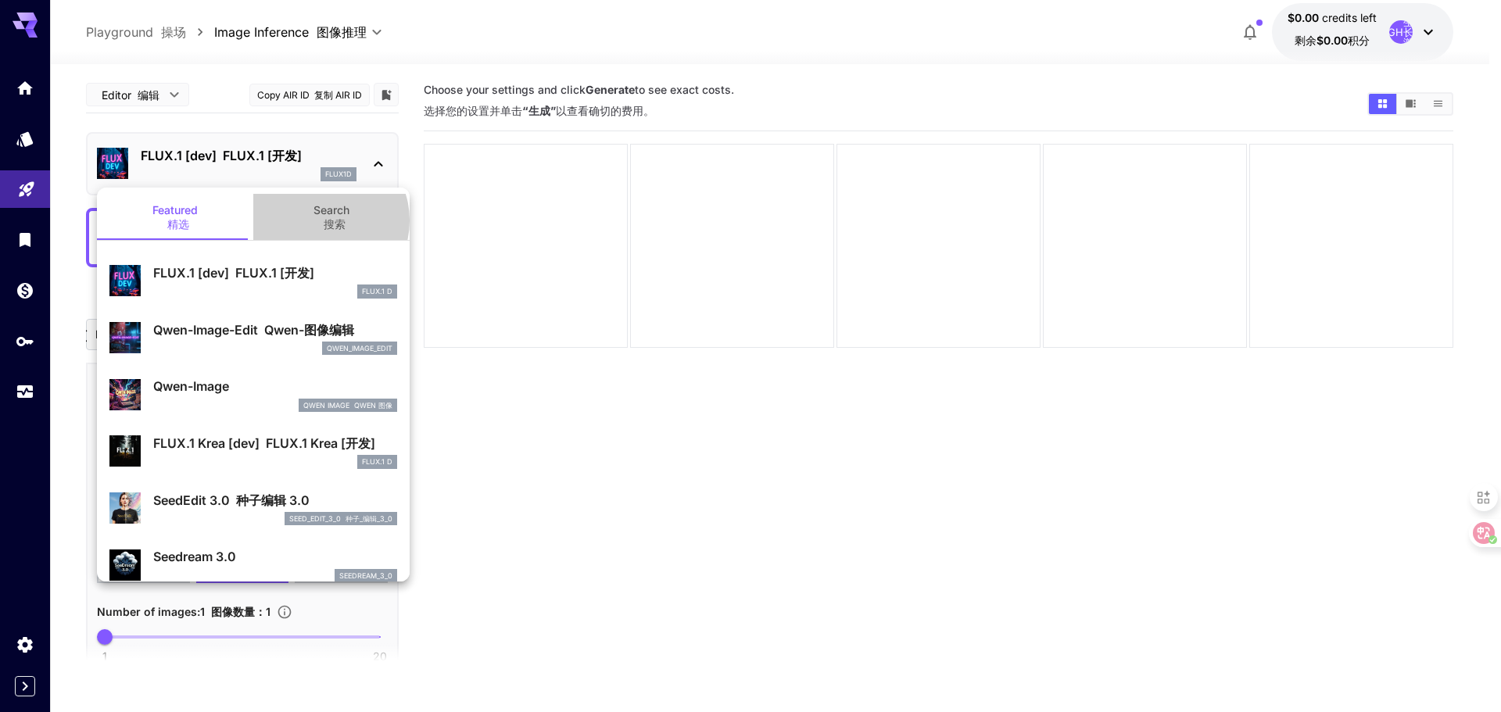
click at [324, 220] on font "搜索" at bounding box center [335, 223] width 22 height 13
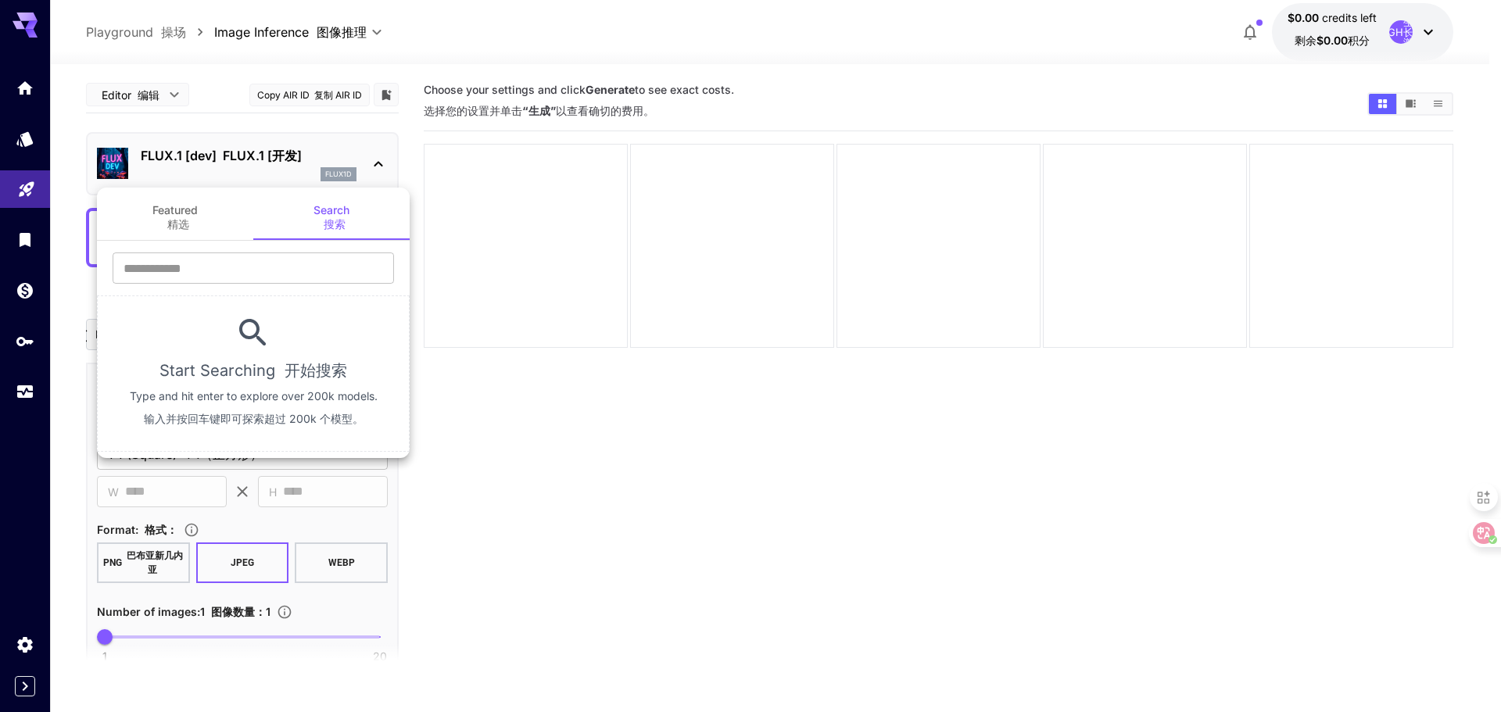
click at [188, 216] on button "Featured 精选" at bounding box center [175, 217] width 156 height 46
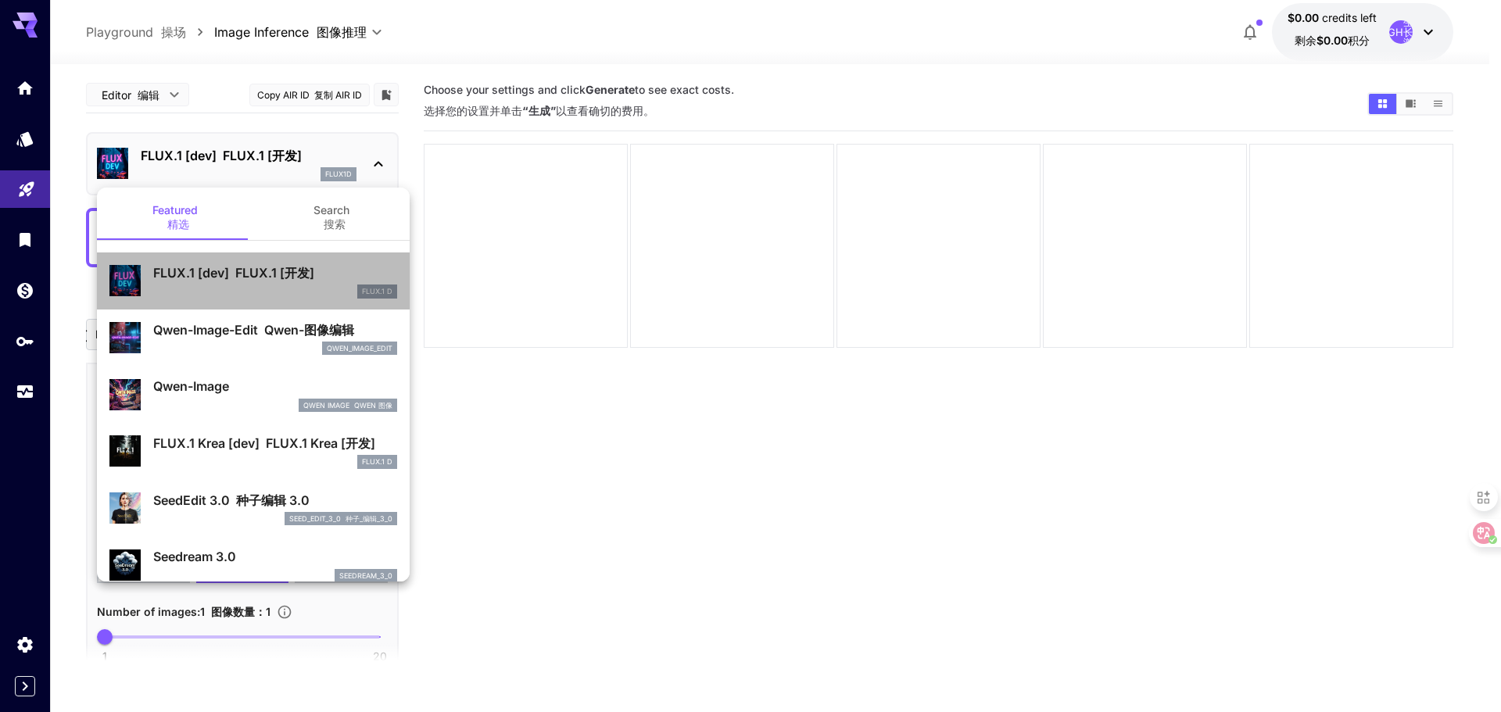
click at [288, 281] on p "FLUX.1 [dev] FLUX.1 [开发]" at bounding box center [275, 272] width 244 height 19
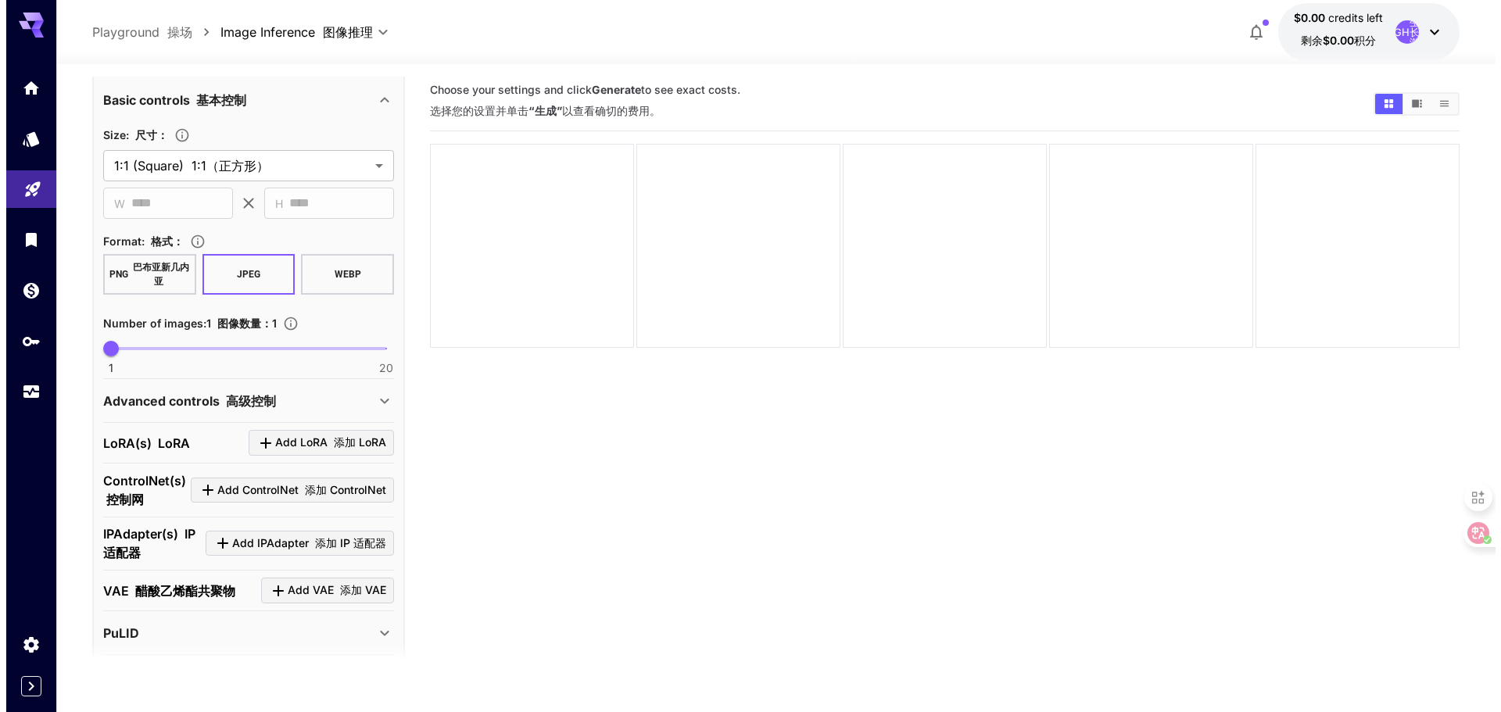
scroll to position [389, 0]
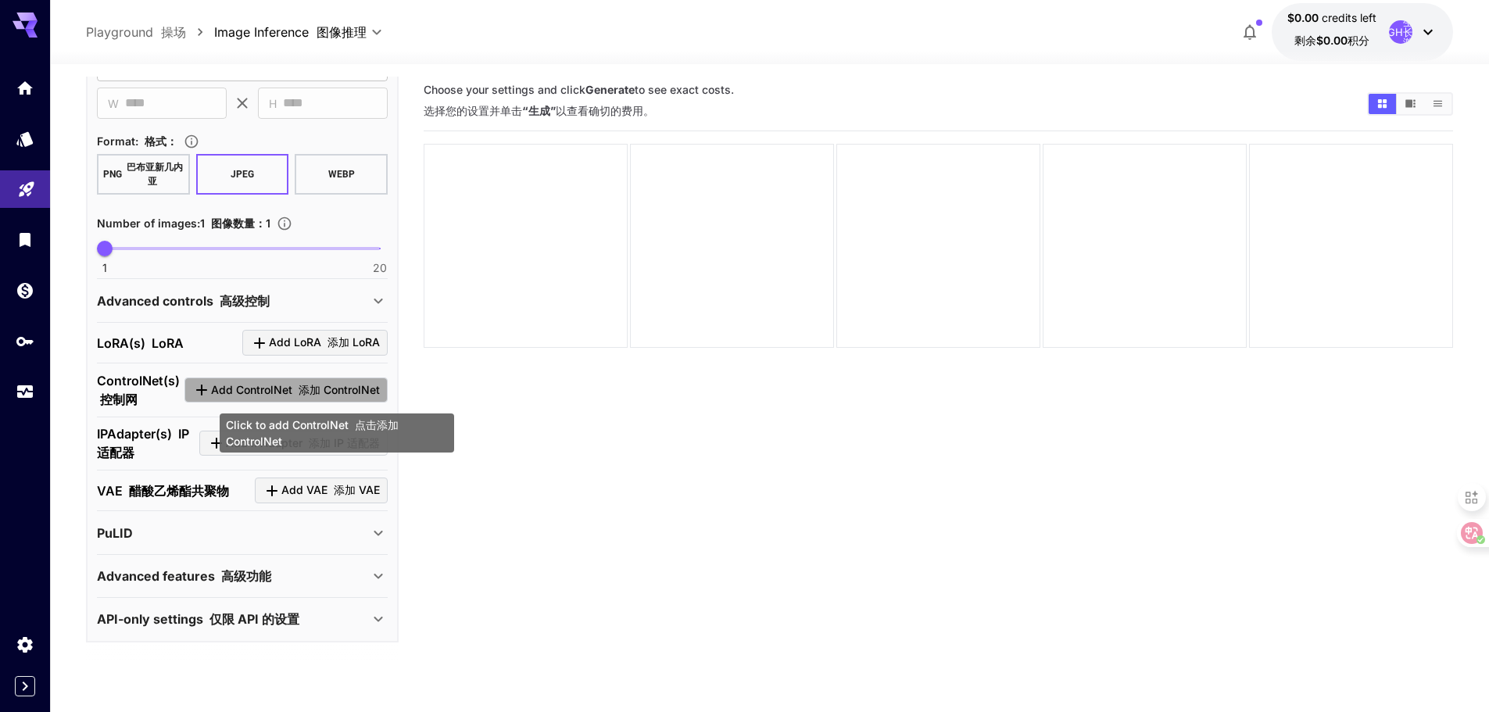
click at [270, 391] on span "Add ControlNet 添加 ControlNet" at bounding box center [295, 391] width 169 height 20
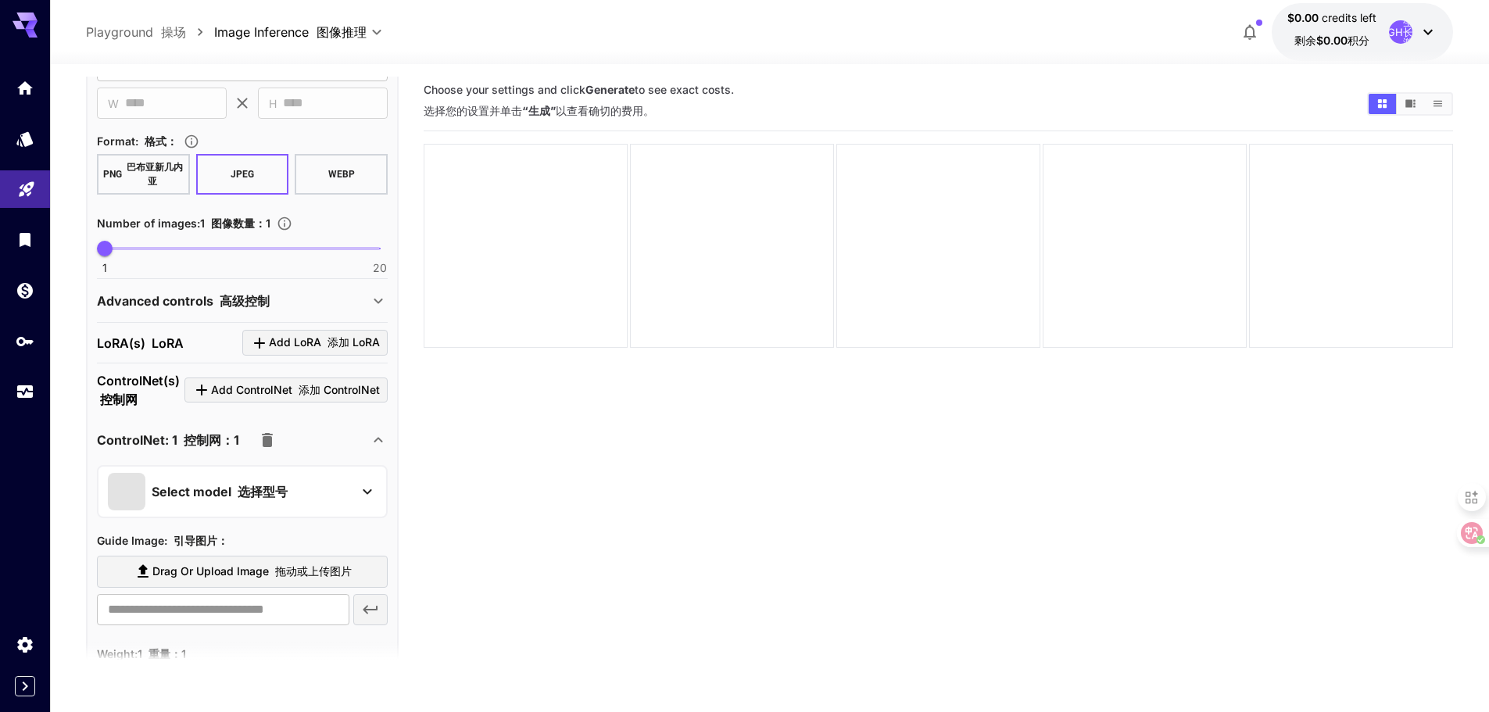
click at [330, 493] on div "Select model 选择型号" at bounding box center [230, 492] width 244 height 38
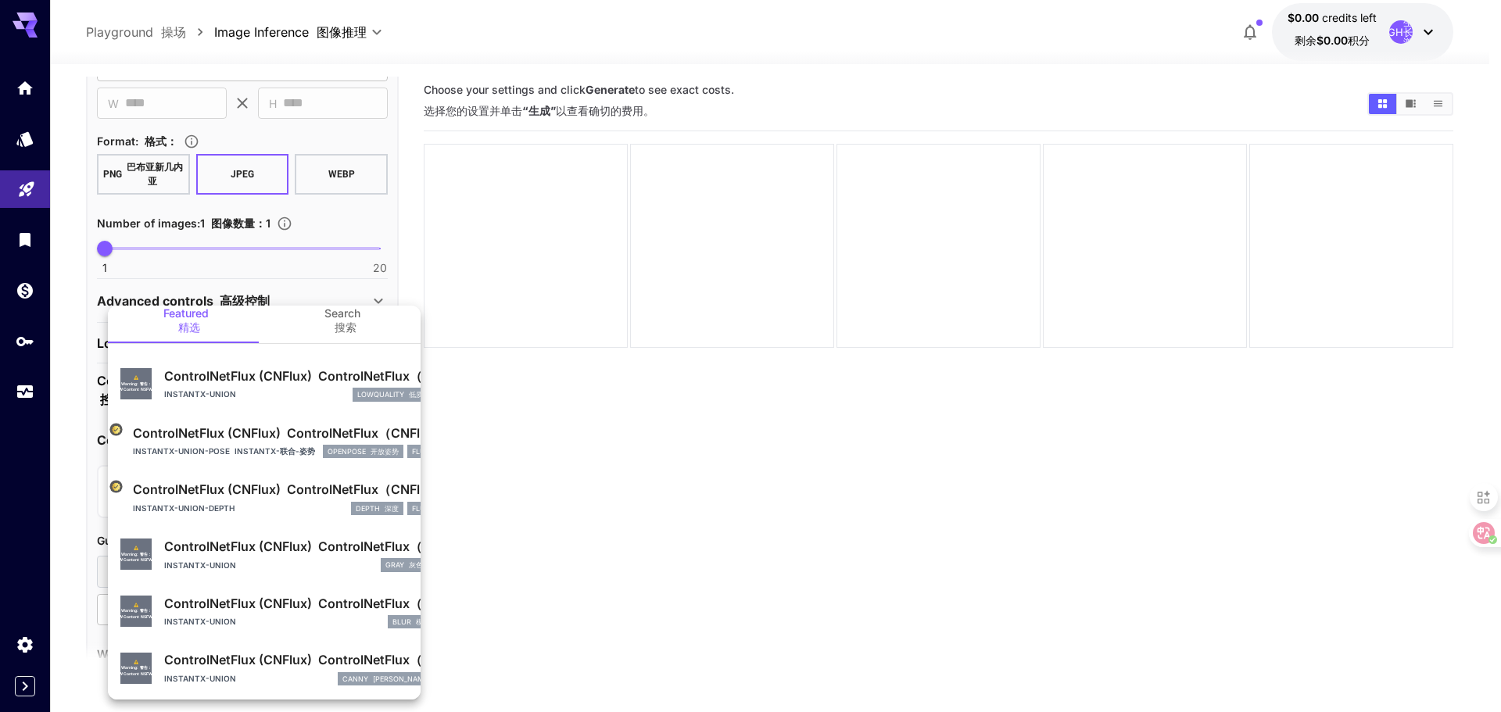
scroll to position [0, 0]
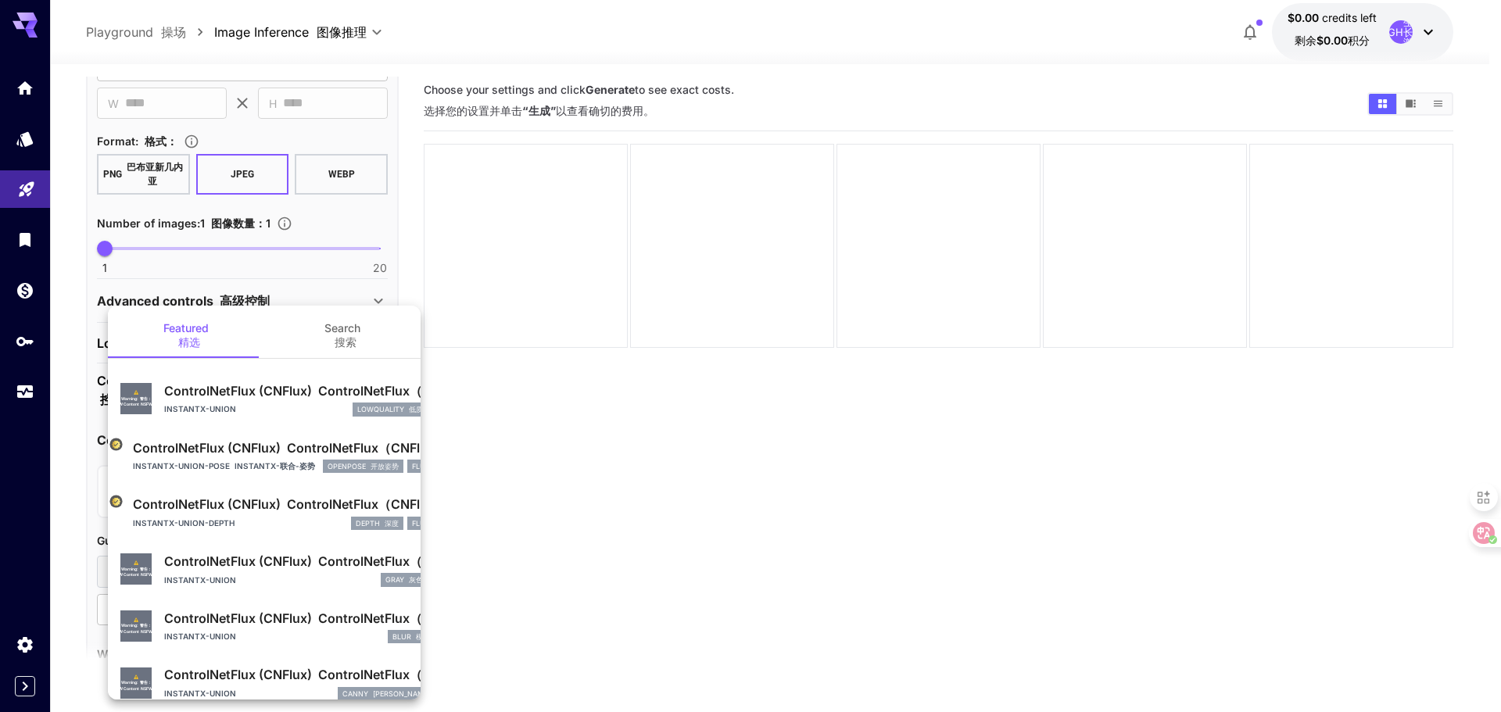
click at [560, 526] on div at bounding box center [750, 356] width 1501 height 712
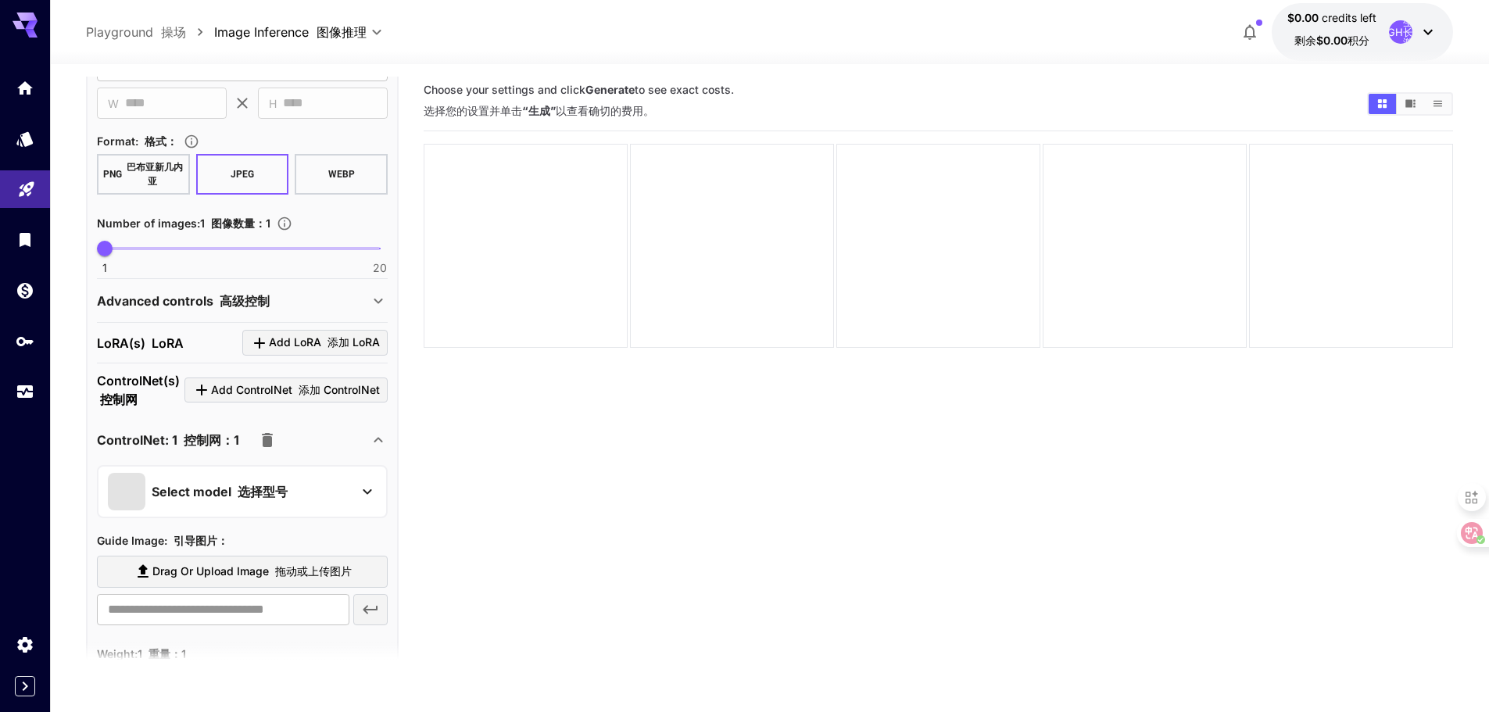
click at [370, 441] on icon at bounding box center [378, 440] width 19 height 19
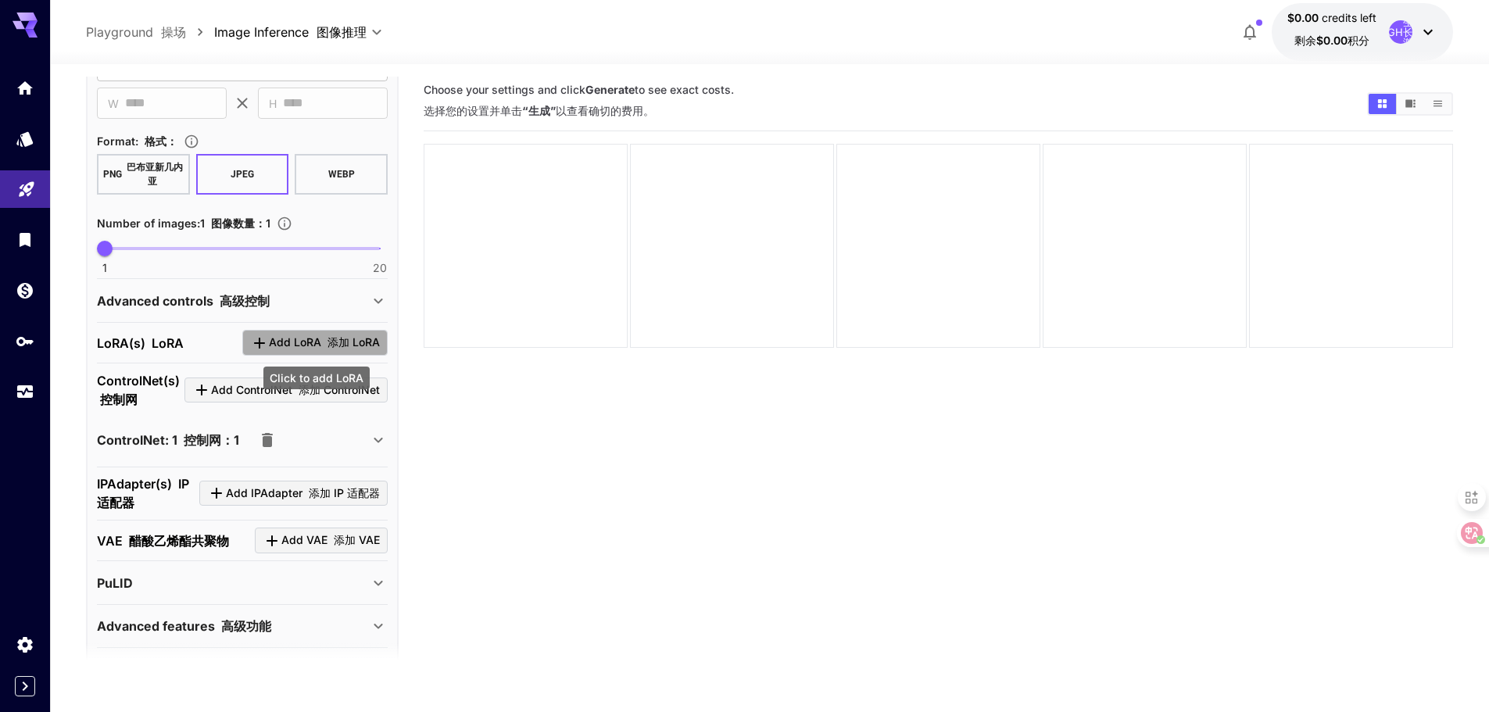
click at [346, 343] on font "添加 LoRA" at bounding box center [354, 341] width 52 height 13
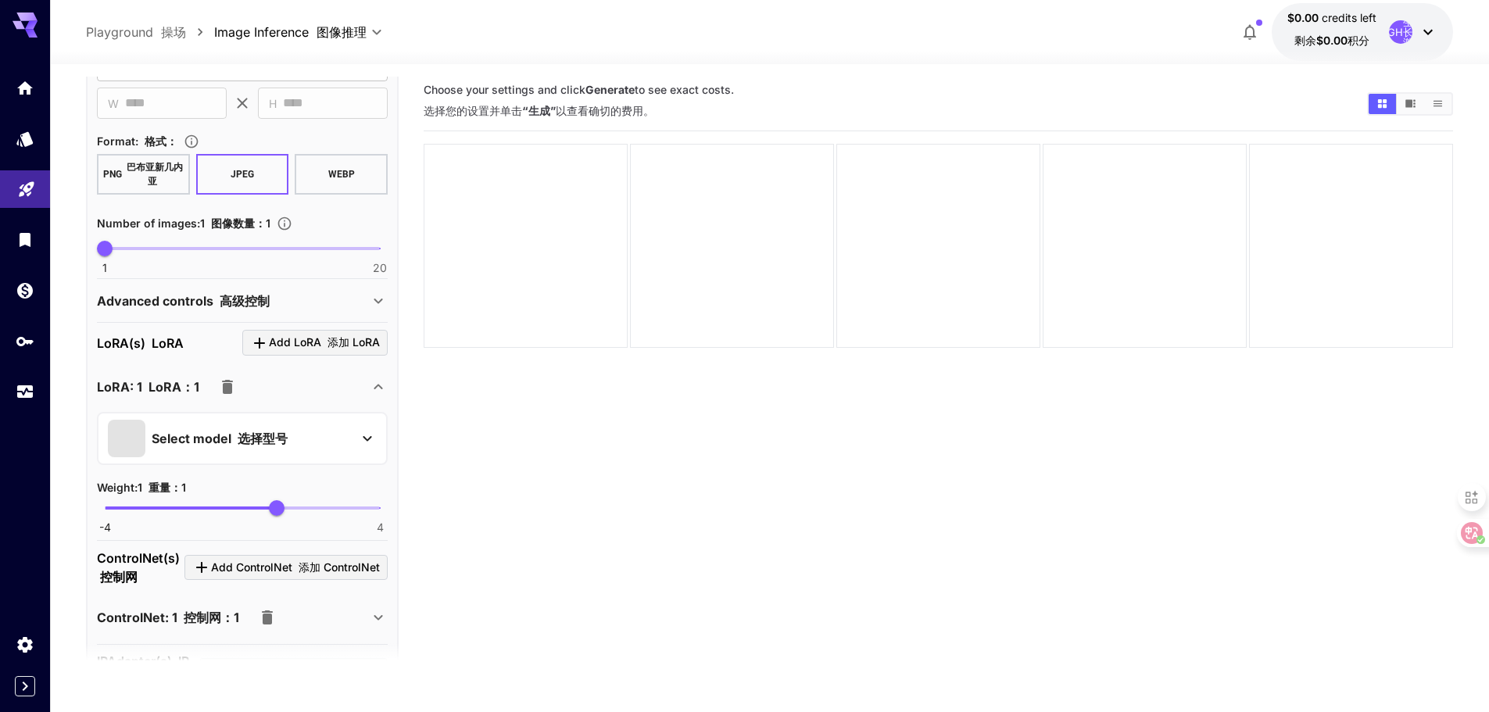
click at [349, 449] on div "Select model 选择型号" at bounding box center [230, 439] width 244 height 38
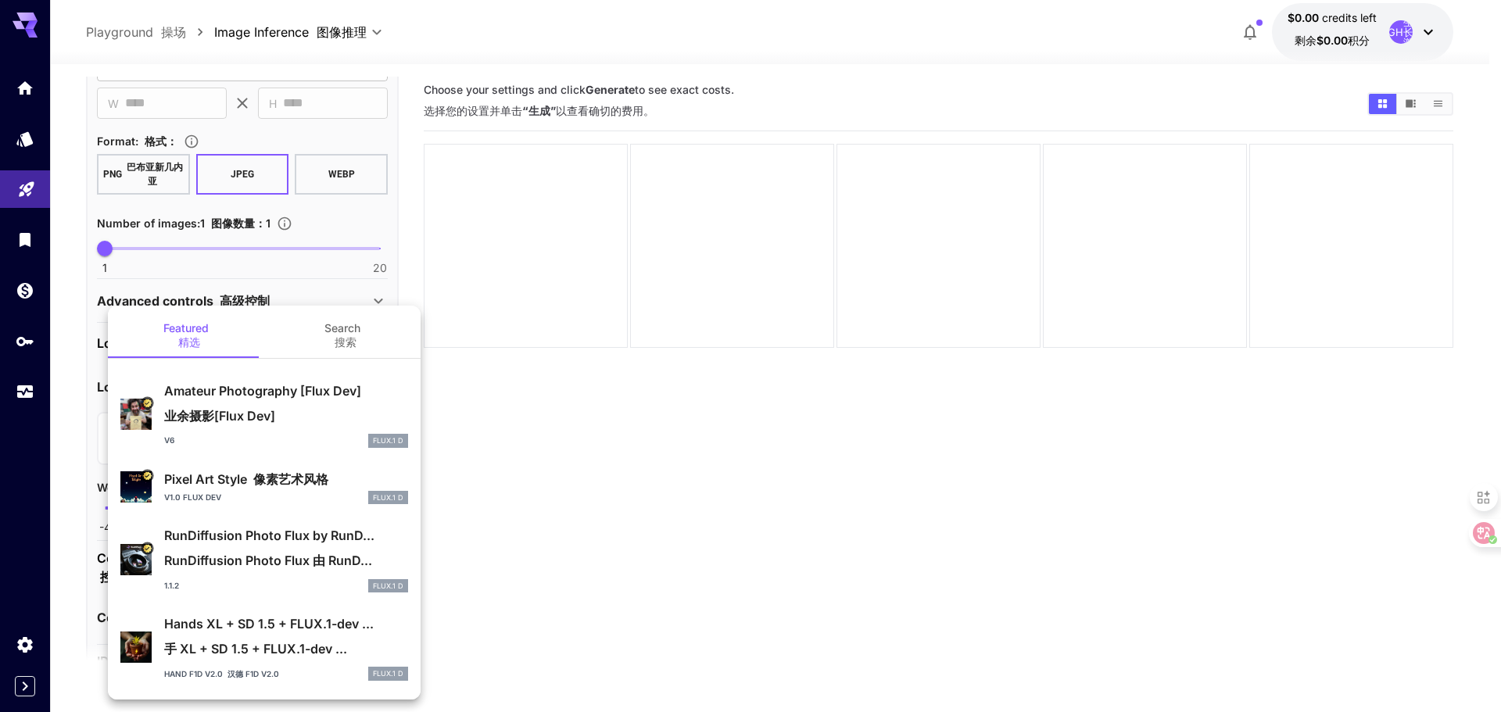
click at [537, 492] on div at bounding box center [750, 356] width 1501 height 712
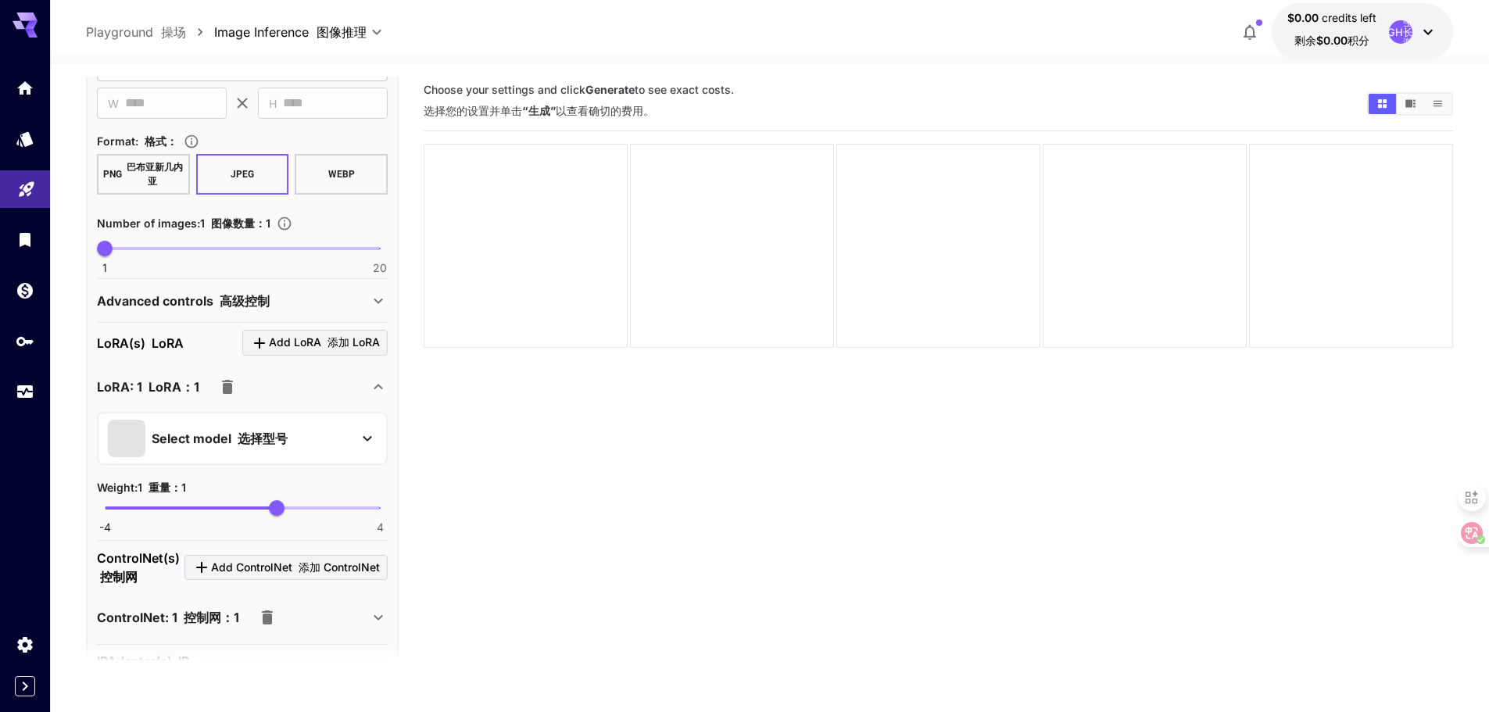
click at [230, 387] on icon "button" at bounding box center [227, 387] width 11 height 14
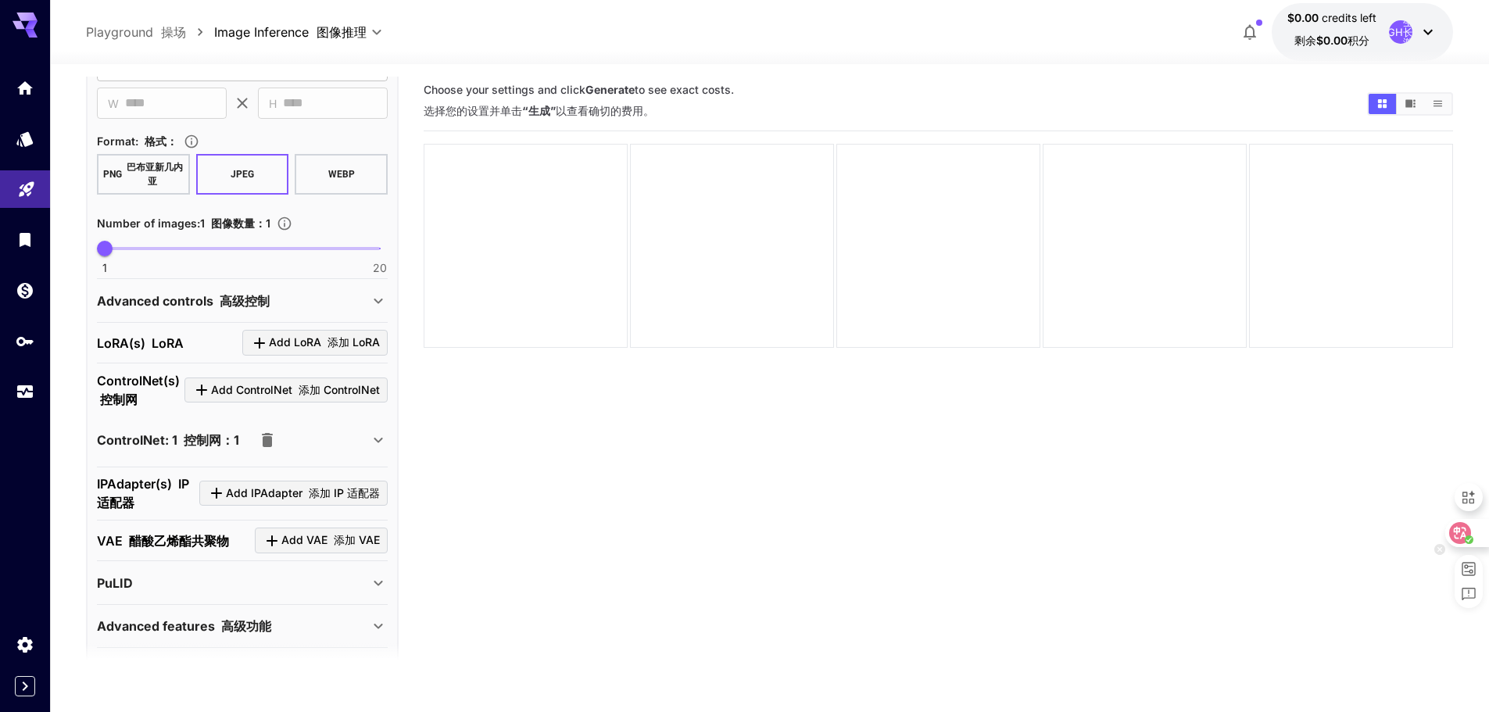
click at [1462, 535] on icon at bounding box center [1460, 533] width 13 height 13
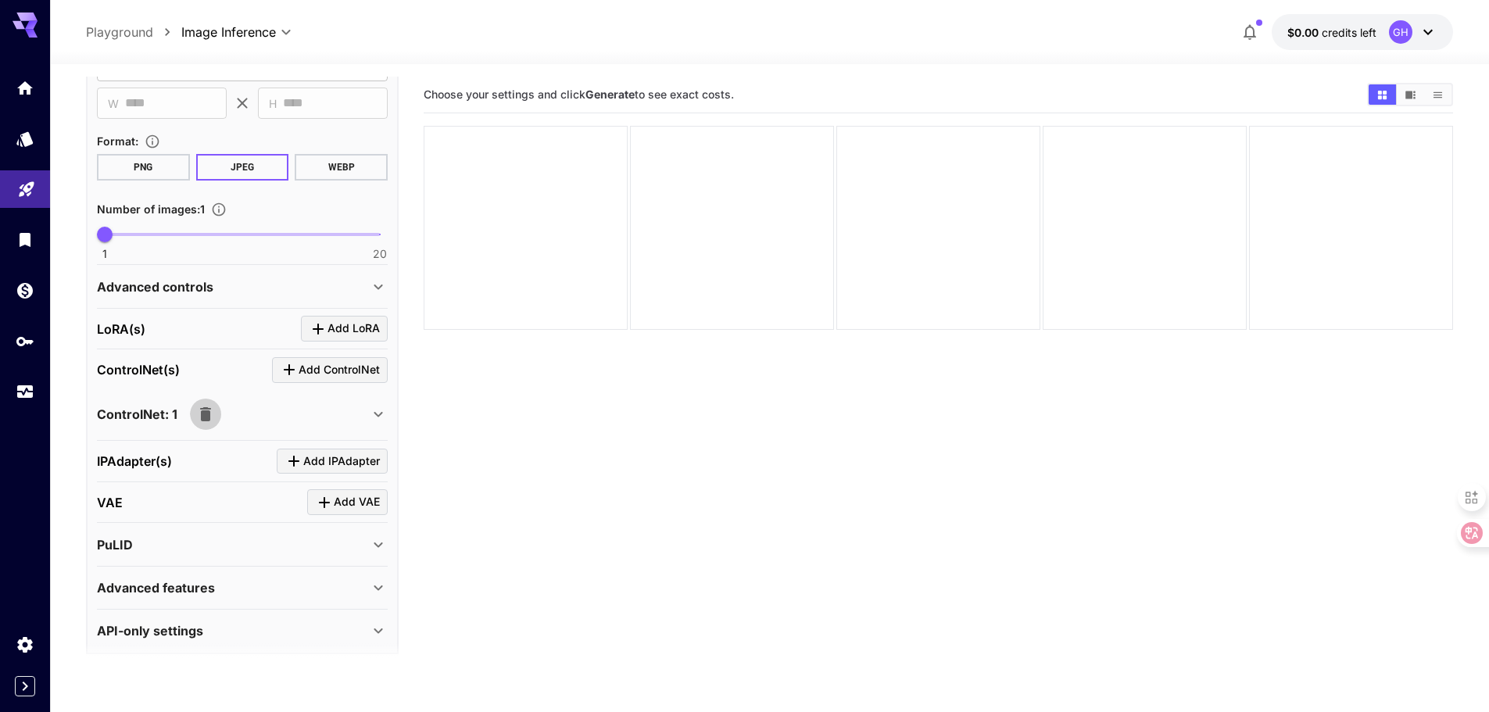
click at [203, 415] on icon "button" at bounding box center [205, 414] width 11 height 14
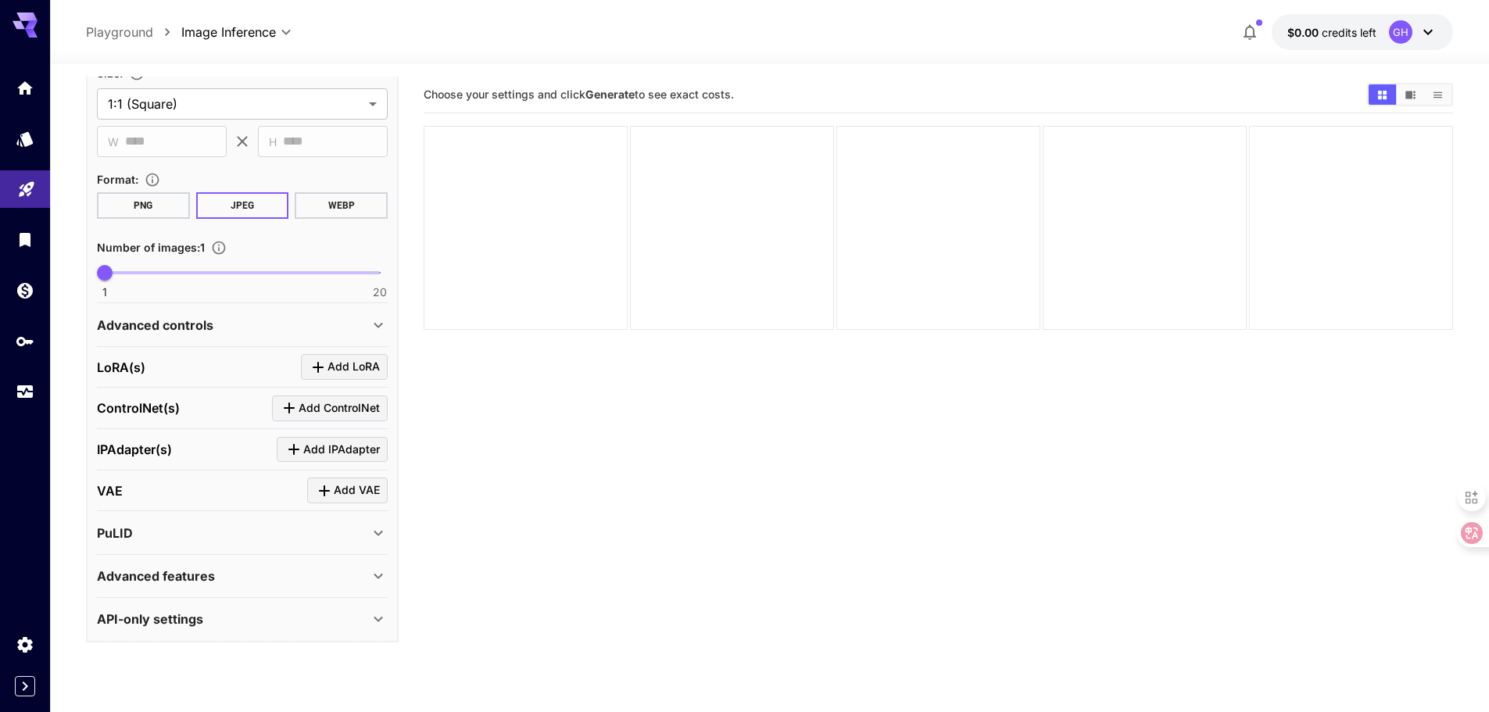
click at [328, 618] on div "API-only settings" at bounding box center [233, 619] width 272 height 19
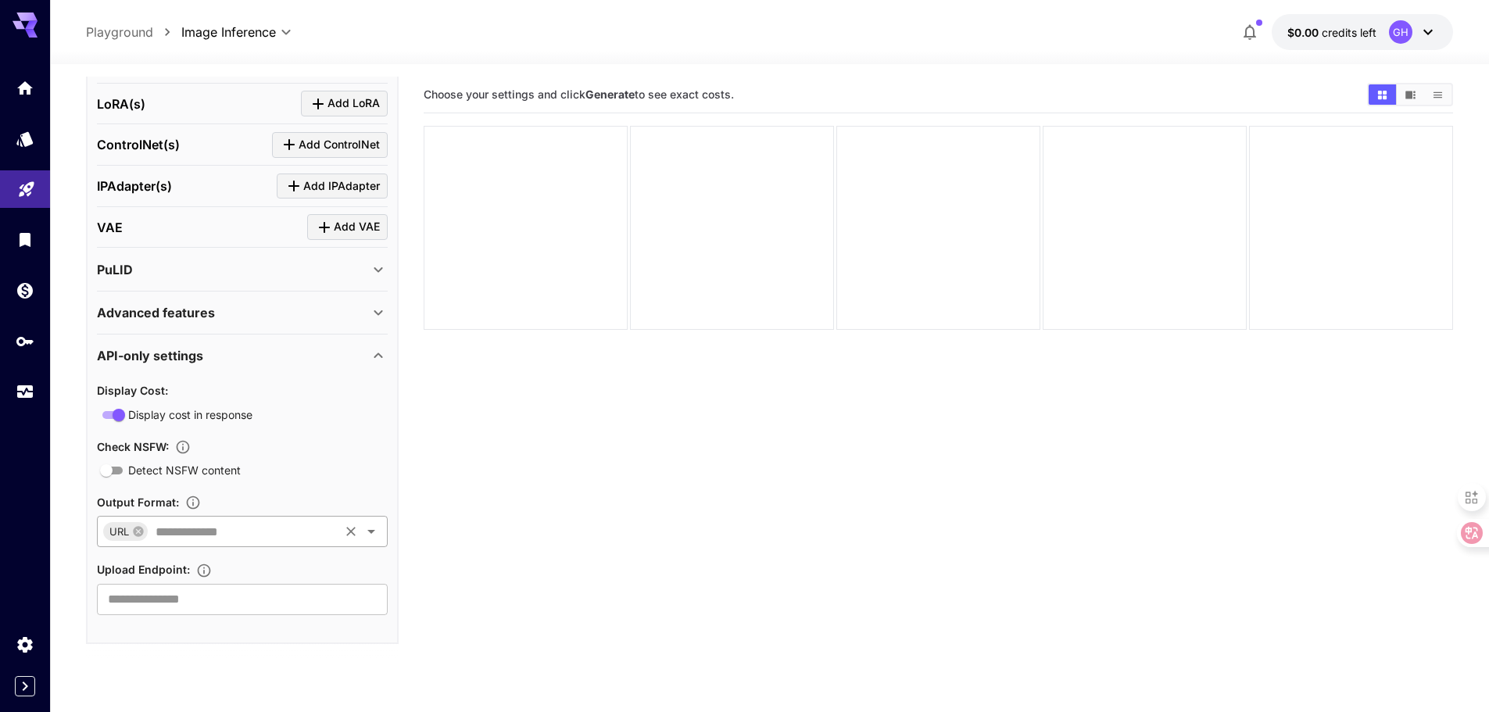
scroll to position [615, 0]
click at [380, 347] on icon at bounding box center [378, 354] width 19 height 19
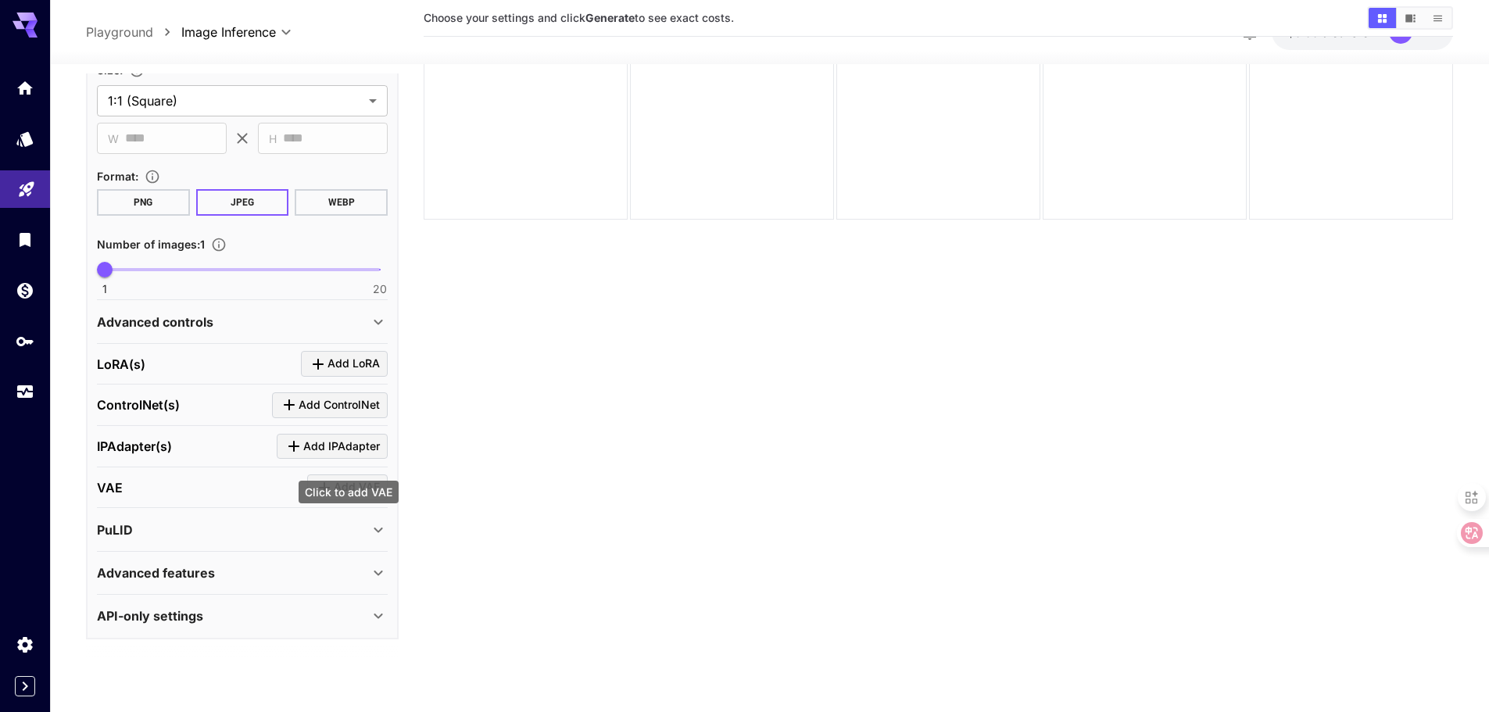
scroll to position [124, 0]
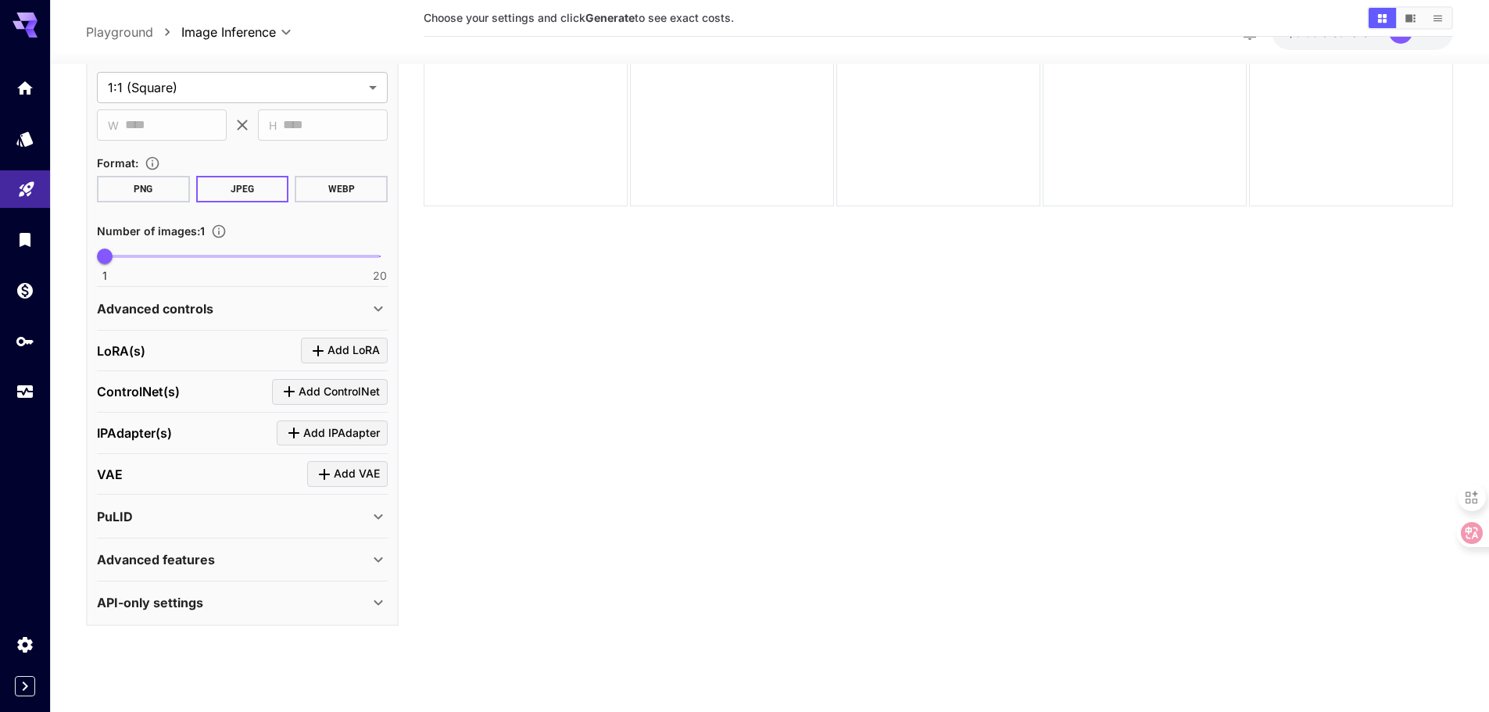
click at [348, 560] on div "Advanced features" at bounding box center [233, 559] width 272 height 19
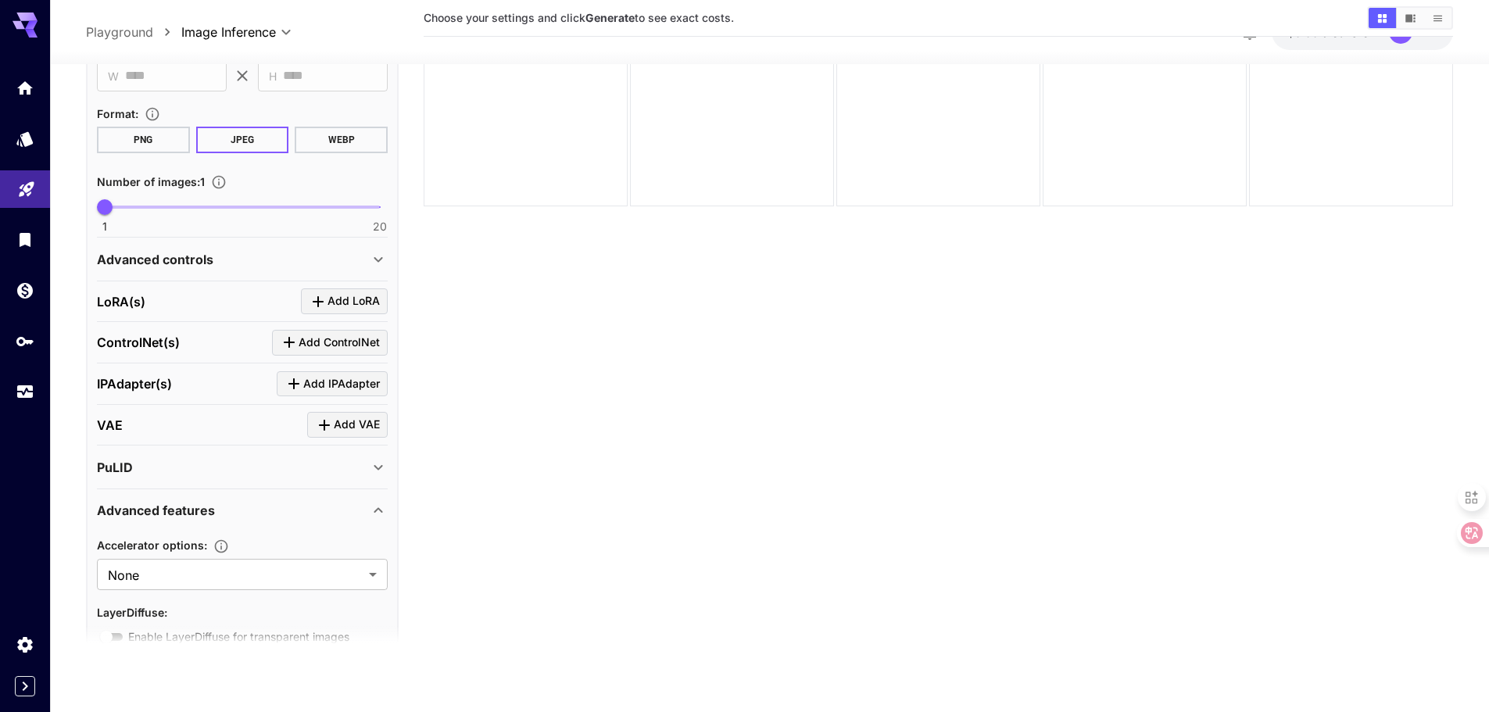
scroll to position [401, 0]
click at [380, 511] on icon at bounding box center [378, 509] width 19 height 19
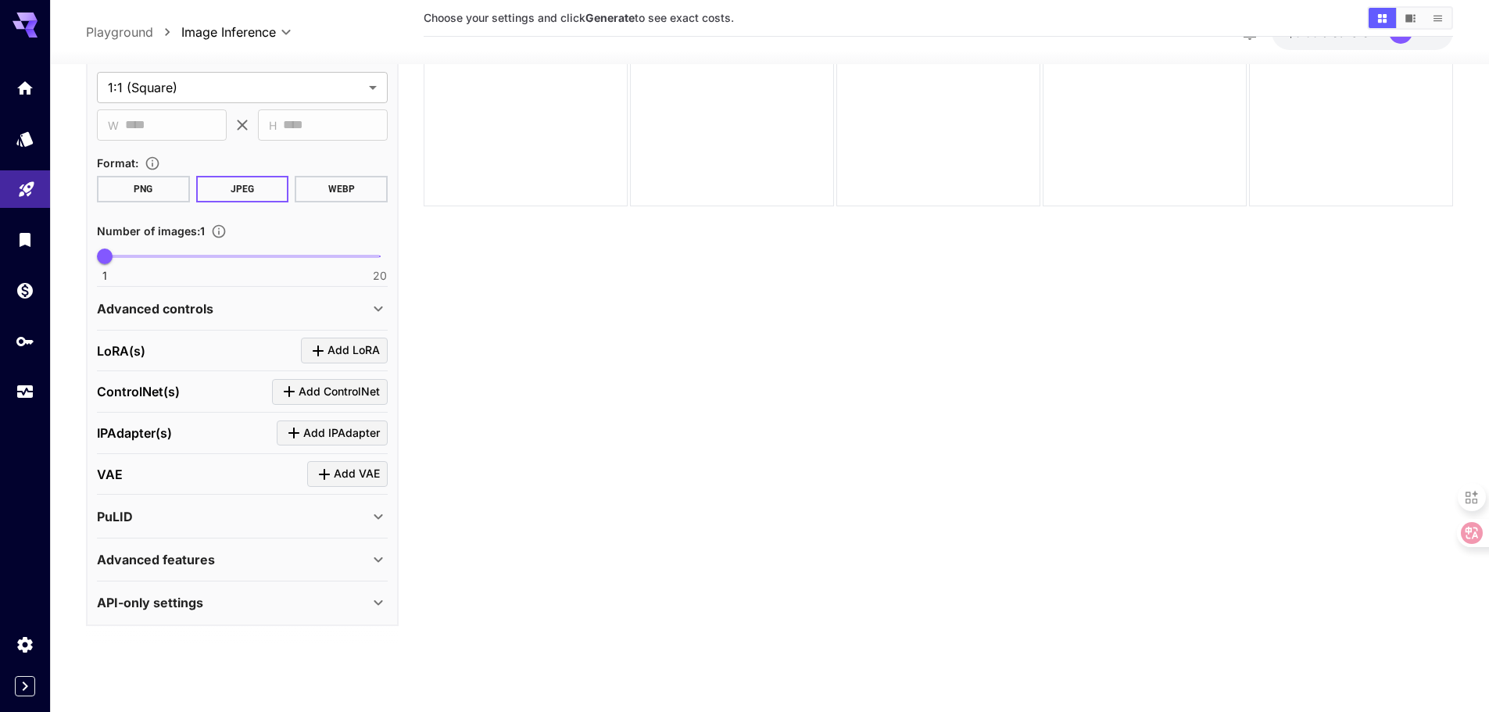
scroll to position [350, 0]
click at [1465, 535] on icon at bounding box center [1460, 533] width 13 height 13
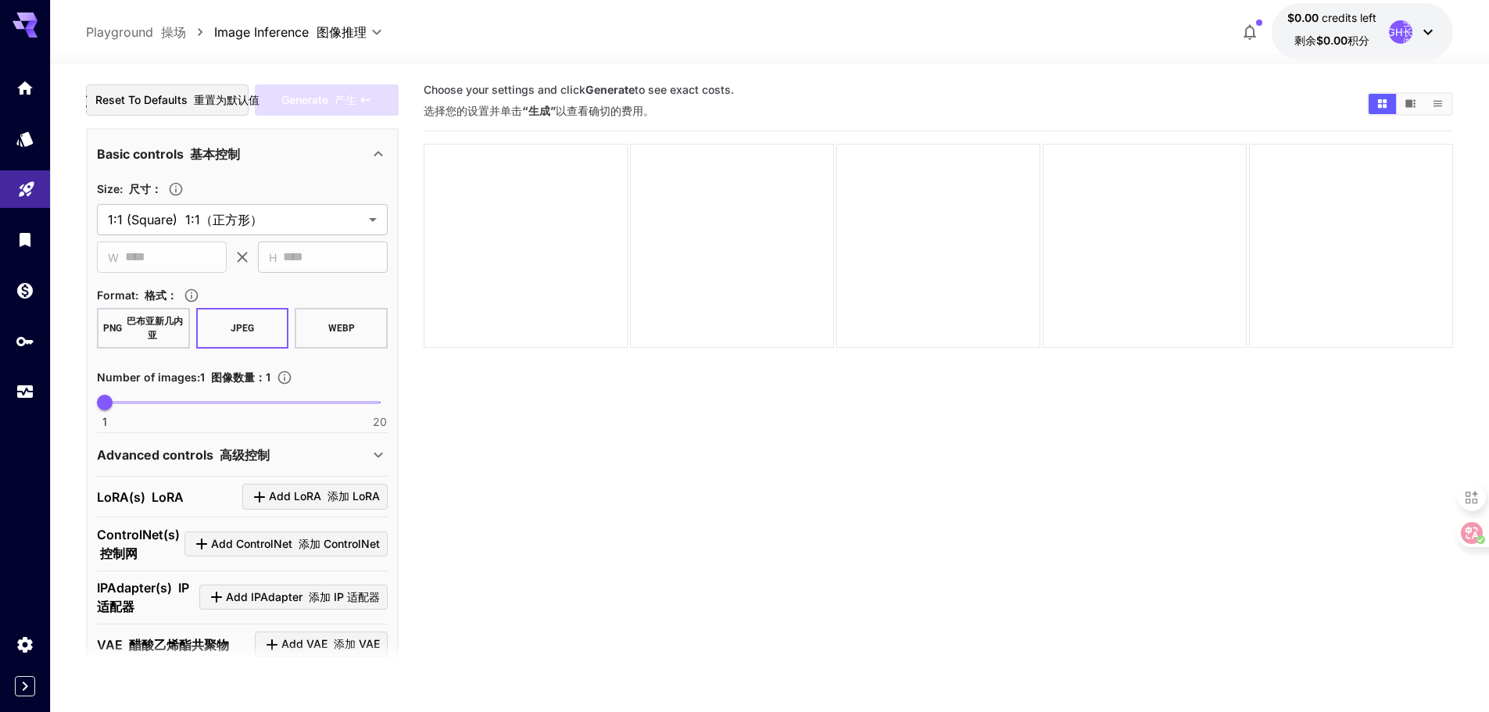
scroll to position [313, 0]
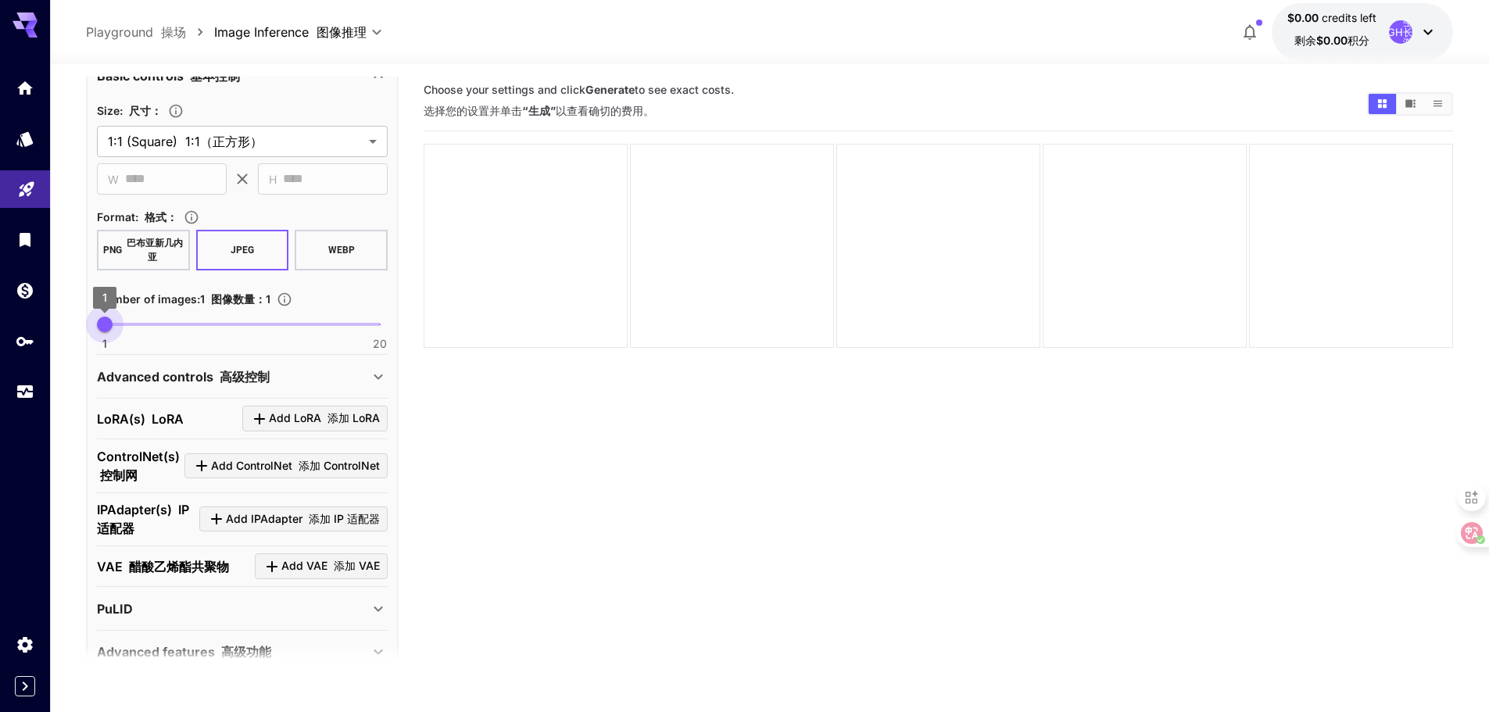
drag, startPoint x: 102, startPoint y: 320, endPoint x: 83, endPoint y: 322, distance: 18.8
click at [83, 322] on section "**********" at bounding box center [769, 450] width 1439 height 772
click at [367, 390] on div "Advanced controls 高级控制" at bounding box center [242, 377] width 291 height 38
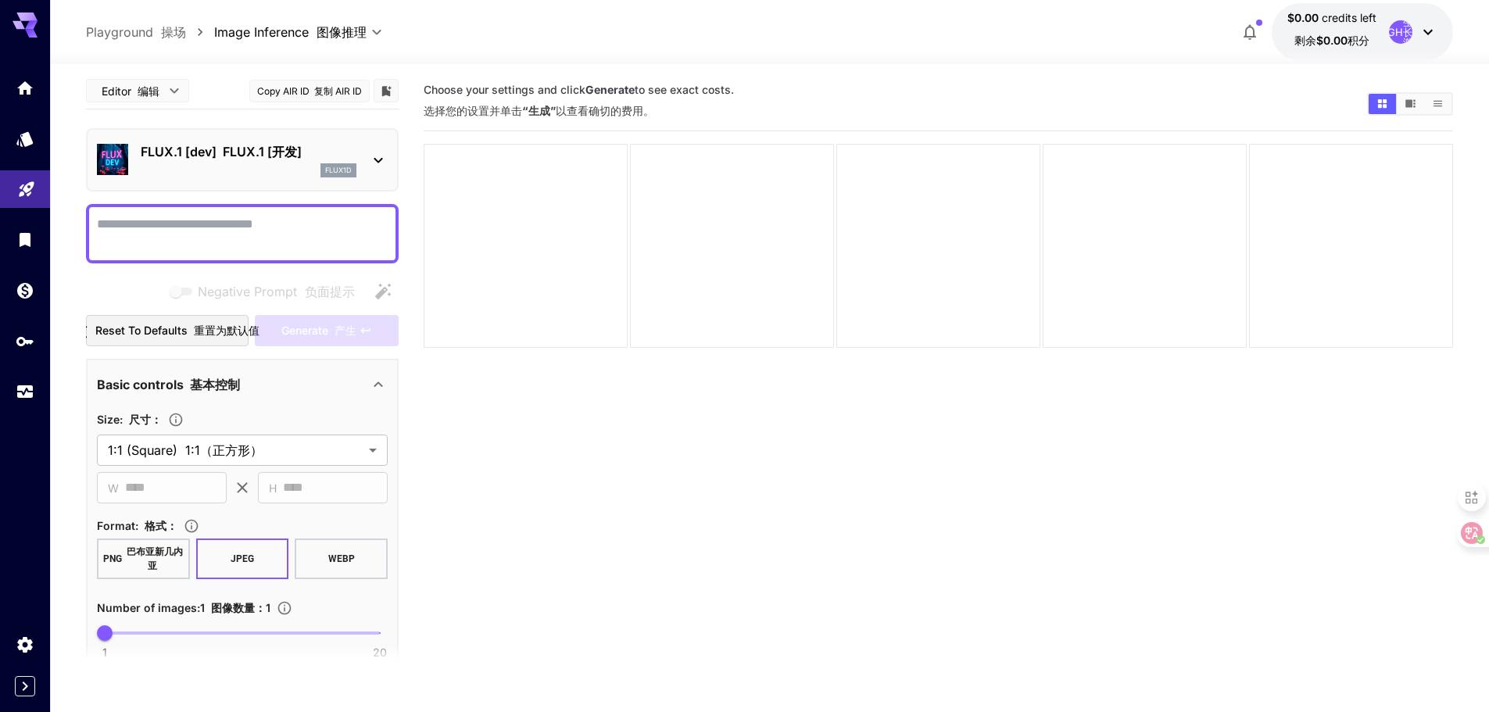
scroll to position [0, 0]
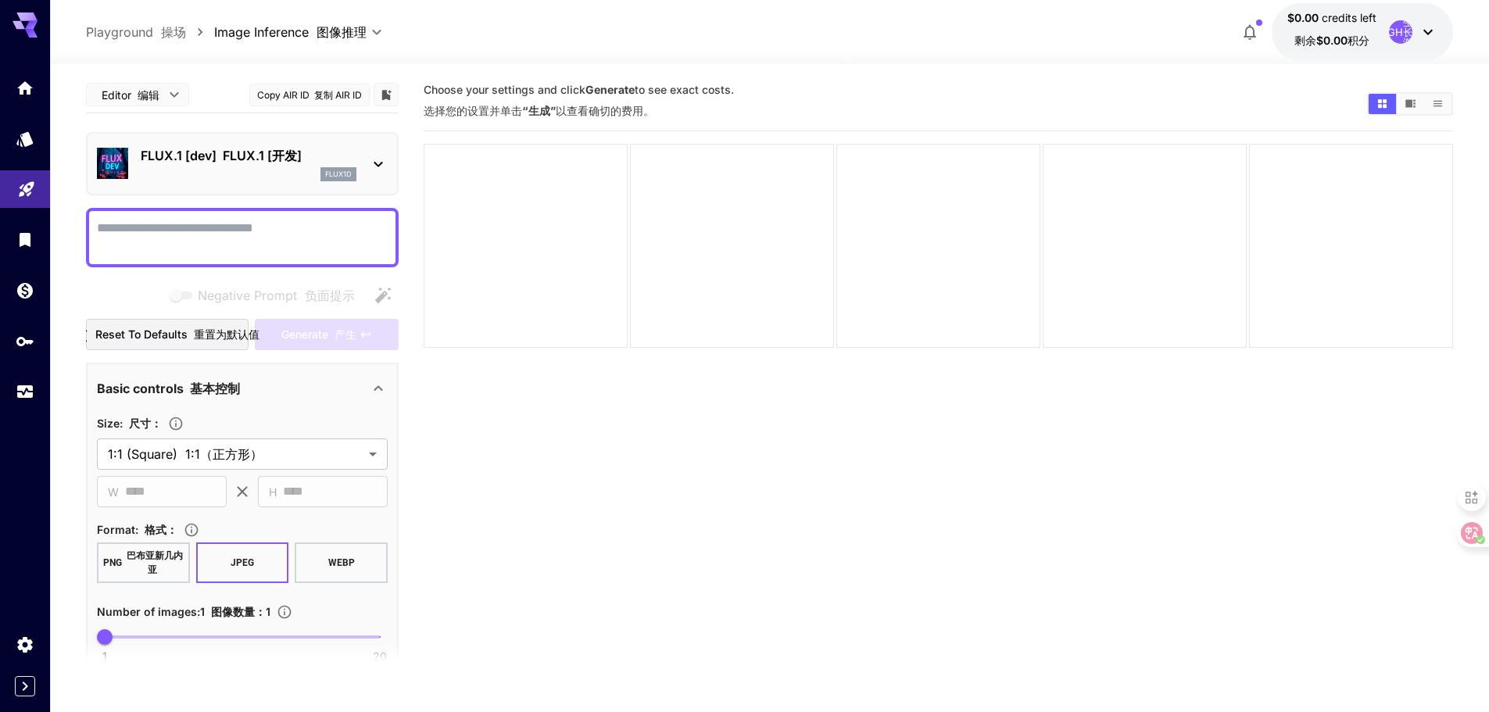
click at [378, 170] on icon at bounding box center [378, 164] width 19 height 19
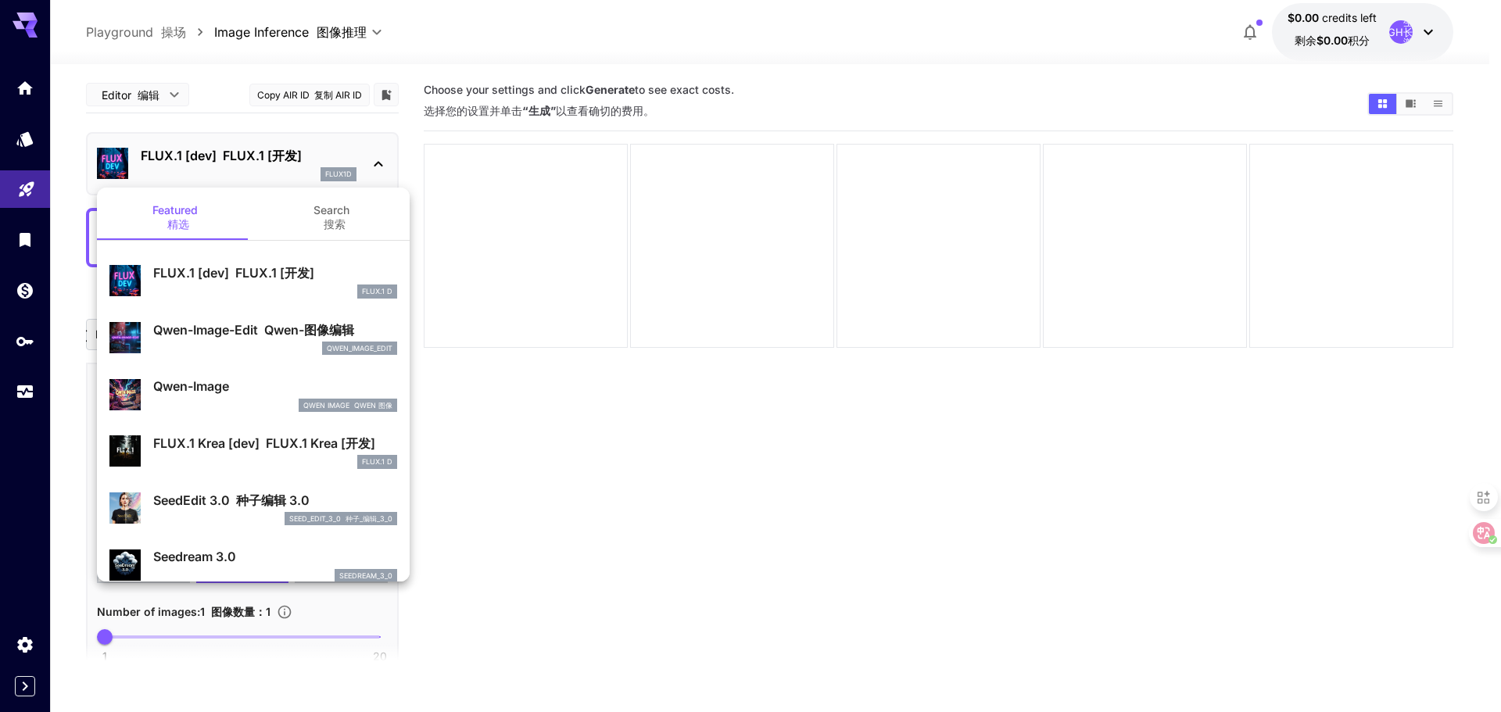
click at [378, 170] on div at bounding box center [750, 356] width 1501 height 712
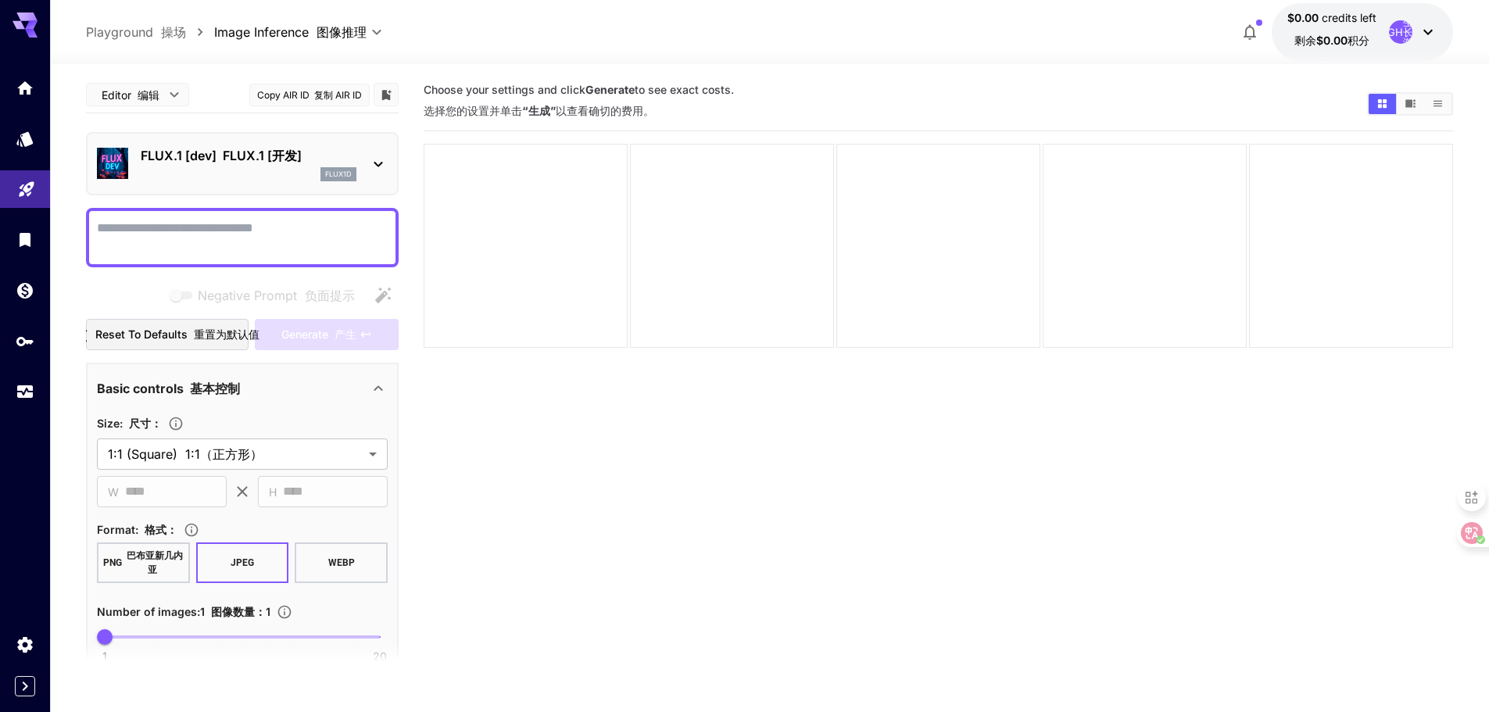
click at [28, 27] on icon at bounding box center [31, 25] width 13 height 9
click at [27, 23] on icon at bounding box center [25, 25] width 25 height 25
drag, startPoint x: 27, startPoint y: 23, endPoint x: 75, endPoint y: 28, distance: 48.7
click at [26, 23] on icon at bounding box center [25, 25] width 25 height 25
click at [169, 93] on body "**********" at bounding box center [750, 418] width 1501 height 836
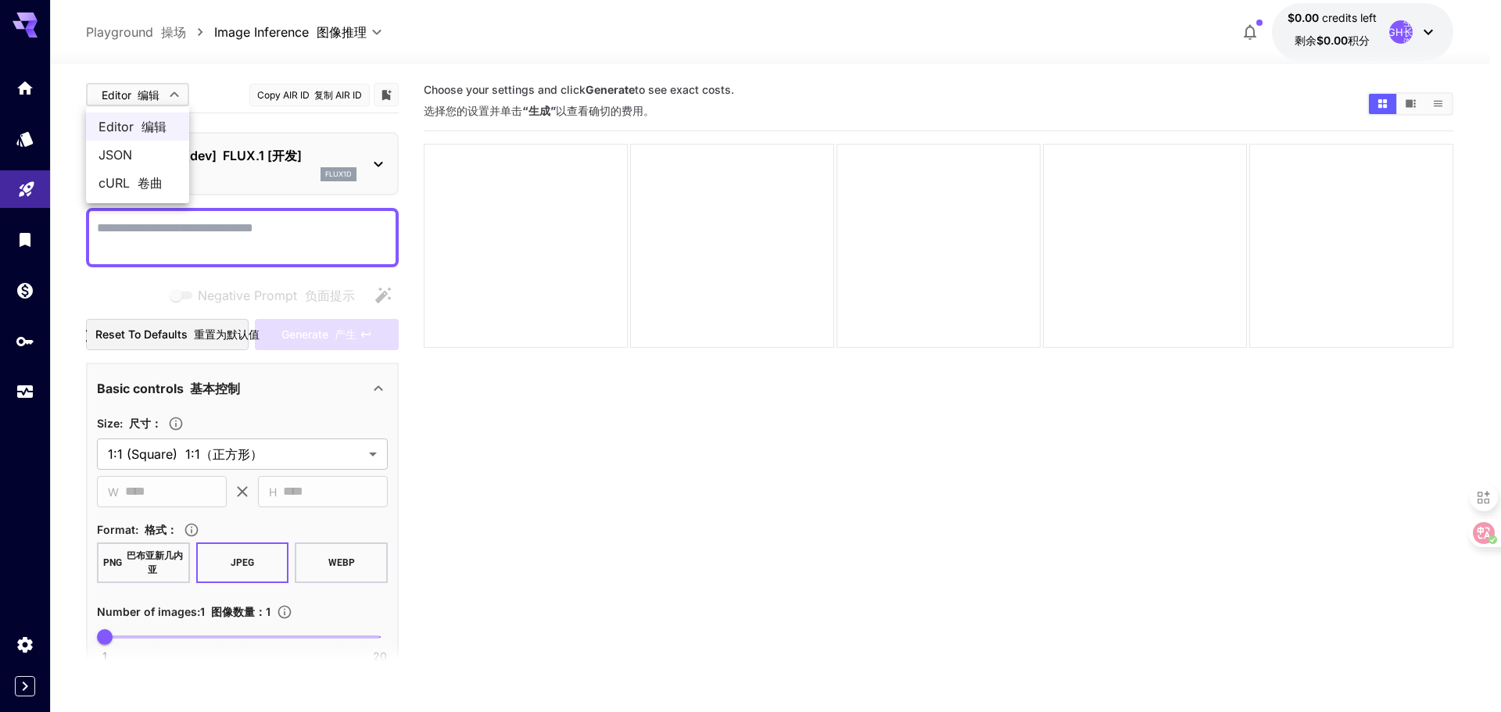
click at [124, 191] on span "cURL 卷曲" at bounding box center [137, 183] width 78 height 19
type input "****"
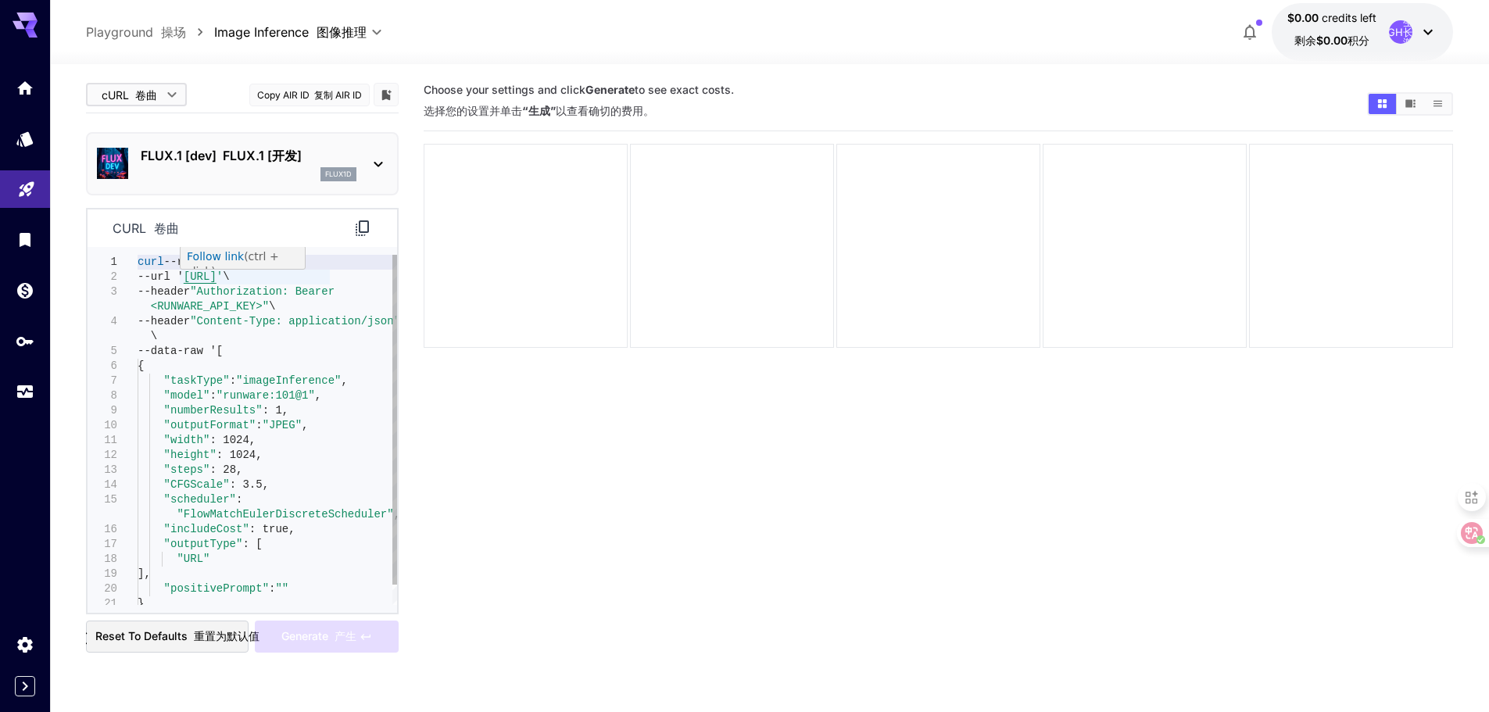
type textarea "**********"
drag, startPoint x: 179, startPoint y: 274, endPoint x: 328, endPoint y: 278, distance: 148.6
click at [328, 278] on div "--url ' https://api.runware.ai/v1 ' \ --header "Authorization: Bearer <RUNWARE_…" at bounding box center [268, 440] width 260 height 371
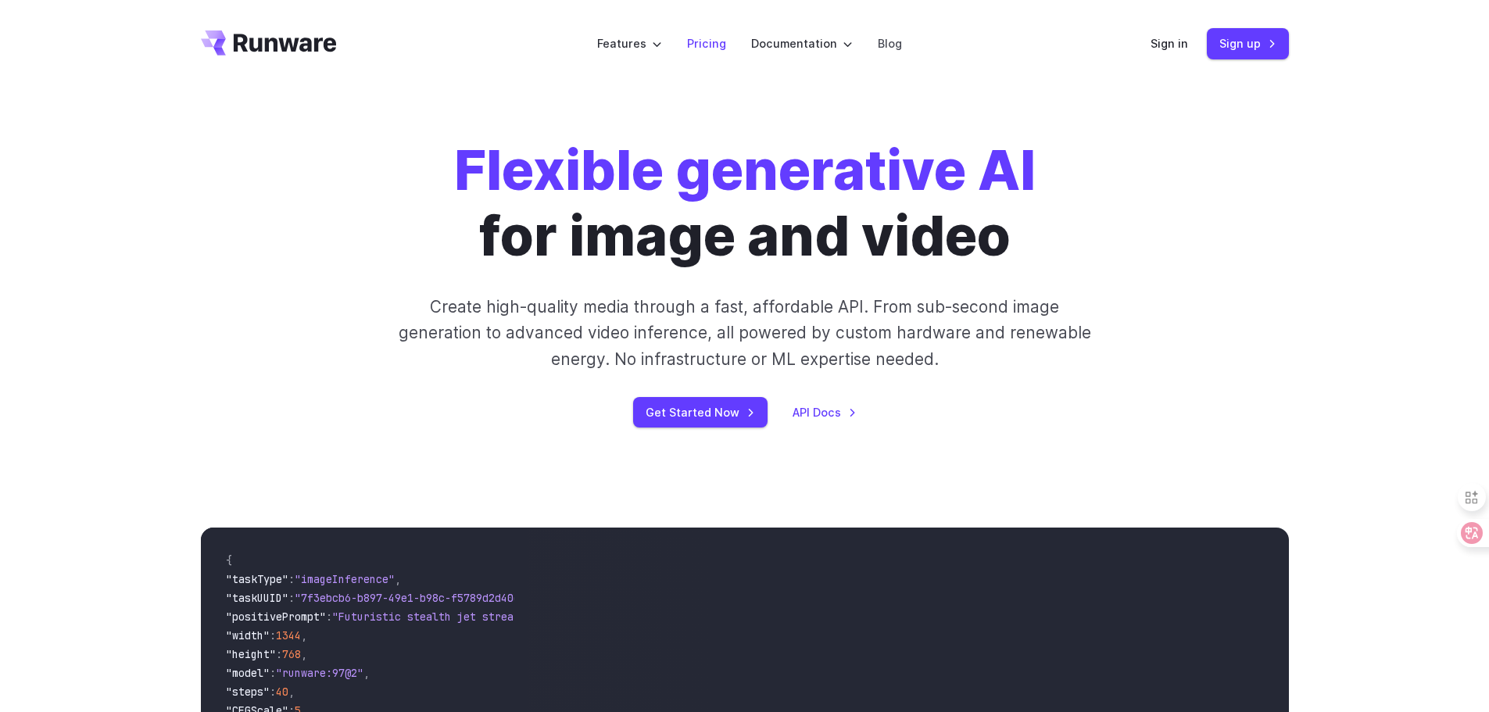
click at [714, 44] on link "Pricing" at bounding box center [706, 43] width 39 height 18
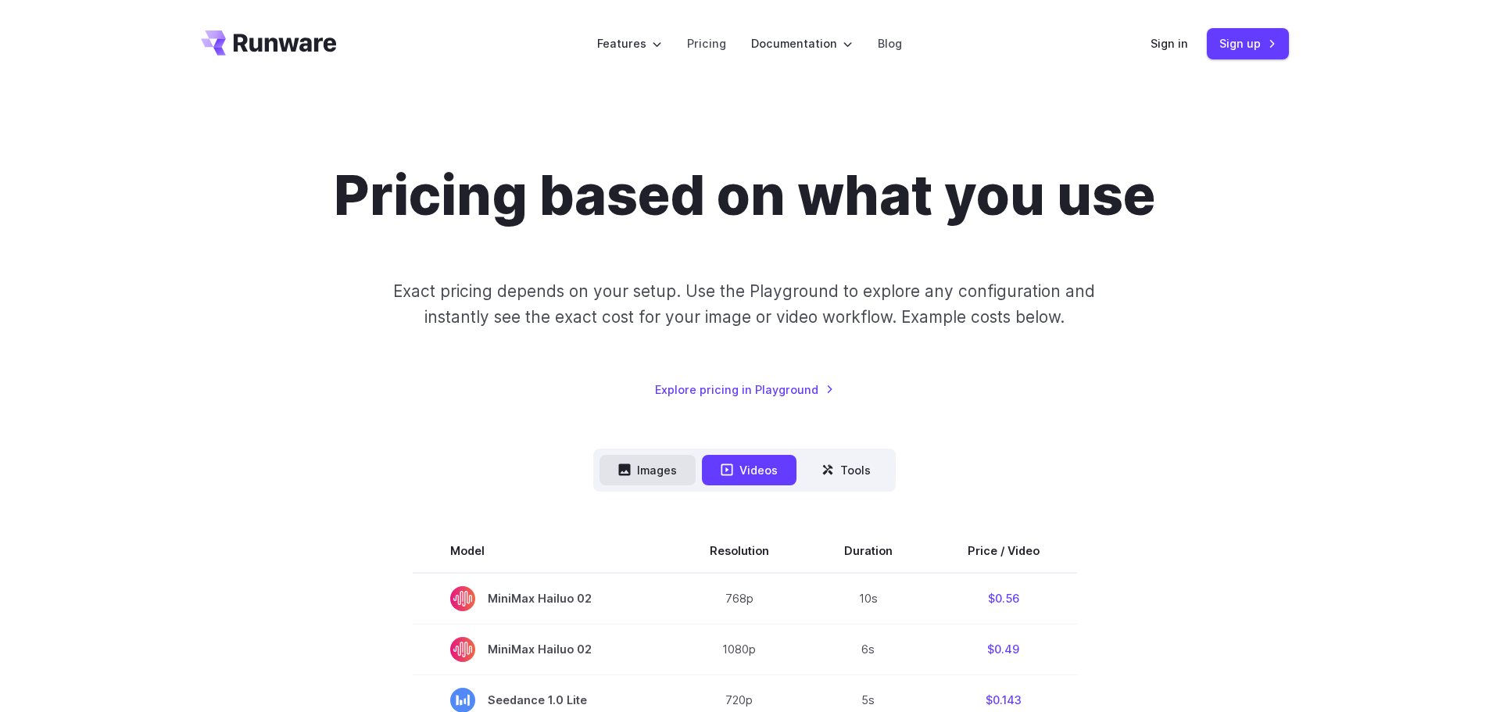
drag, startPoint x: 0, startPoint y: 0, endPoint x: 639, endPoint y: 478, distance: 798.6
click at [639, 478] on button "Images" at bounding box center [648, 470] width 96 height 30
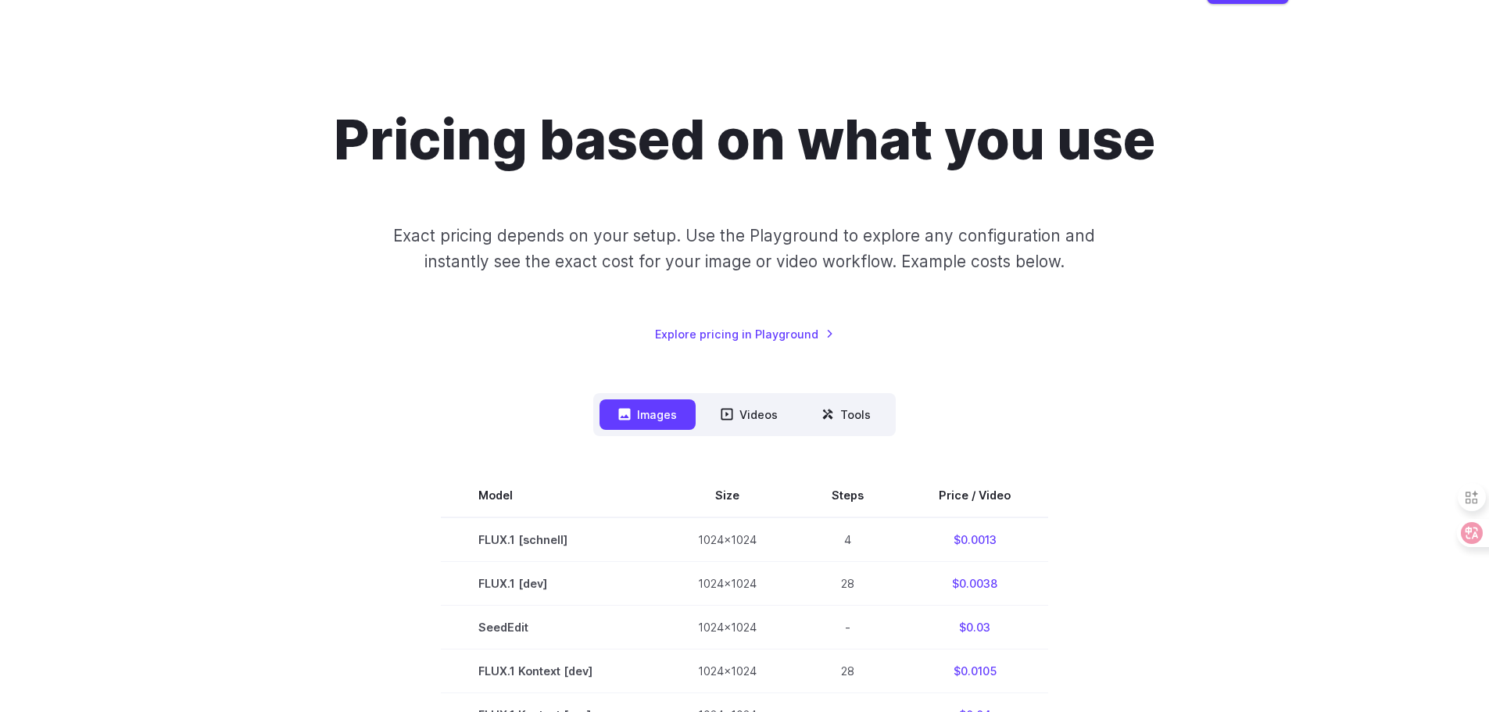
scroll to position [156, 0]
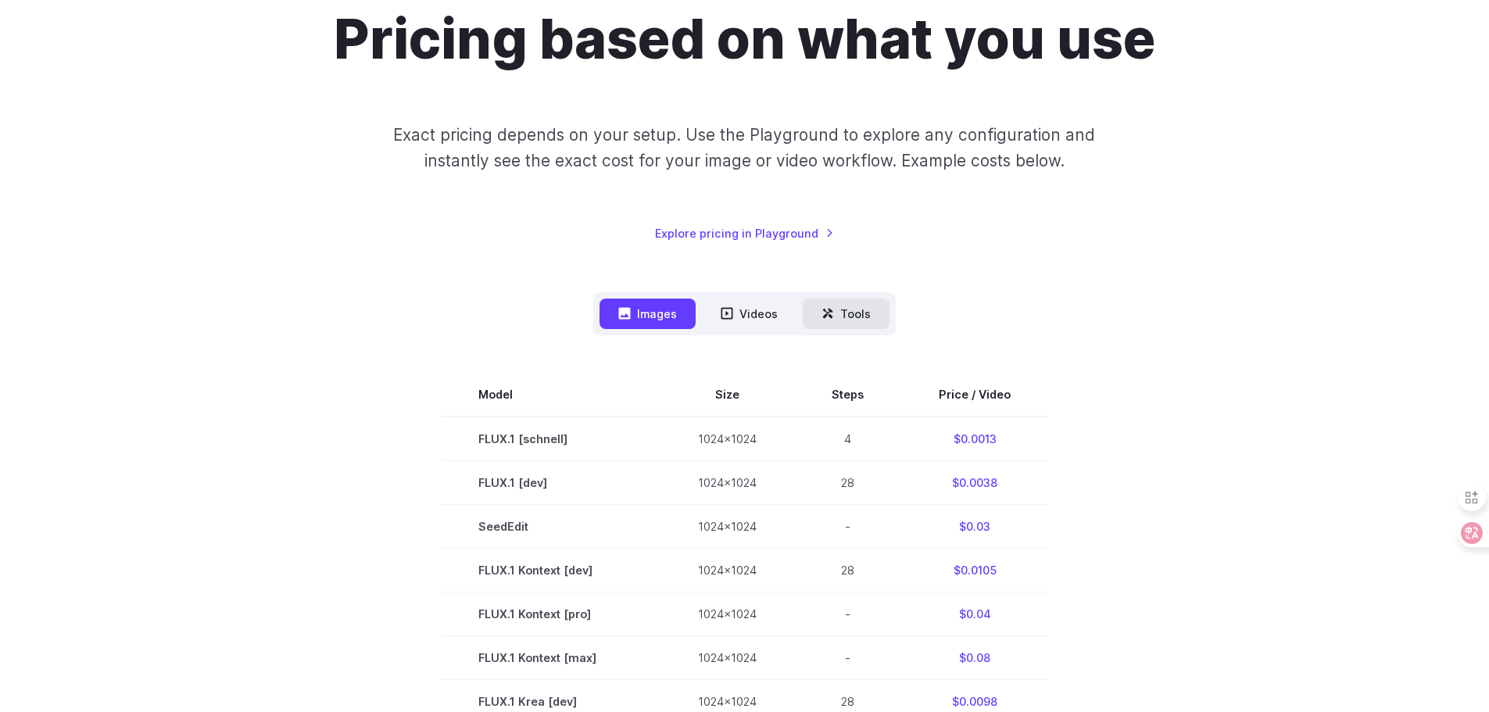
click at [849, 322] on button "Tools" at bounding box center [846, 314] width 87 height 30
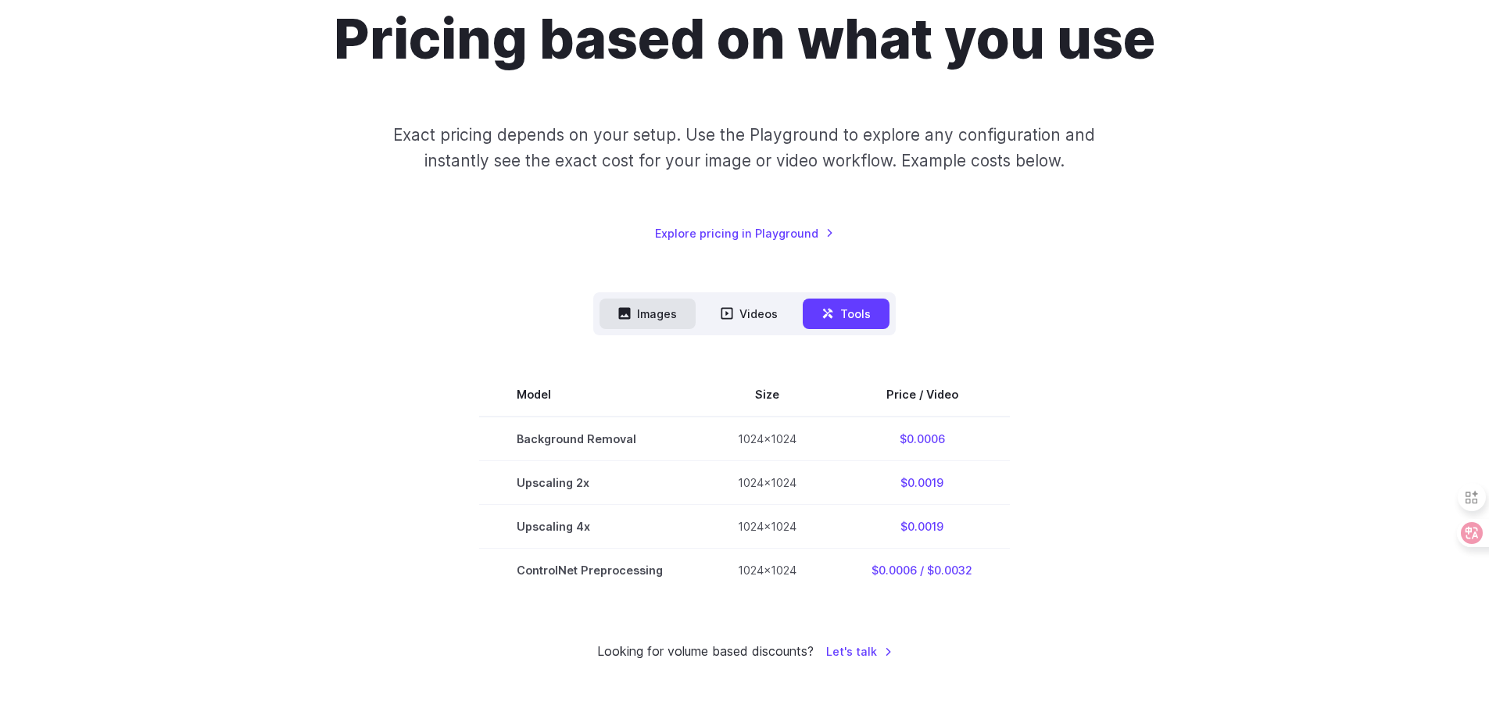
click at [645, 312] on button "Images" at bounding box center [648, 314] width 96 height 30
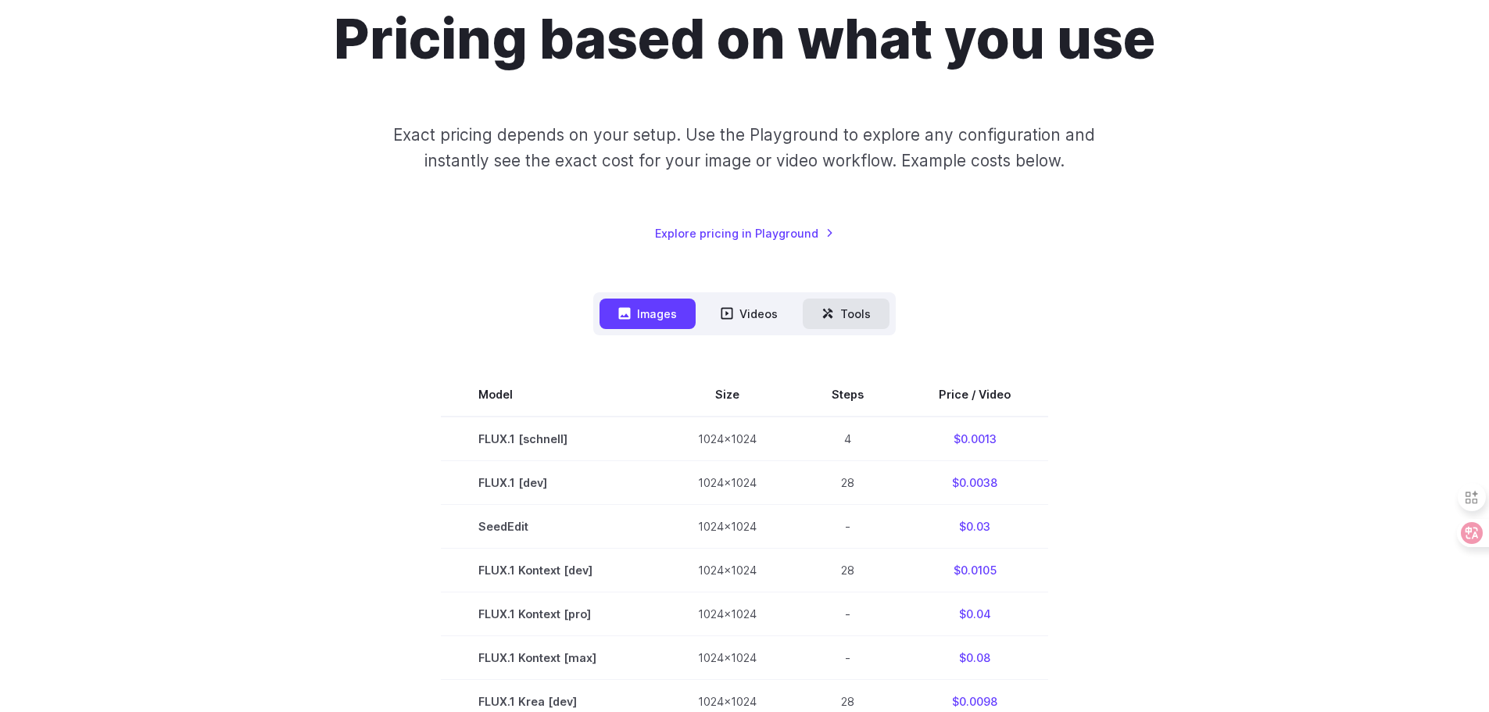
click at [847, 317] on button "Tools" at bounding box center [846, 314] width 87 height 30
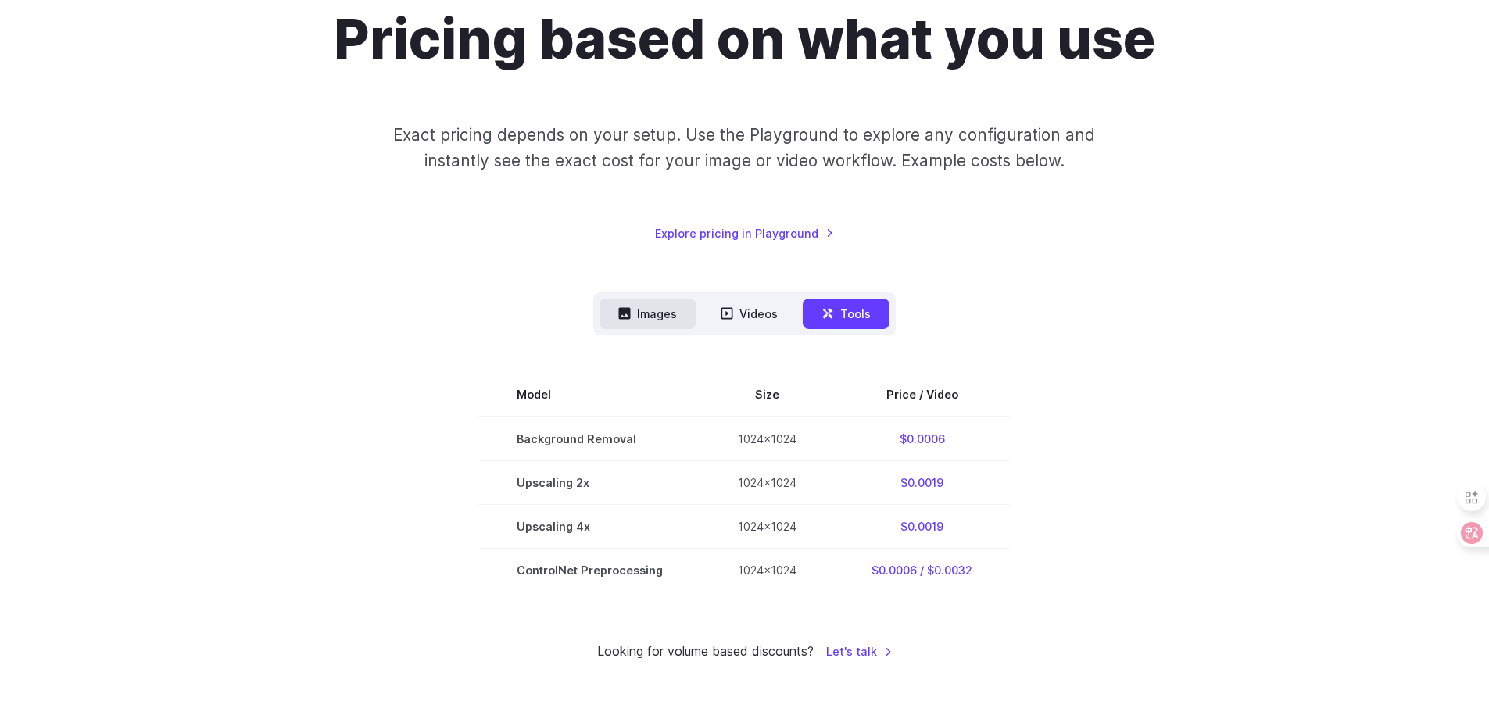
click at [641, 312] on button "Images" at bounding box center [648, 314] width 96 height 30
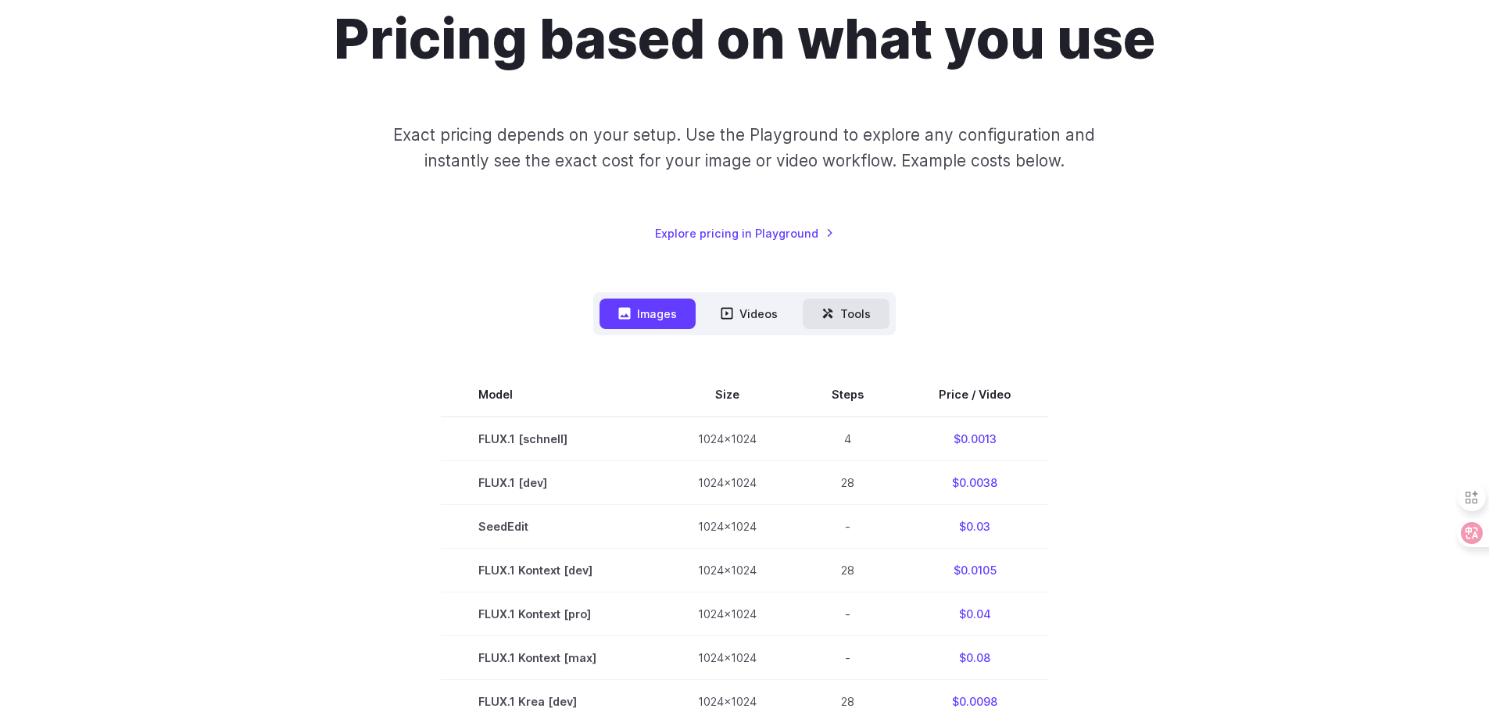
click at [843, 310] on button "Tools" at bounding box center [846, 314] width 87 height 30
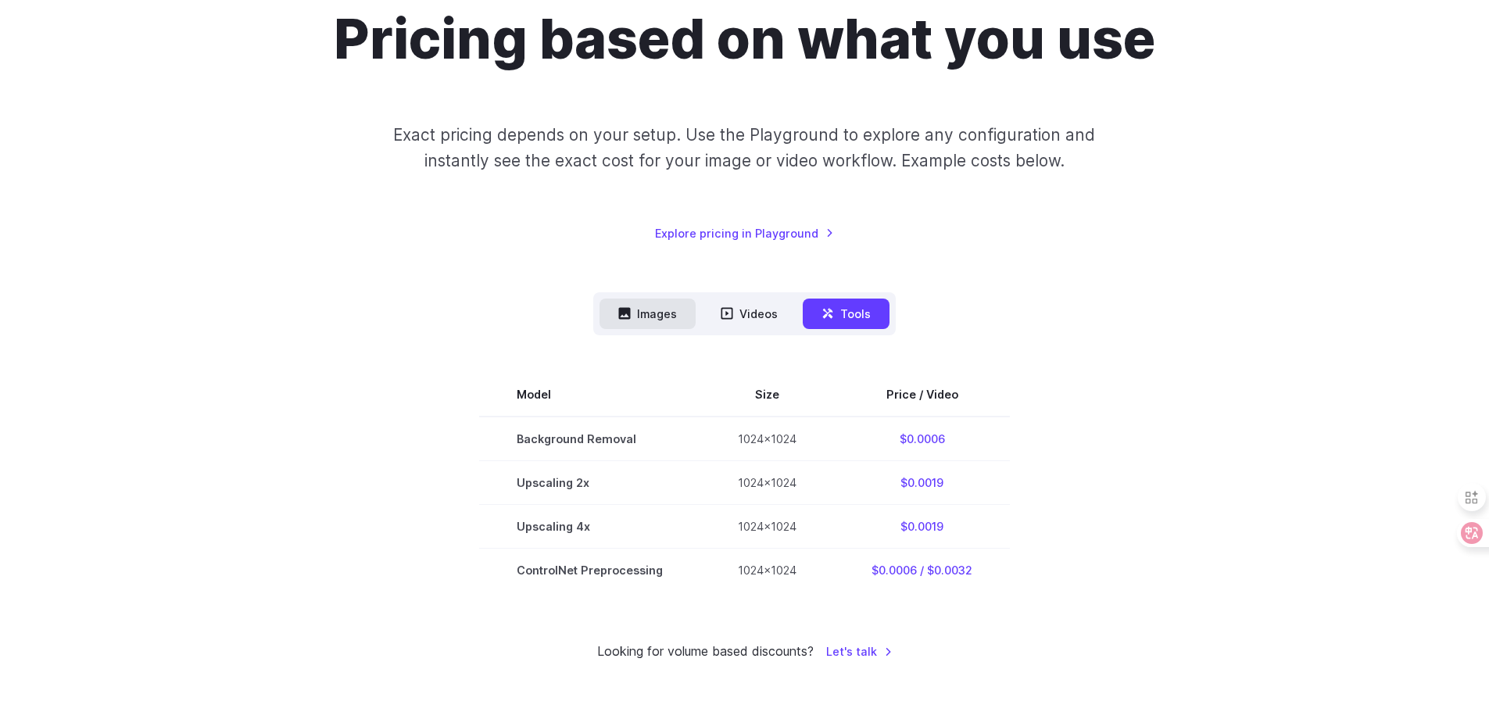
click at [682, 310] on button "Images" at bounding box center [648, 314] width 96 height 30
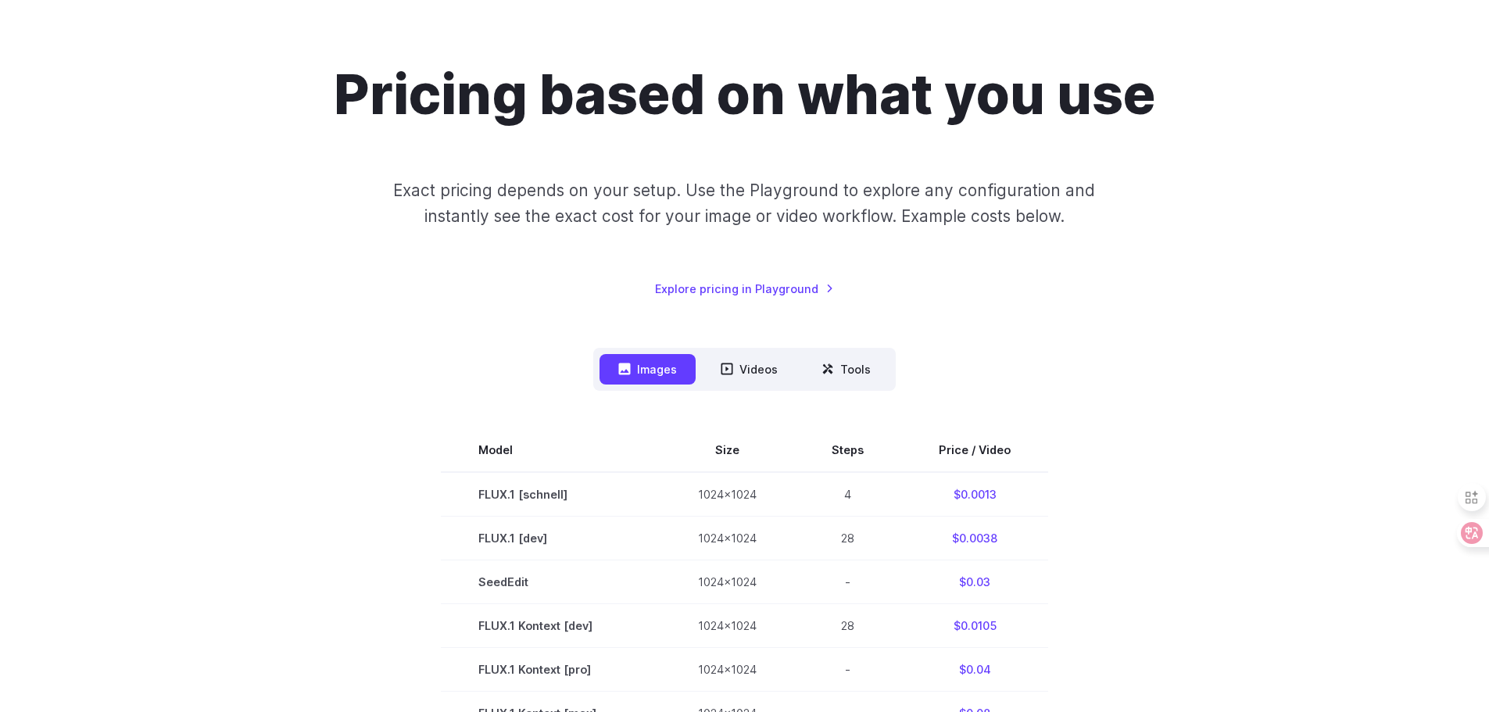
scroll to position [313, 0]
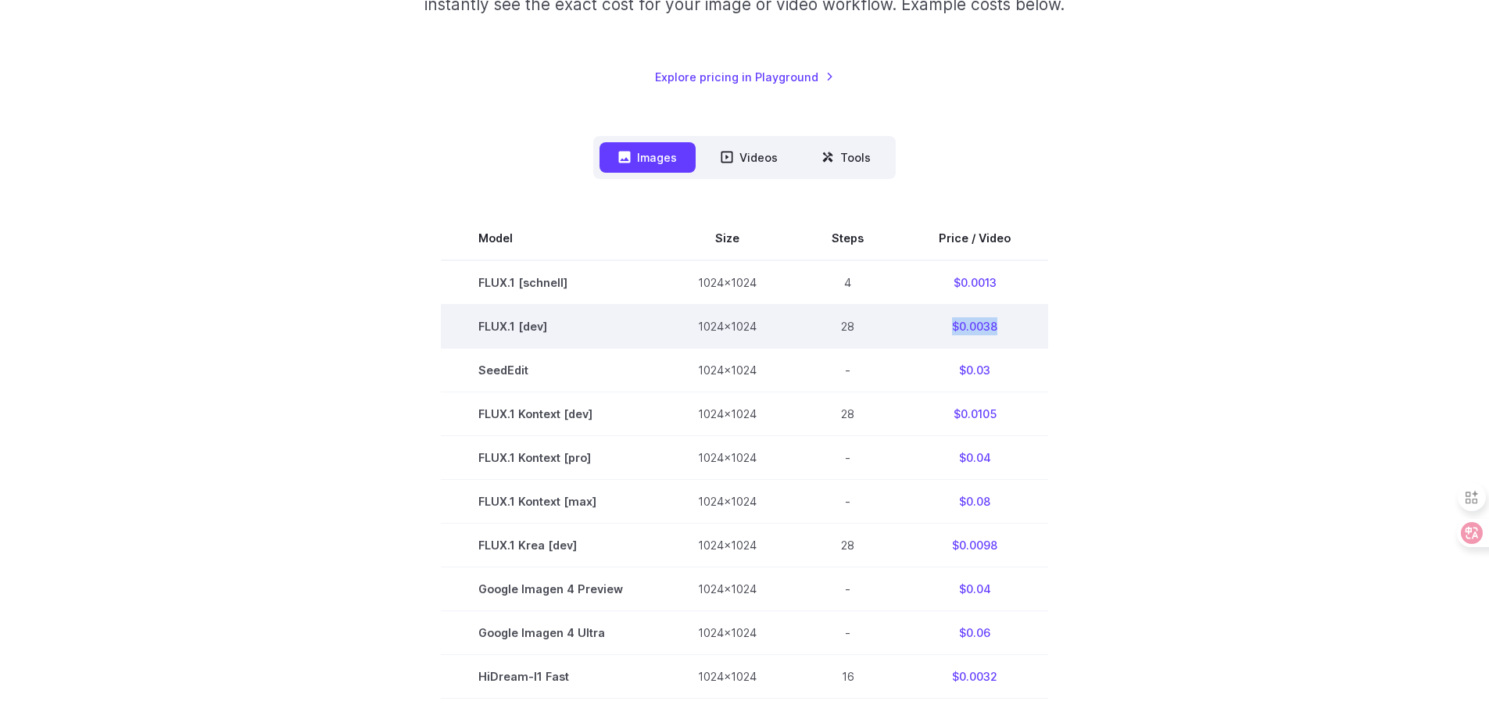
drag, startPoint x: 992, startPoint y: 324, endPoint x: 950, endPoint y: 322, distance: 42.3
click at [950, 322] on td "$0.0038" at bounding box center [974, 326] width 147 height 44
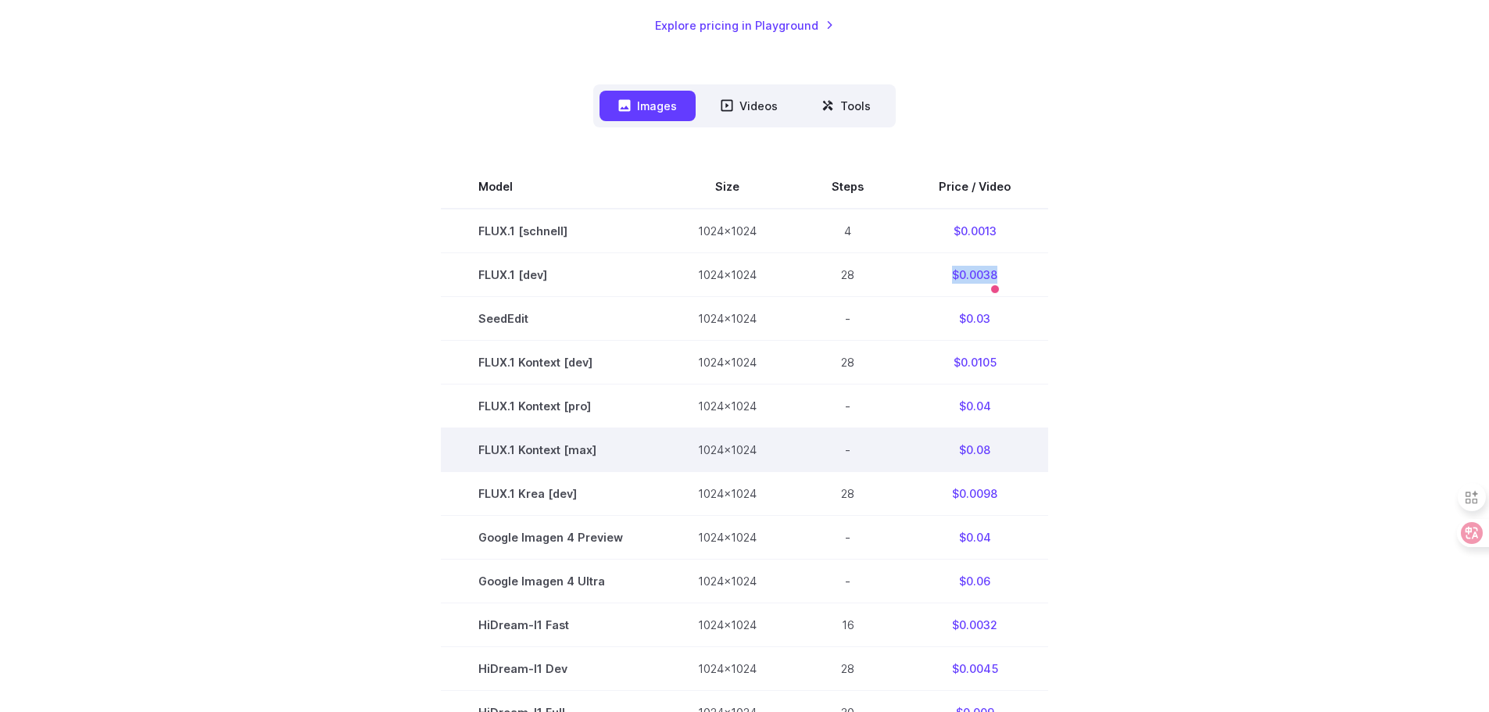
scroll to position [391, 0]
